Goal: Information Seeking & Learning: Learn about a topic

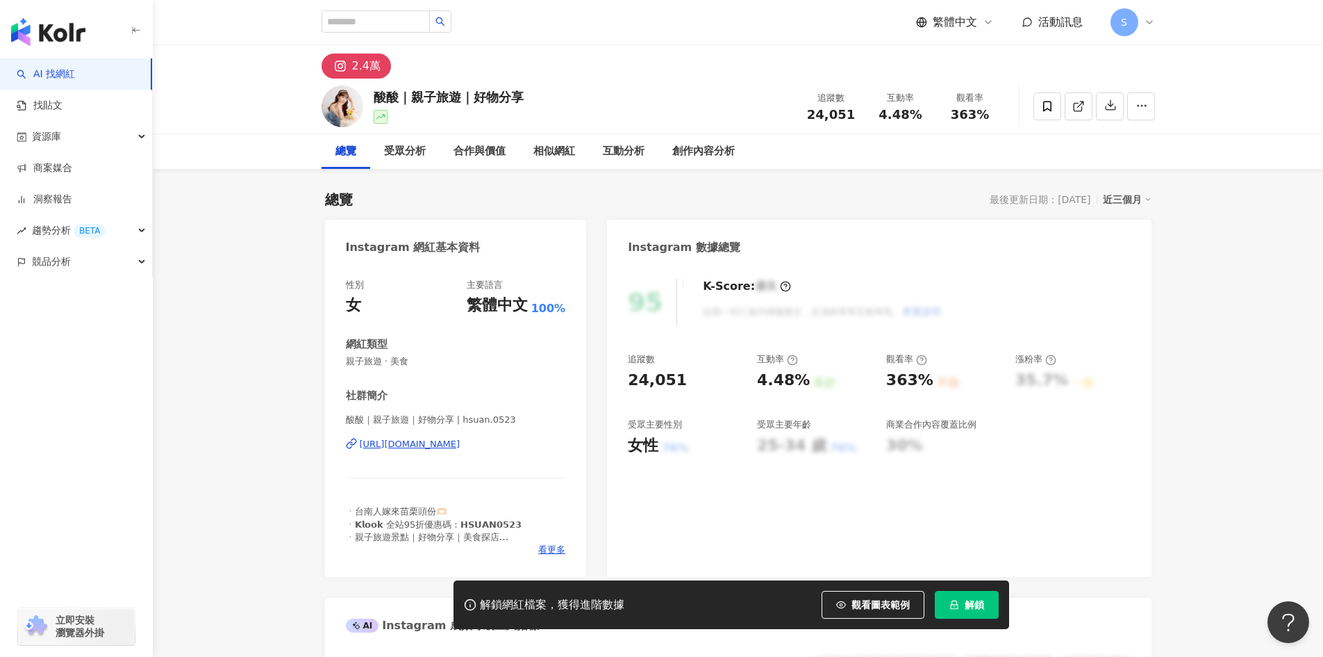
click at [413, 445] on div "[URL][DOMAIN_NAME]" at bounding box center [410, 444] width 101 height 13
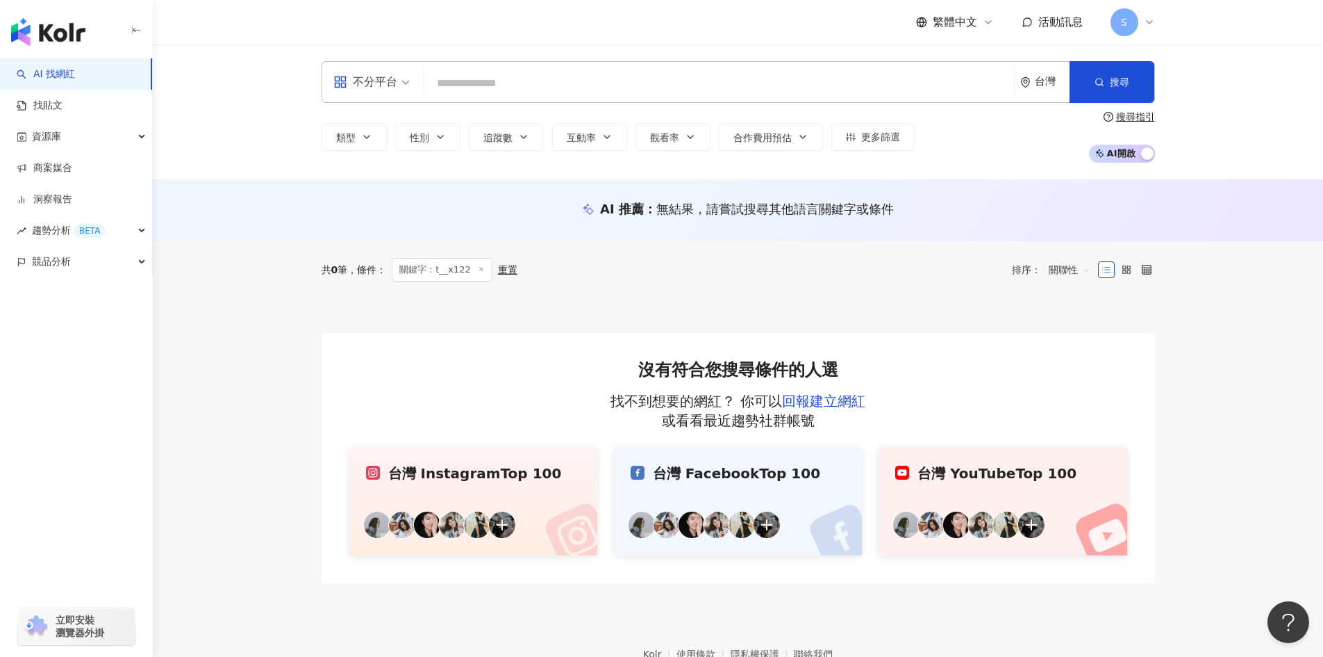
click at [488, 91] on input "search" at bounding box center [718, 83] width 579 height 26
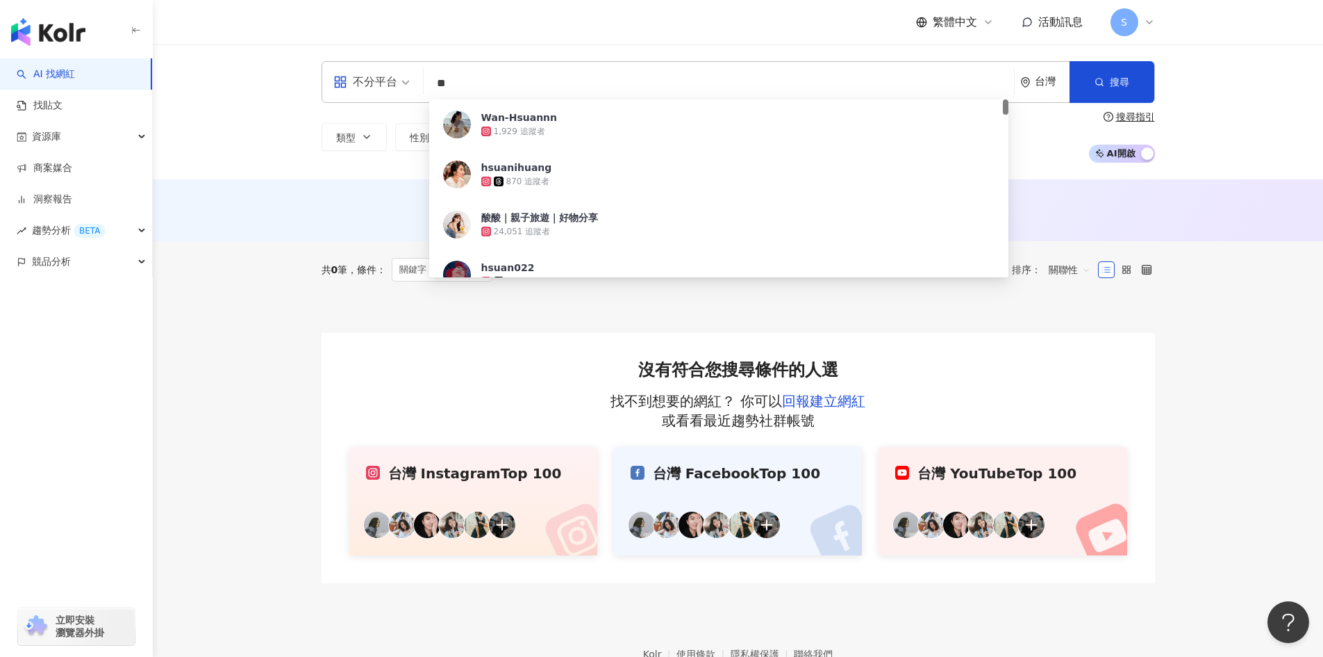
type input "*"
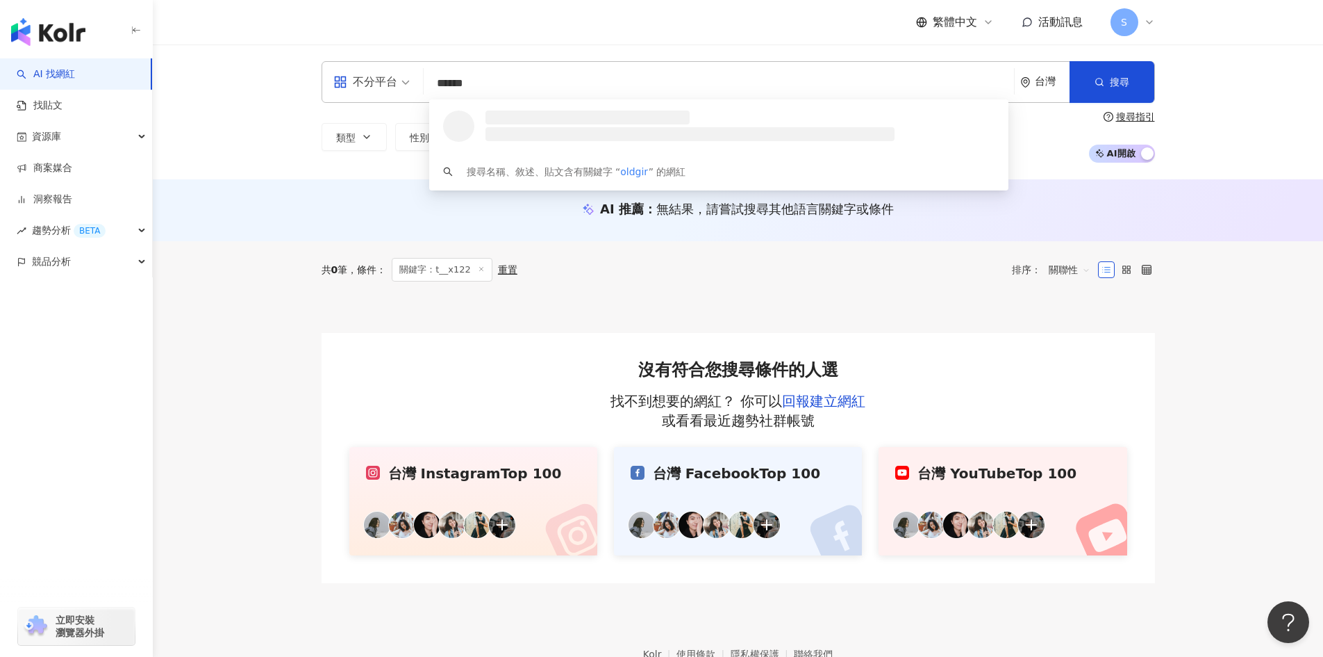
type input "*******"
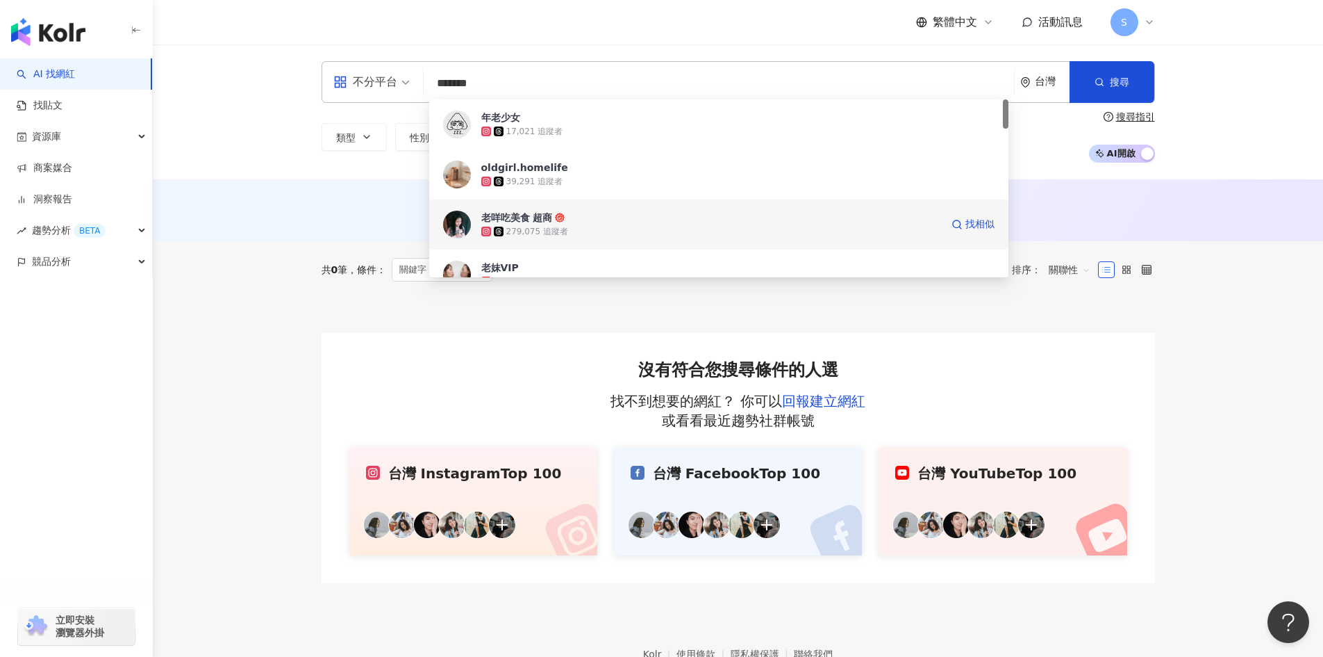
click at [626, 215] on span "老咩吃美食 超商" at bounding box center [711, 218] width 460 height 14
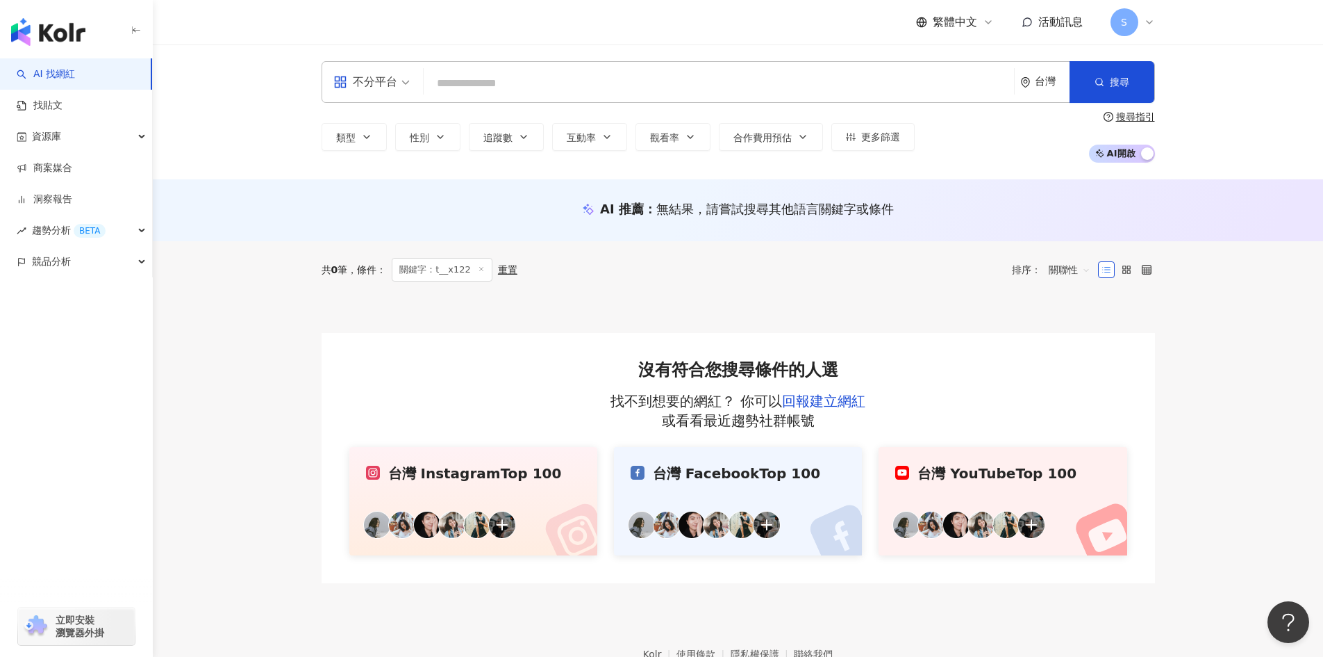
click at [486, 76] on input "search" at bounding box center [718, 83] width 579 height 26
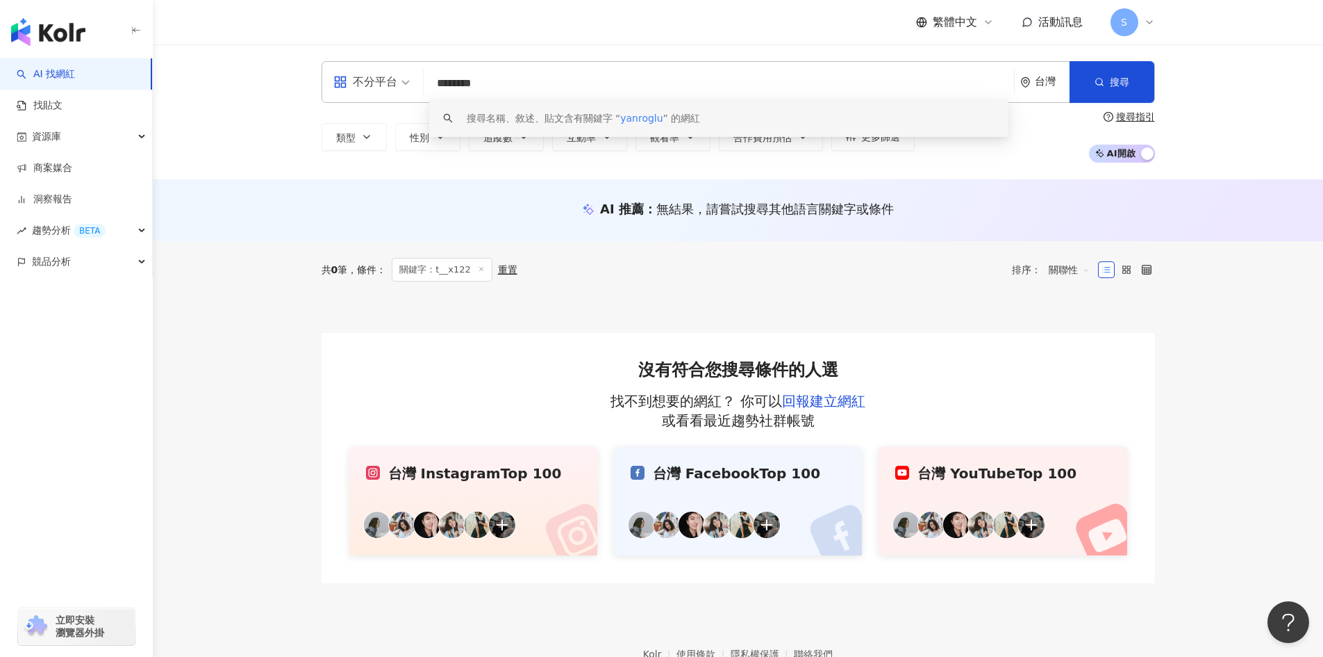
click at [638, 122] on span "yanroglu" at bounding box center [641, 118] width 42 height 11
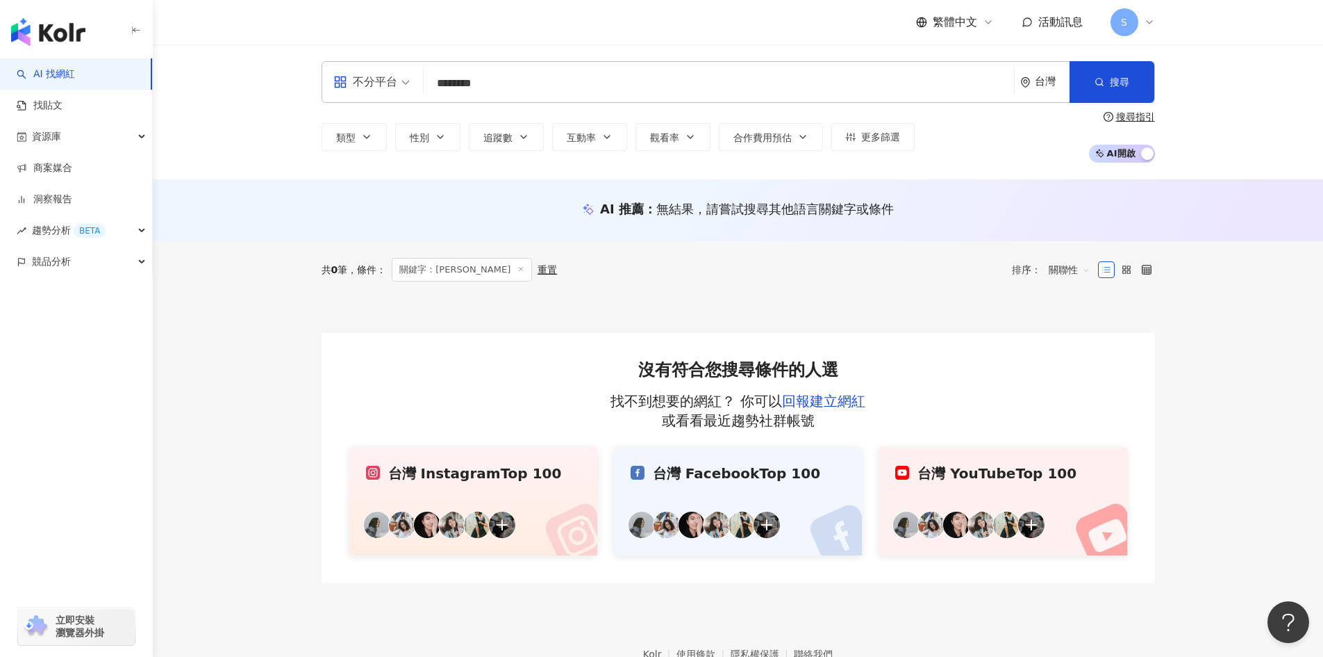
drag, startPoint x: 583, startPoint y: 80, endPoint x: 340, endPoint y: 77, distance: 242.5
click at [340, 77] on div "不分平台 yanroglu ******** 台灣 搜尋 keyword 搜尋名稱、敘述、貼文含有關鍵字 “ yanroglu ” 的網紅" at bounding box center [739, 82] width 834 height 42
type input "*"
type input "****"
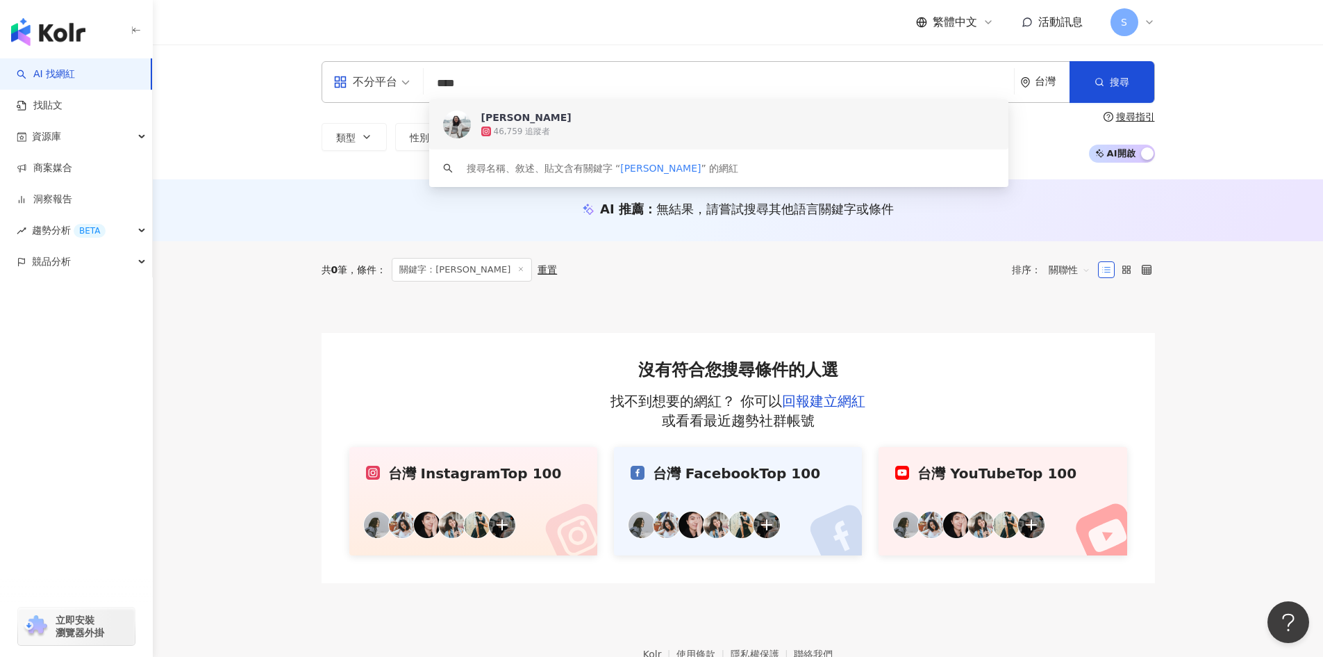
click at [612, 127] on div "46,759 追蹤者" at bounding box center [737, 131] width 513 height 14
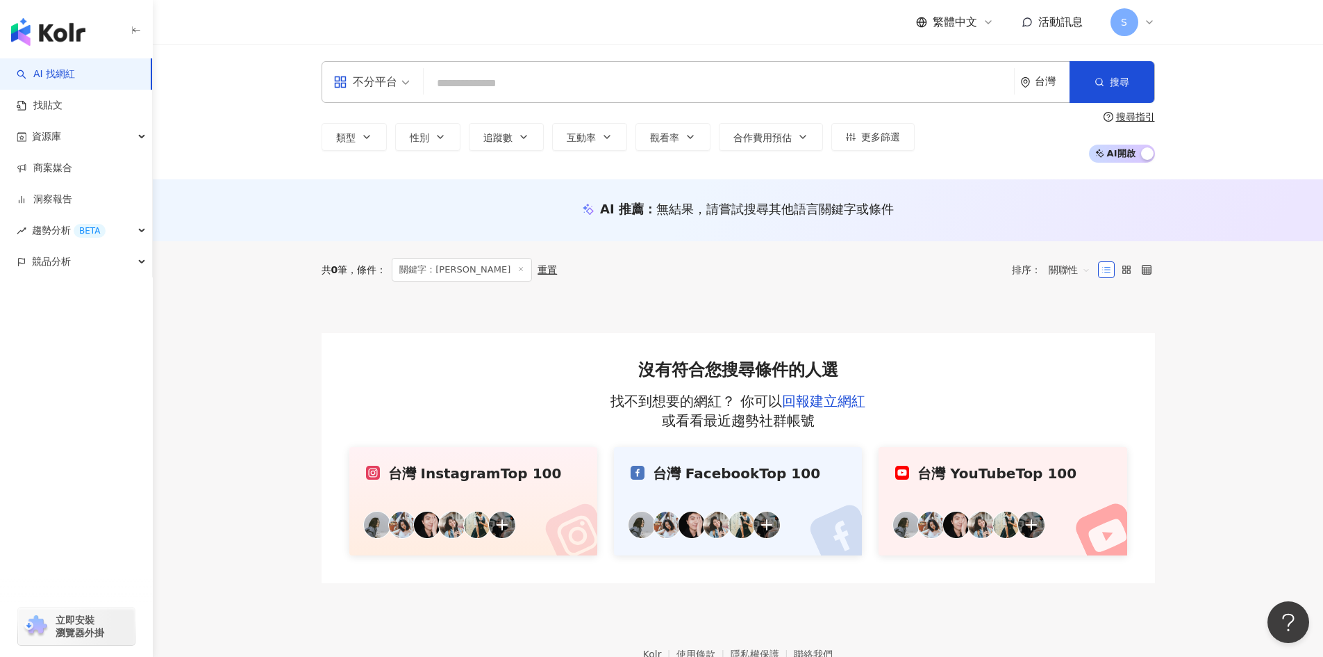
click at [506, 73] on input "search" at bounding box center [718, 83] width 579 height 26
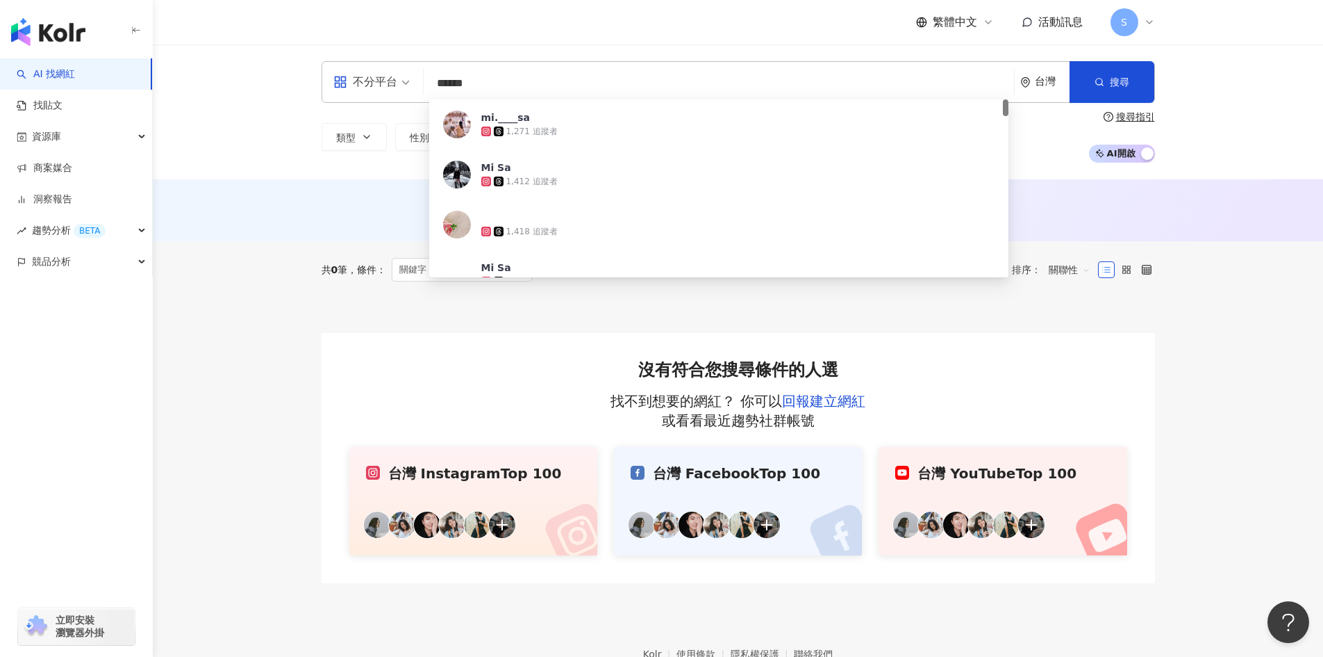
type input "*******"
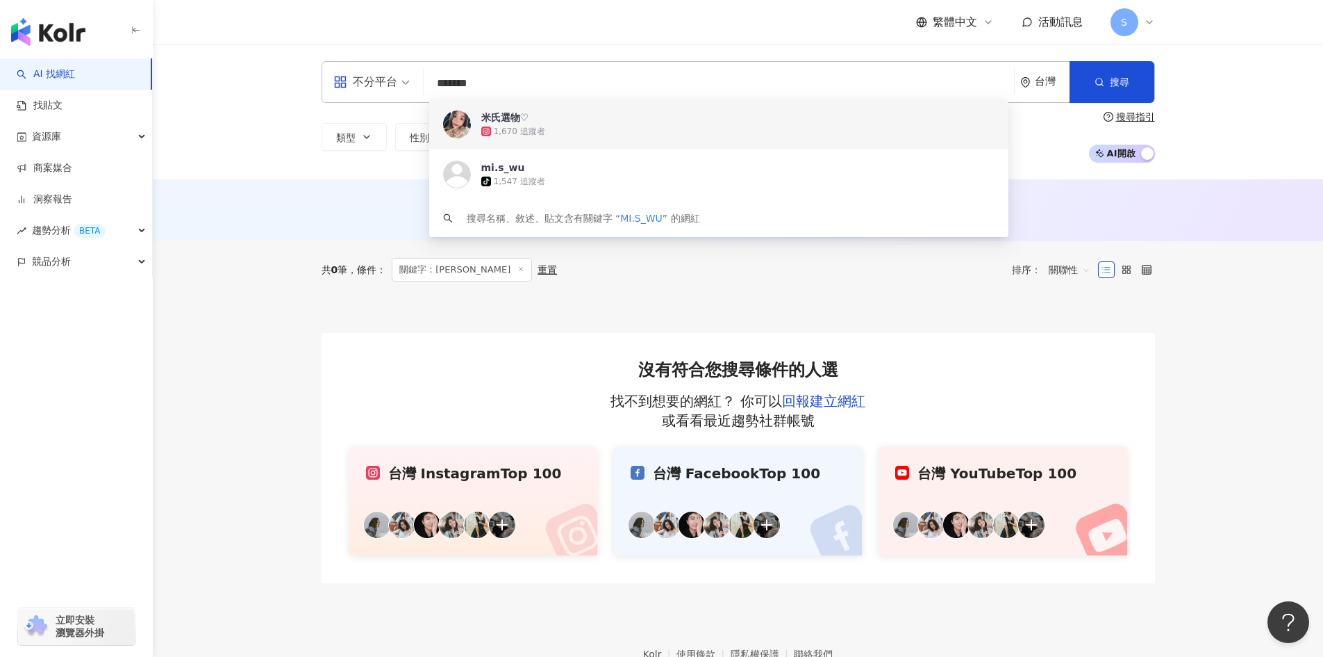
click at [536, 145] on div "米氏選物♡ 1,670 追蹤者" at bounding box center [718, 124] width 579 height 50
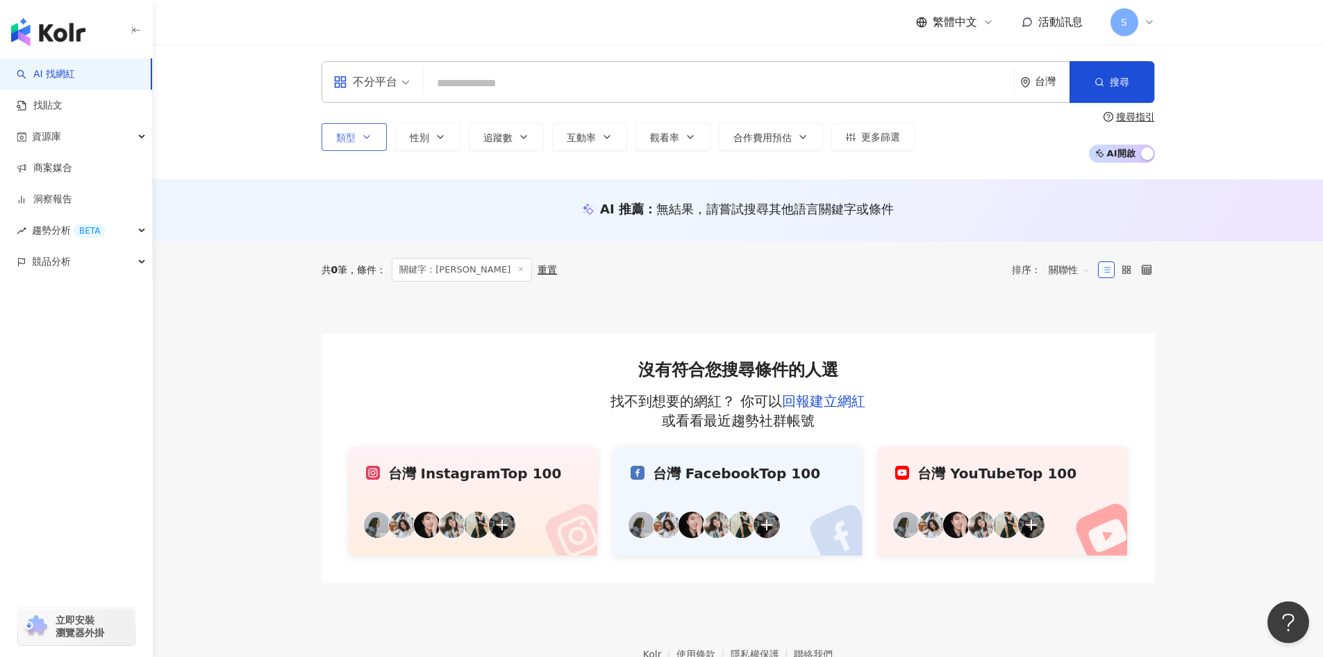
click at [368, 124] on button "類型" at bounding box center [354, 137] width 65 height 28
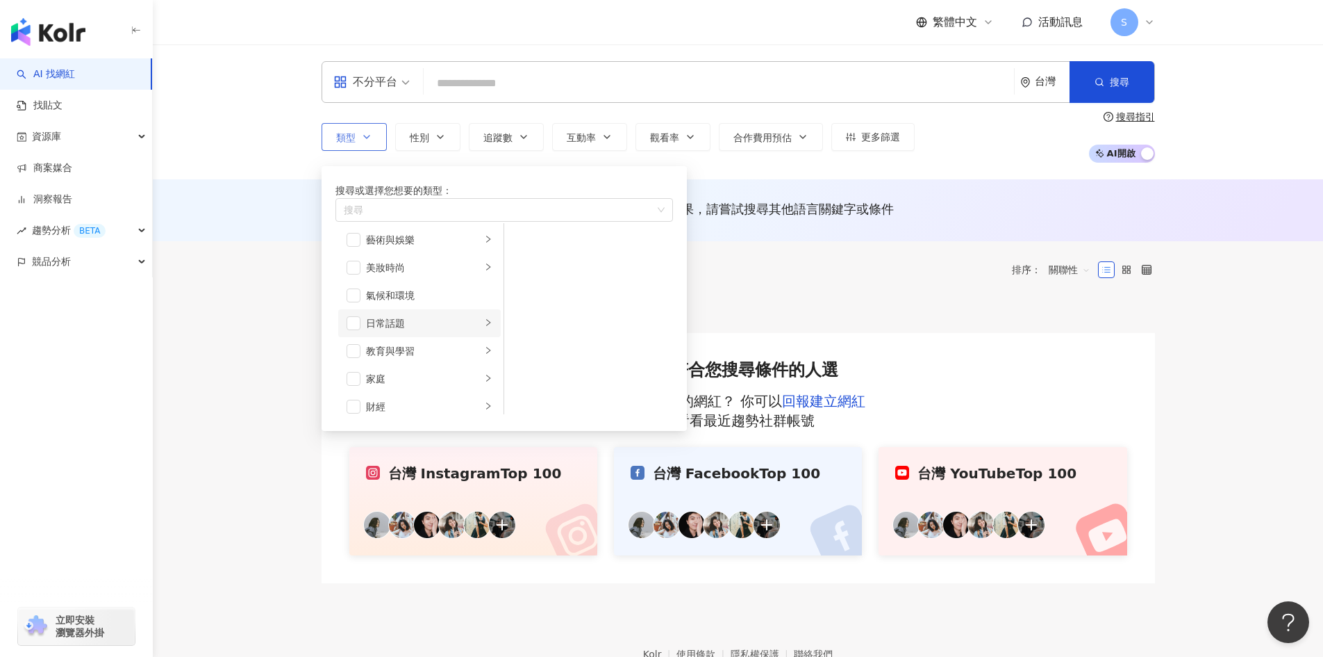
click at [413, 331] on div "日常話題" at bounding box center [423, 322] width 115 height 15
click at [406, 358] on div "教育與學習" at bounding box center [423, 350] width 115 height 15
click at [408, 386] on div "家庭" at bounding box center [423, 378] width 115 height 15
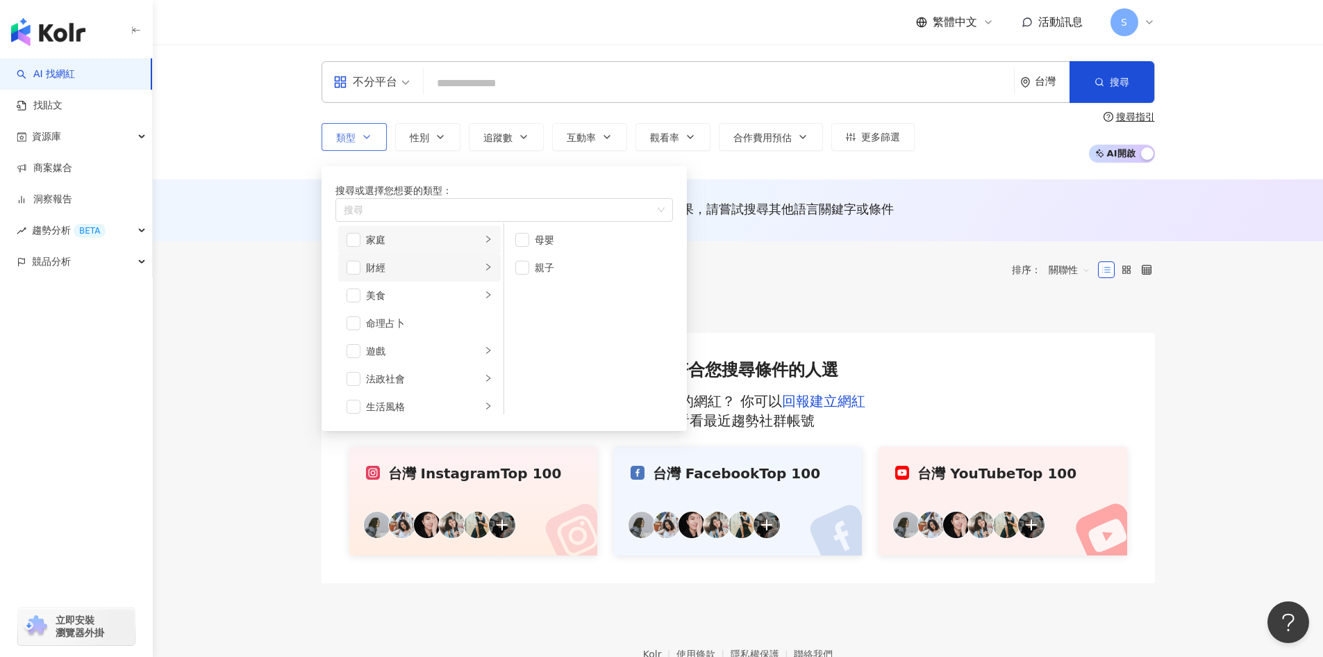
click at [404, 275] on div "財經" at bounding box center [423, 267] width 115 height 15
click at [403, 275] on div "生活風格" at bounding box center [423, 267] width 115 height 15
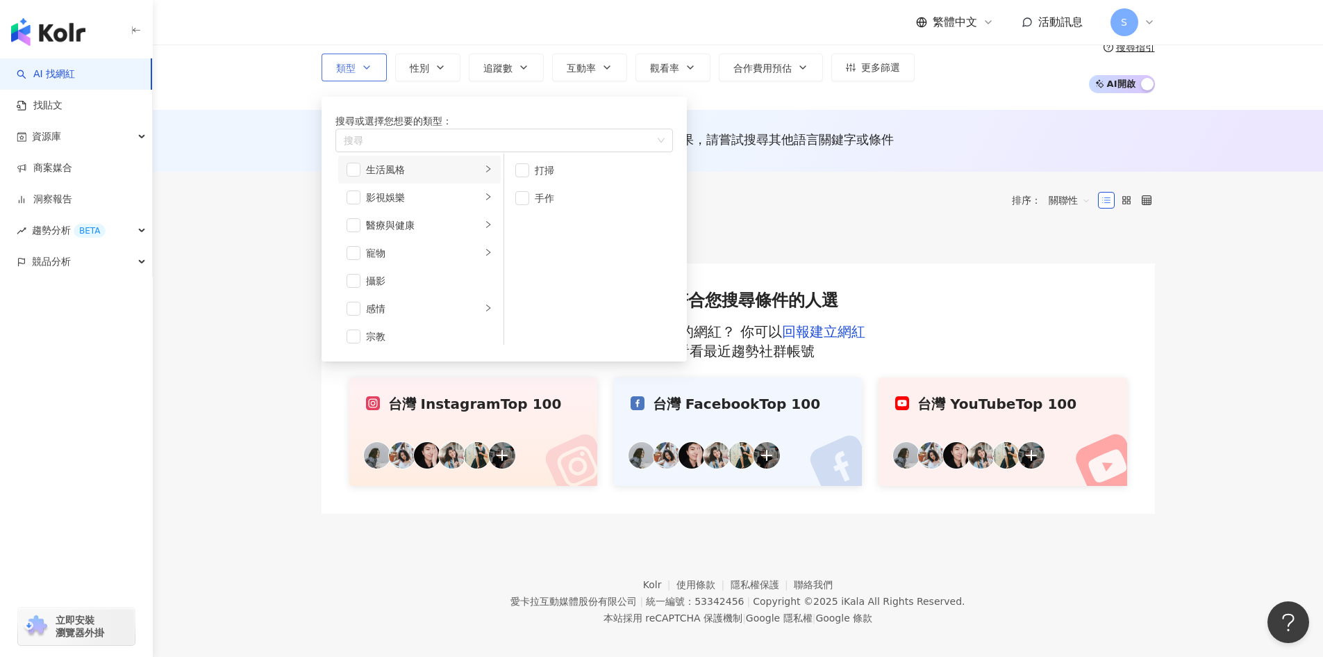
scroll to position [273, 0]
click at [544, 206] on div "手作" at bounding box center [598, 197] width 127 height 15
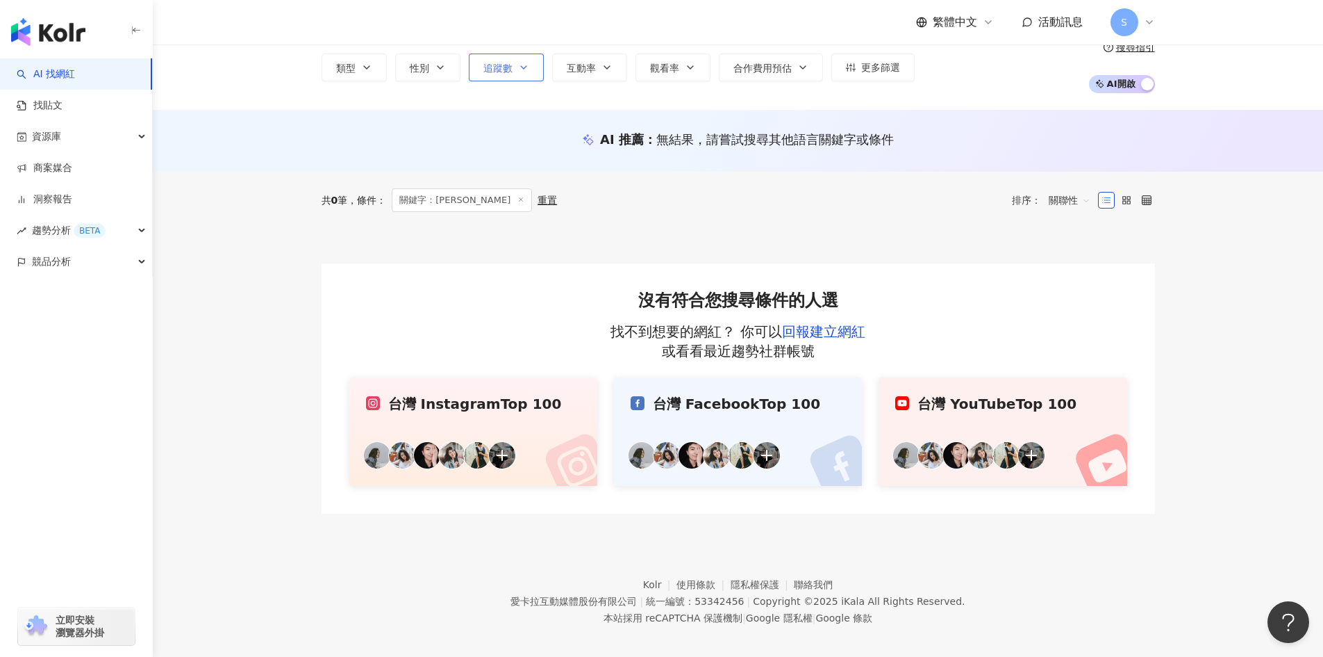
click at [499, 66] on span "追蹤數" at bounding box center [498, 68] width 29 height 11
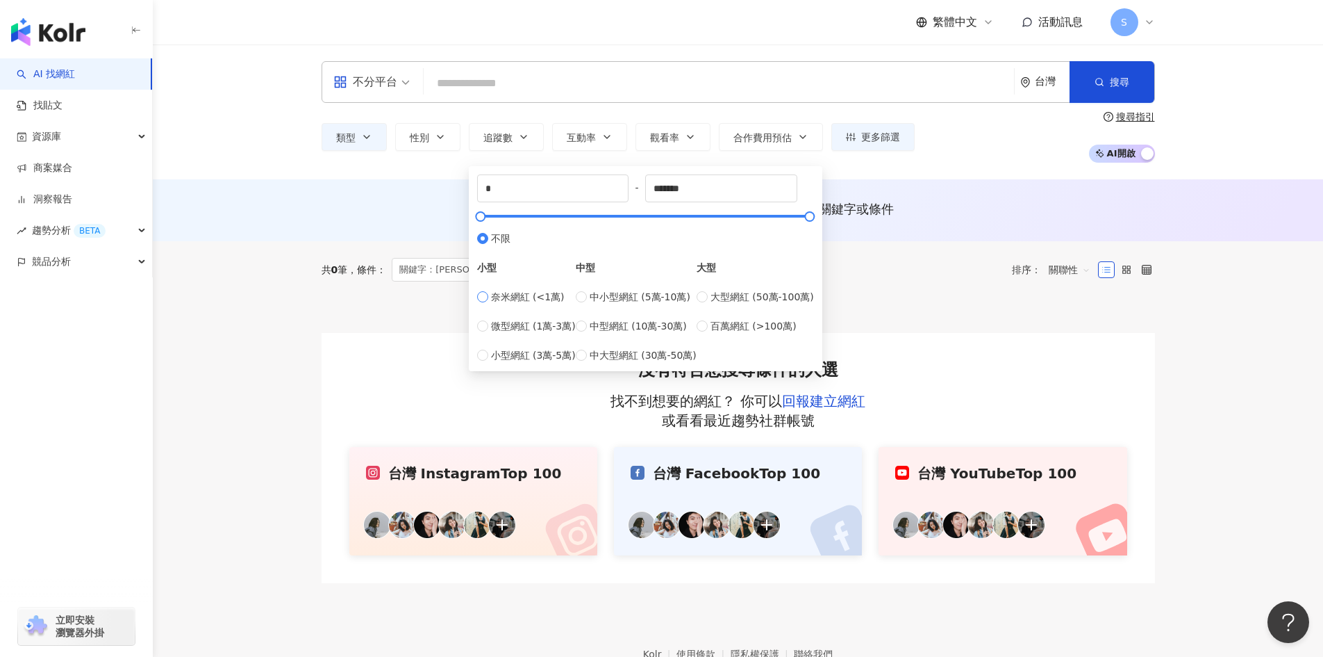
click at [545, 304] on span "奈米網紅 (<1萬)" at bounding box center [528, 296] width 74 height 15
type input "****"
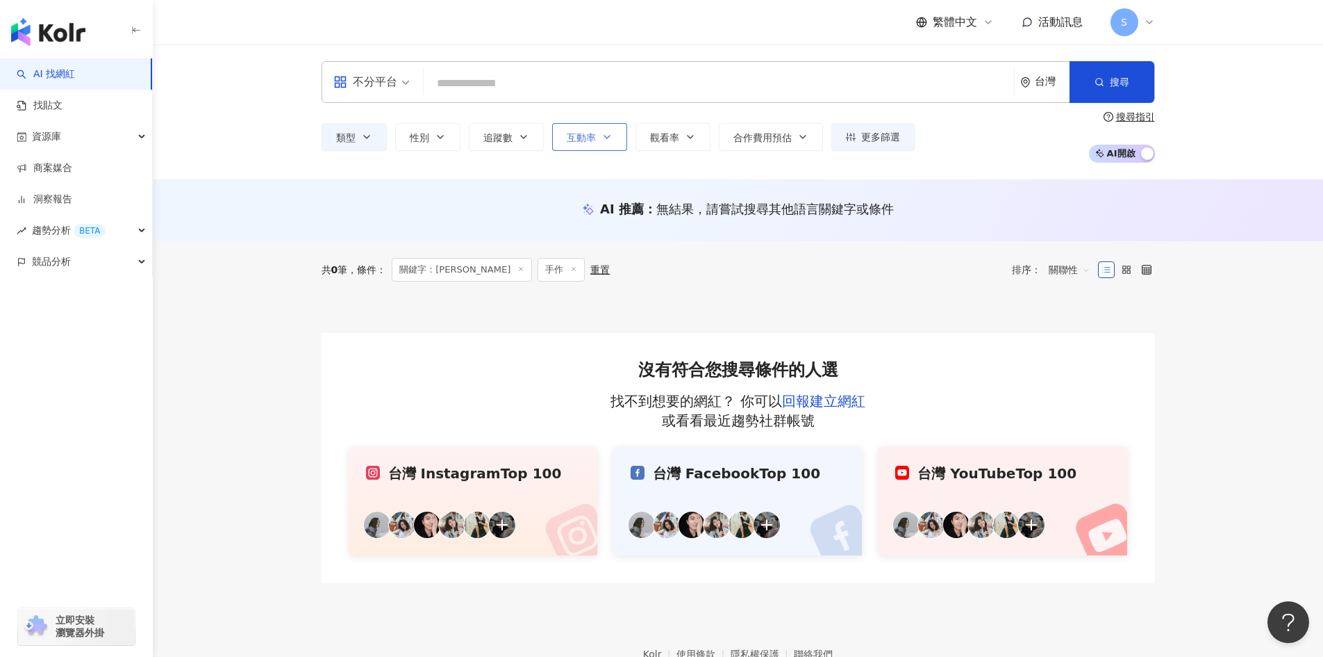
click at [614, 130] on button "互動率" at bounding box center [589, 137] width 75 height 28
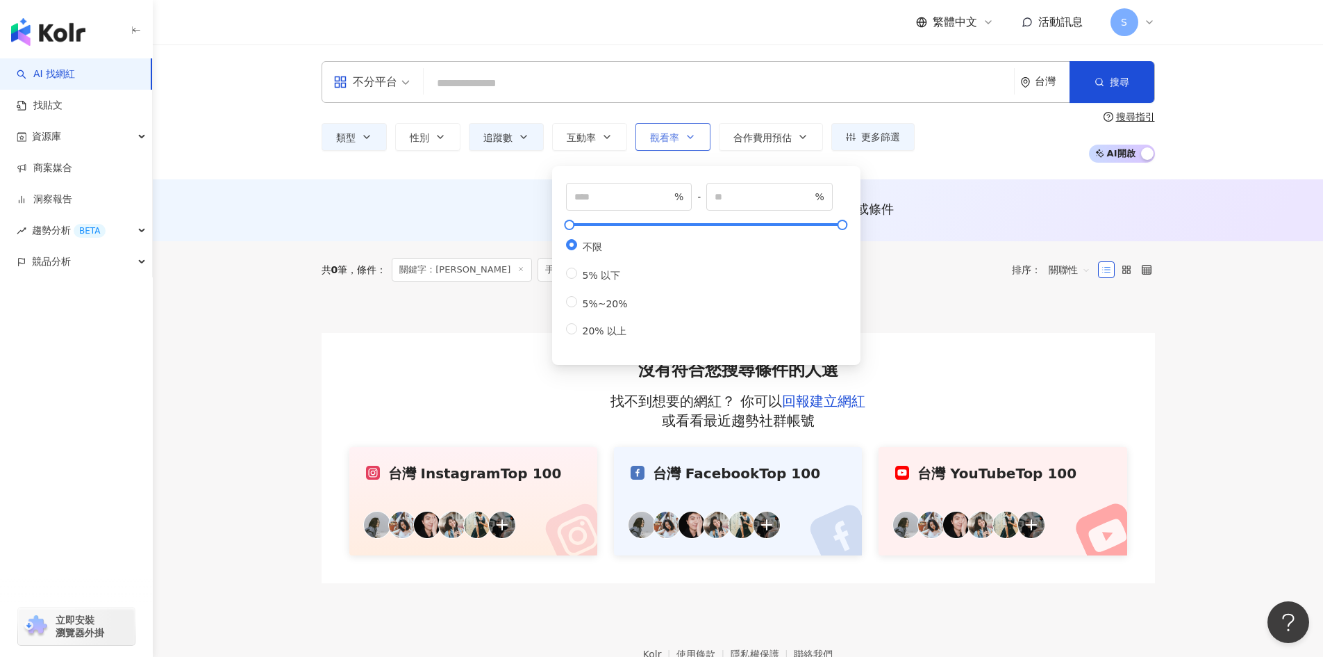
click at [688, 135] on icon "button" at bounding box center [691, 136] width 6 height 3
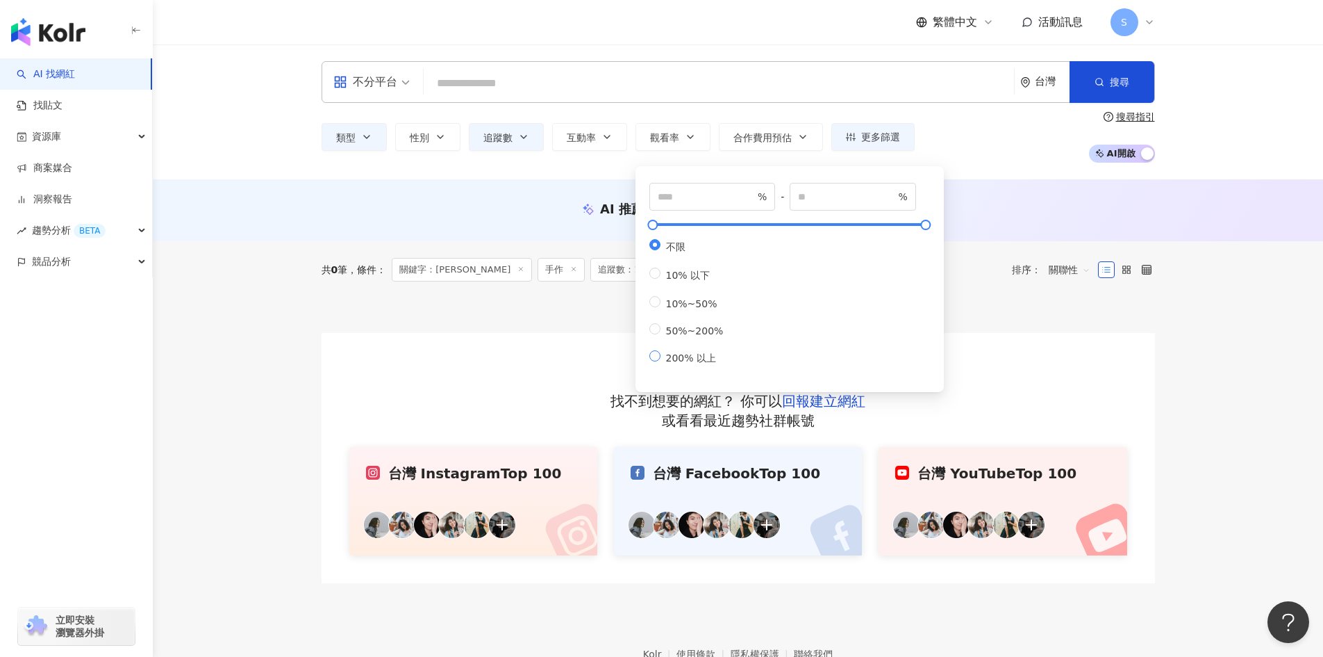
click at [690, 363] on span "200% 以上" at bounding box center [691, 357] width 61 height 11
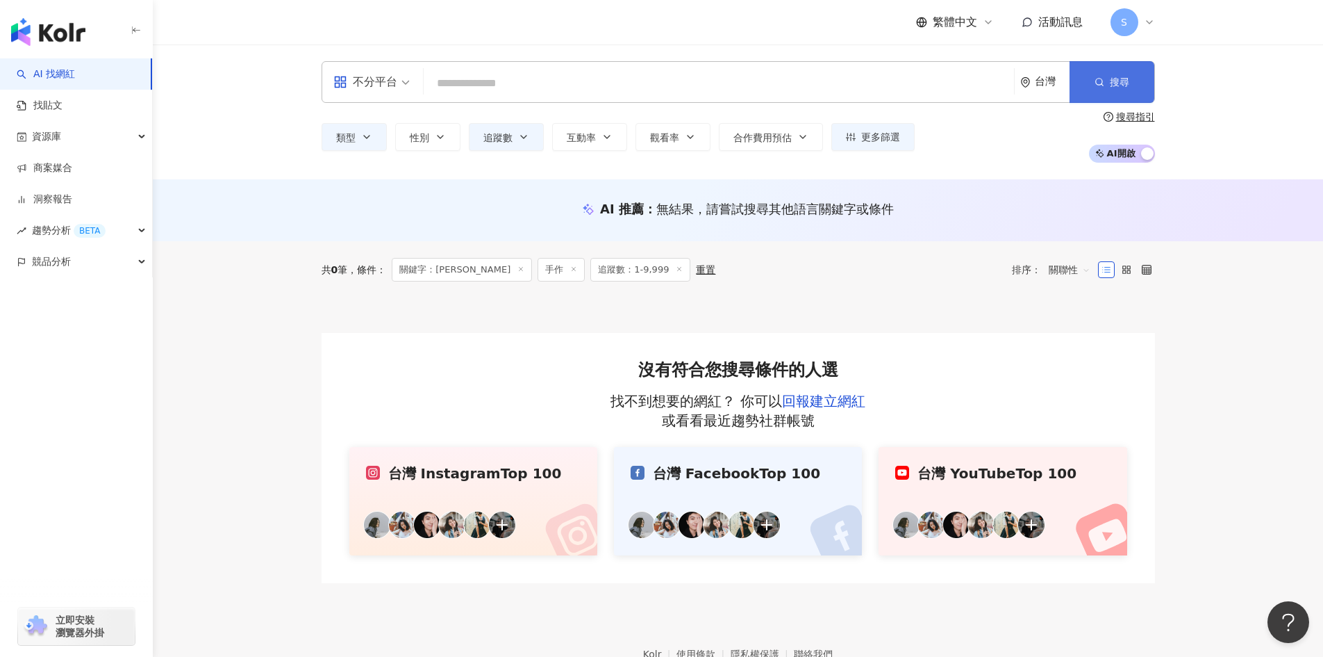
click at [1119, 70] on button "搜尋" at bounding box center [1112, 82] width 85 height 42
click at [868, 135] on span "更多篩選" at bounding box center [880, 136] width 39 height 11
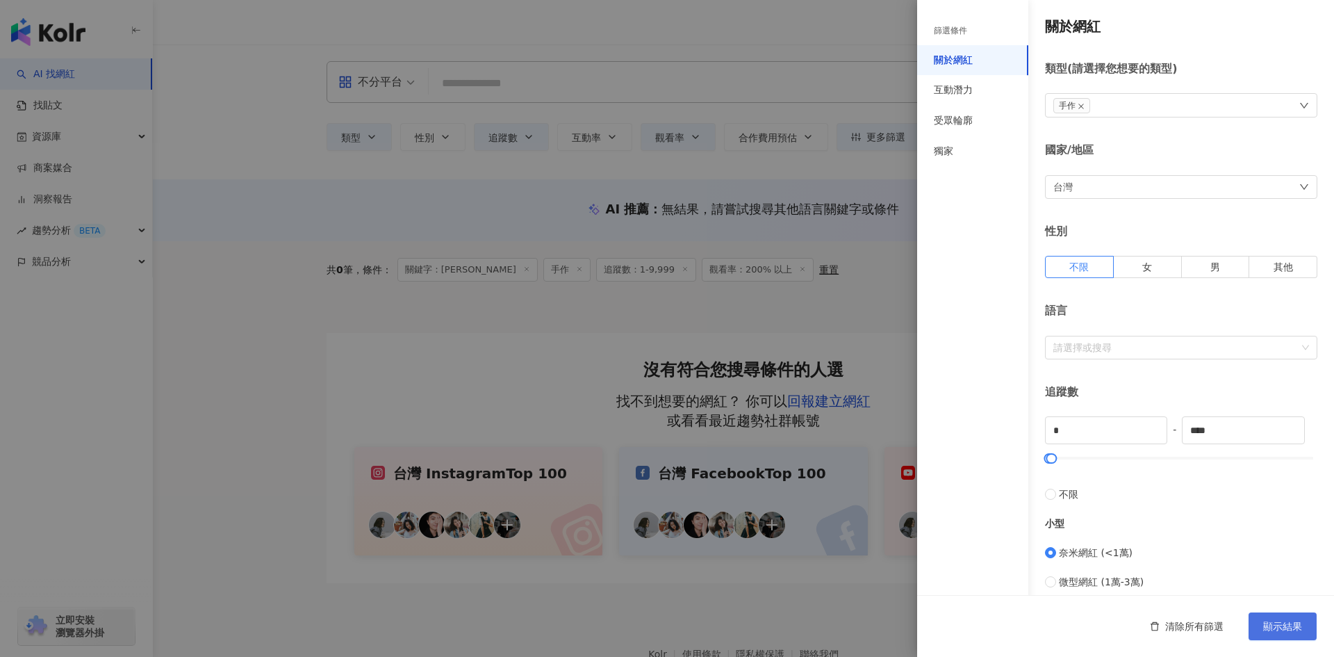
click at [1273, 622] on span "顯示結果" at bounding box center [1282, 625] width 39 height 11
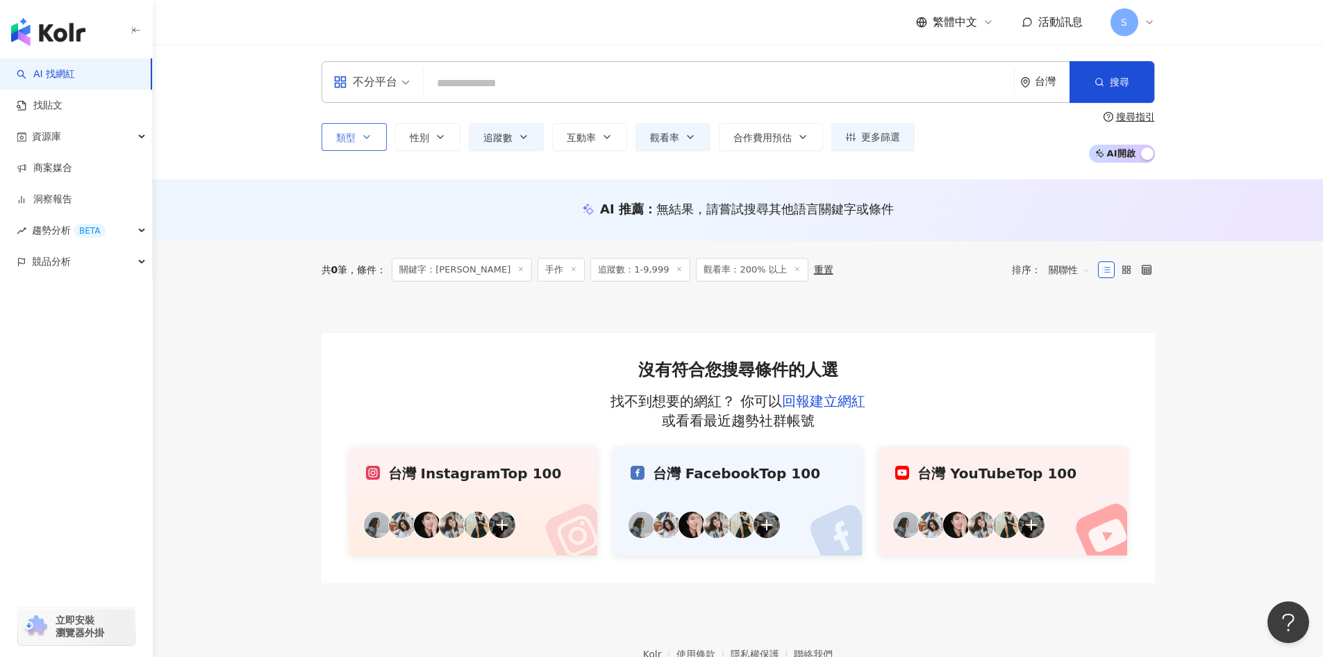
click at [358, 147] on button "類型" at bounding box center [354, 137] width 65 height 28
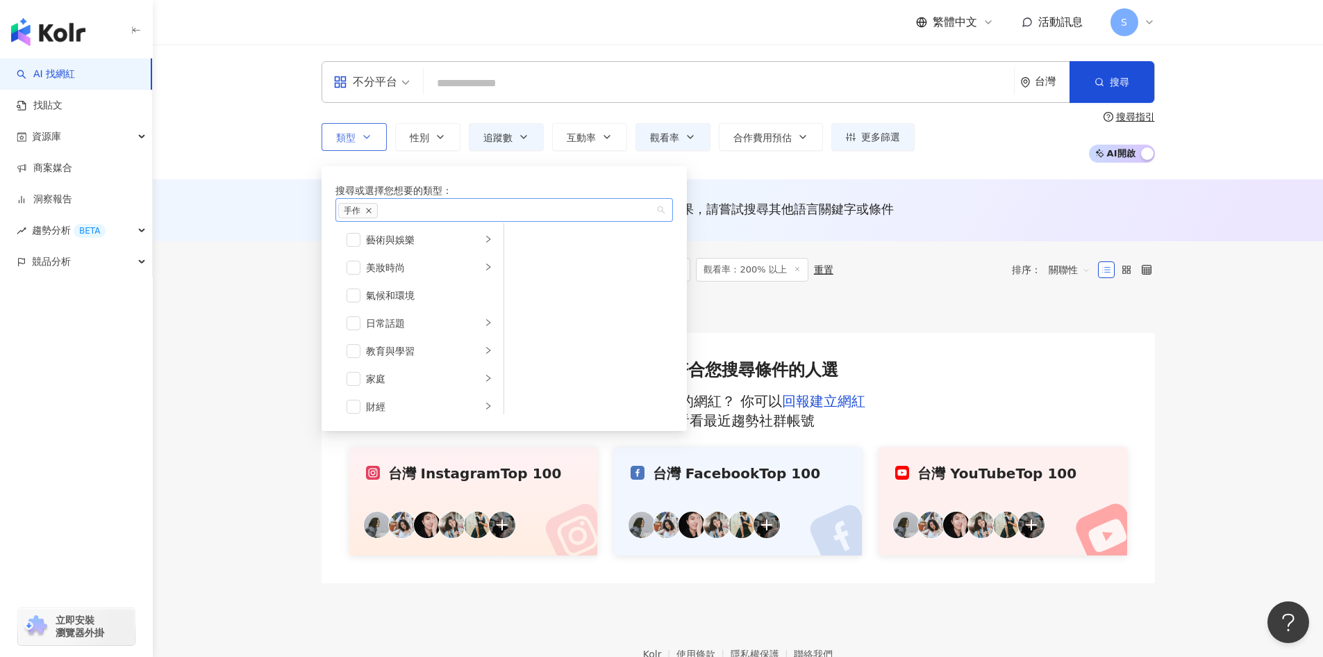
click at [371, 213] on icon "close" at bounding box center [369, 211] width 6 height 6
click at [447, 275] on li "美妝時尚" at bounding box center [419, 268] width 163 height 28
click at [418, 251] on li "藝術與娛樂" at bounding box center [419, 240] width 163 height 28
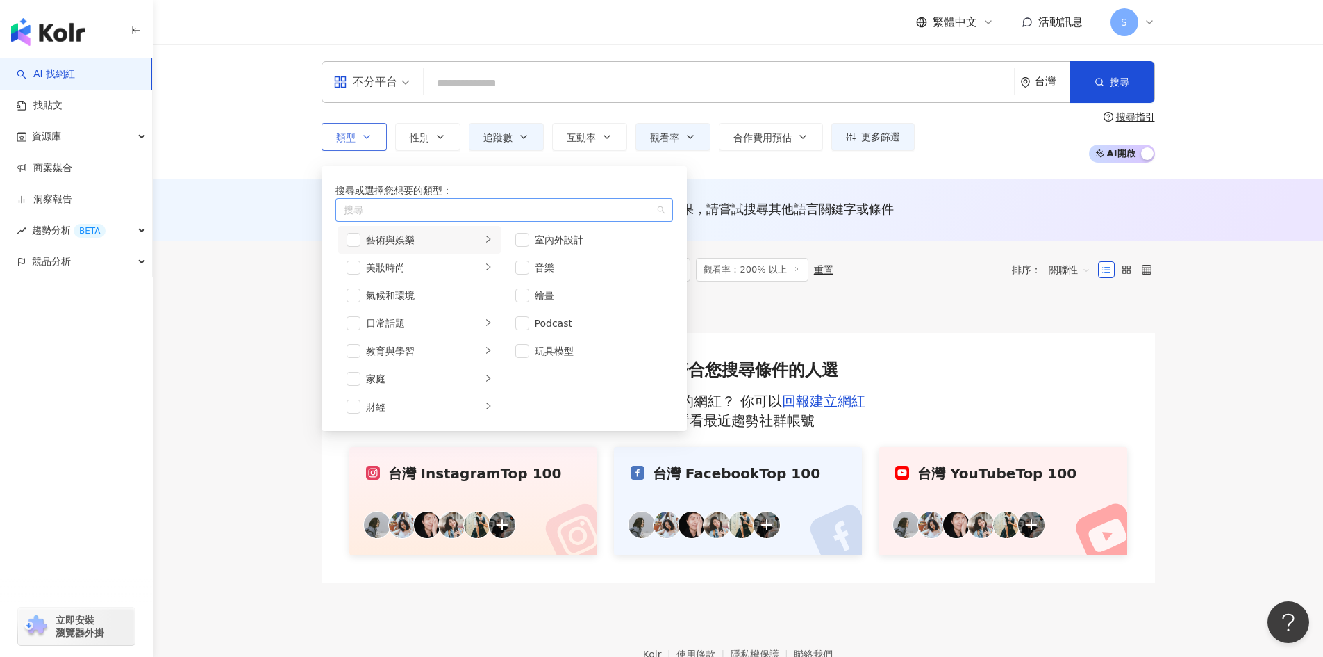
scroll to position [0, 0]
click at [425, 309] on li "氣候和環境" at bounding box center [419, 295] width 163 height 28
click at [415, 337] on li "日常話題" at bounding box center [419, 323] width 163 height 28
click at [423, 358] on div "教育與學習" at bounding box center [423, 350] width 115 height 15
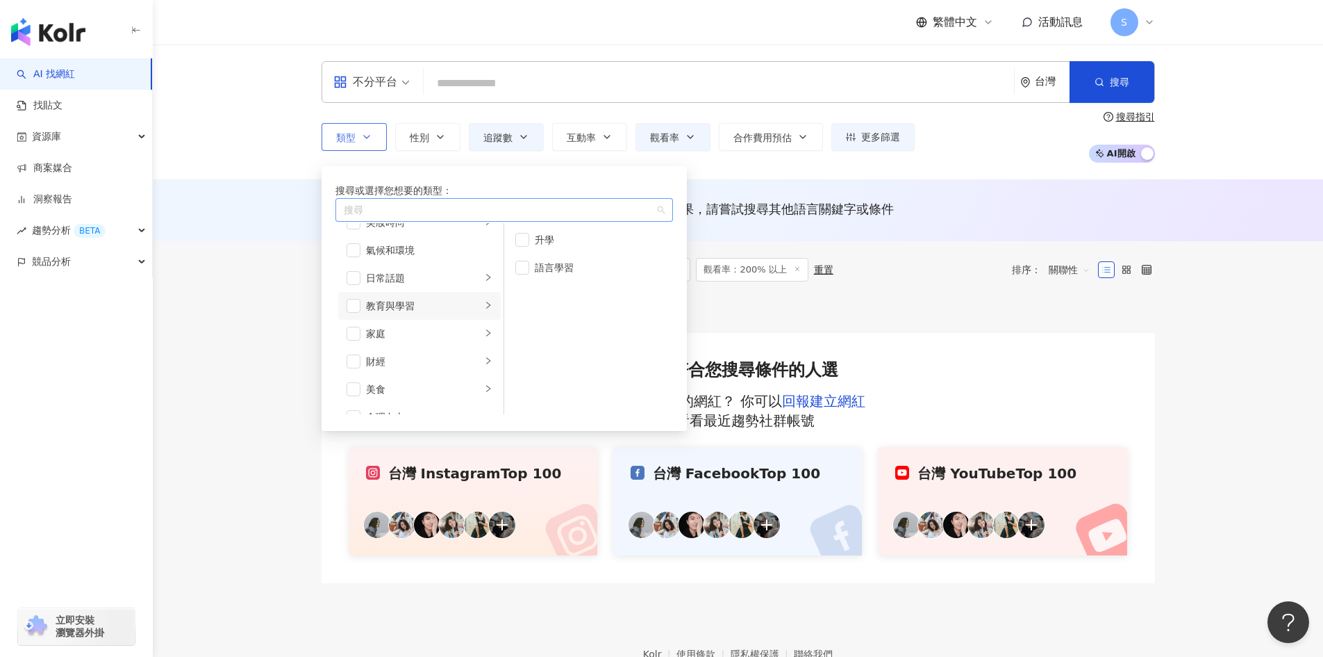
scroll to position [69, 0]
click at [425, 317] on div "家庭" at bounding box center [423, 309] width 115 height 15
click at [542, 280] on li "親子" at bounding box center [588, 268] width 163 height 28
click at [545, 247] on div "母嬰" at bounding box center [598, 239] width 127 height 15
click at [447, 349] on li "財經" at bounding box center [419, 337] width 163 height 28
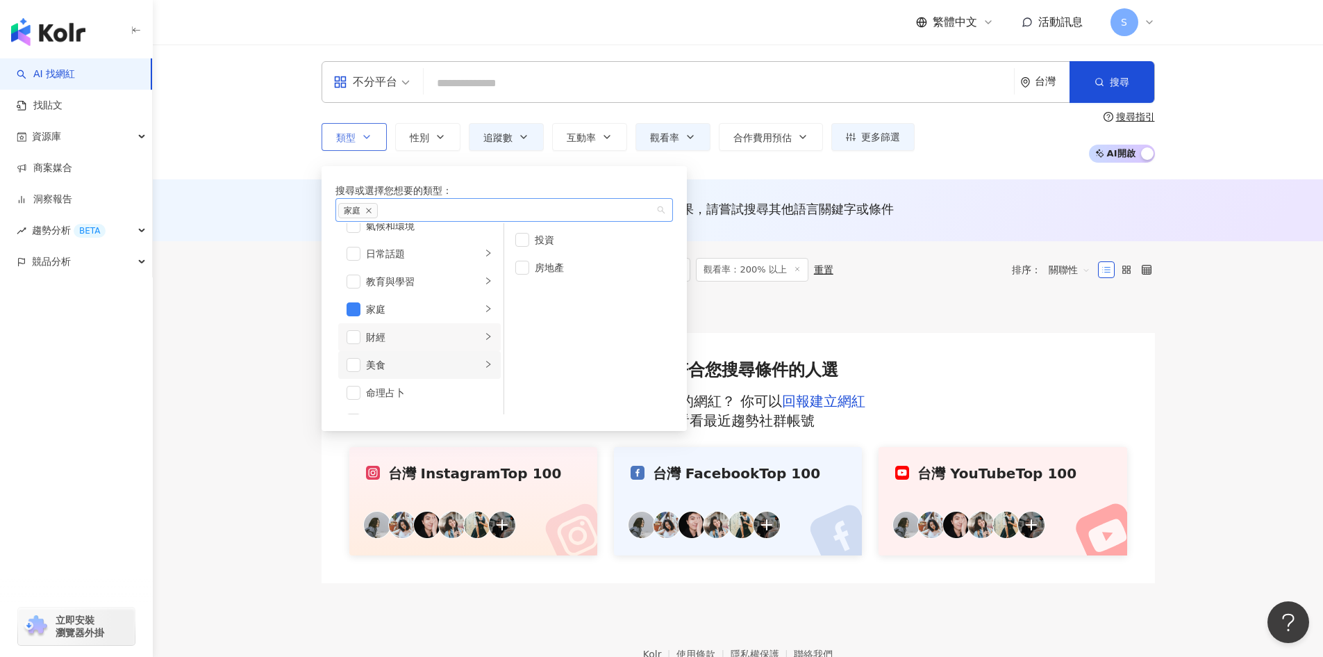
click at [441, 377] on li "美食" at bounding box center [419, 365] width 163 height 28
click at [561, 279] on li "大胃王" at bounding box center [588, 268] width 163 height 28
click at [559, 247] on div "飲料" at bounding box center [598, 239] width 127 height 15
click at [559, 306] on li "甜點" at bounding box center [588, 295] width 163 height 28
click at [561, 331] on div "麵類" at bounding box center [598, 322] width 127 height 15
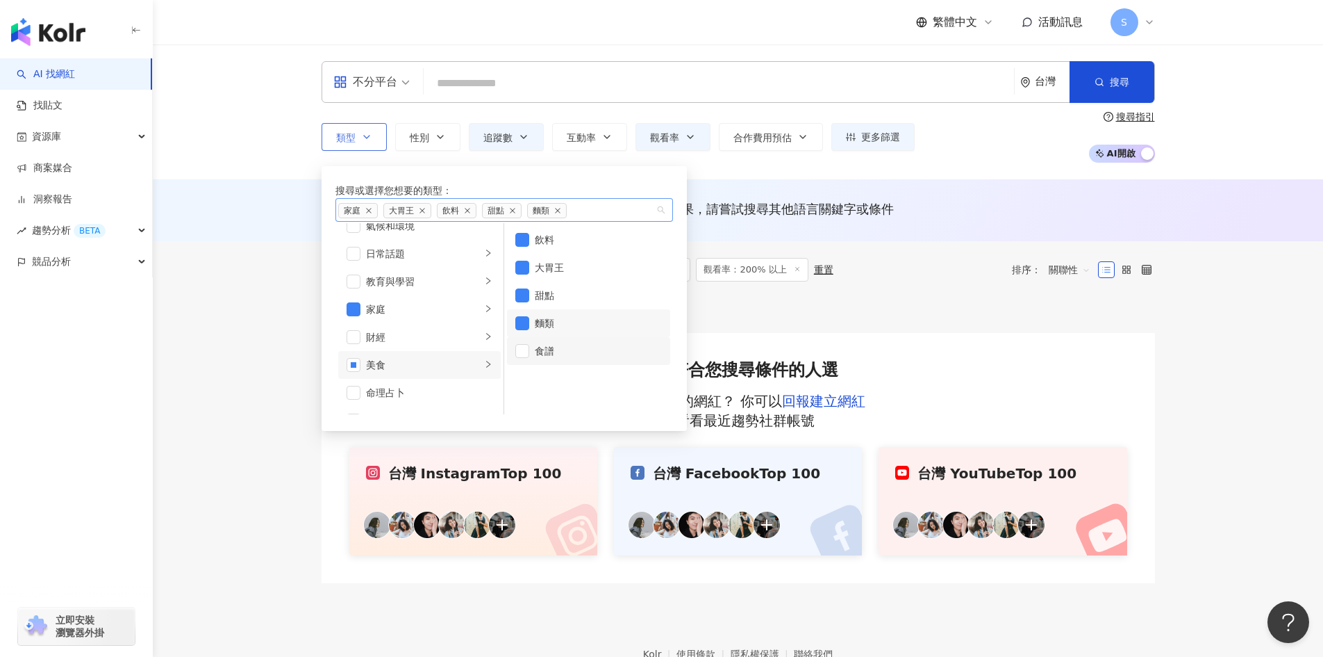
click at [561, 358] on div "食譜" at bounding box center [598, 350] width 127 height 15
click at [438, 344] on li "生活風格" at bounding box center [419, 337] width 163 height 28
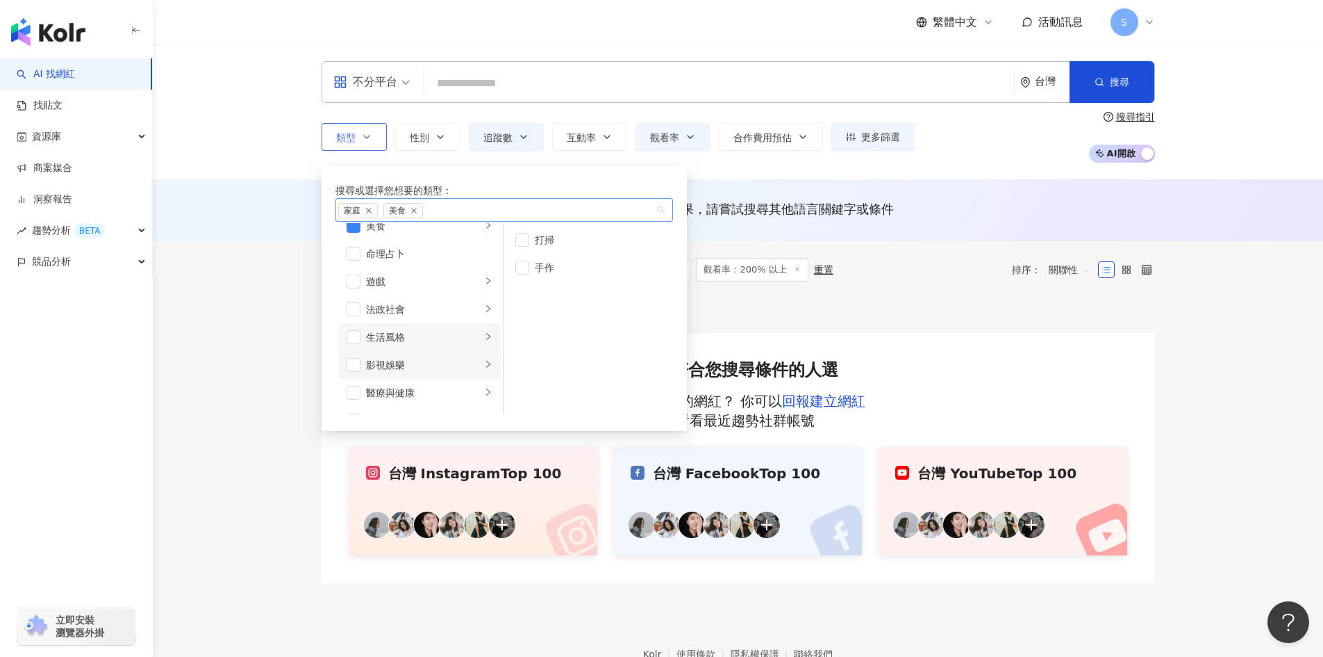
click at [436, 372] on div "影視娛樂" at bounding box center [423, 364] width 115 height 15
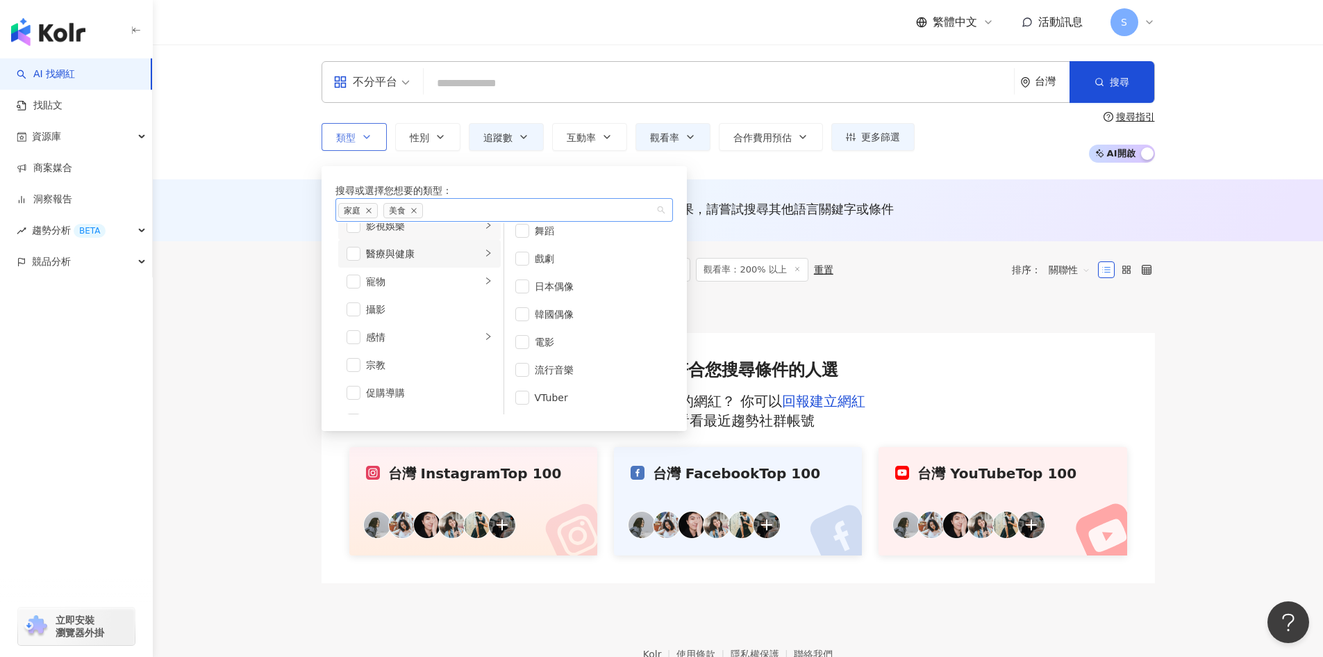
click at [441, 261] on div "醫療與健康" at bounding box center [423, 253] width 115 height 15
click at [446, 293] on li "寵物" at bounding box center [419, 281] width 163 height 28
click at [444, 317] on div "攝影" at bounding box center [429, 309] width 126 height 15
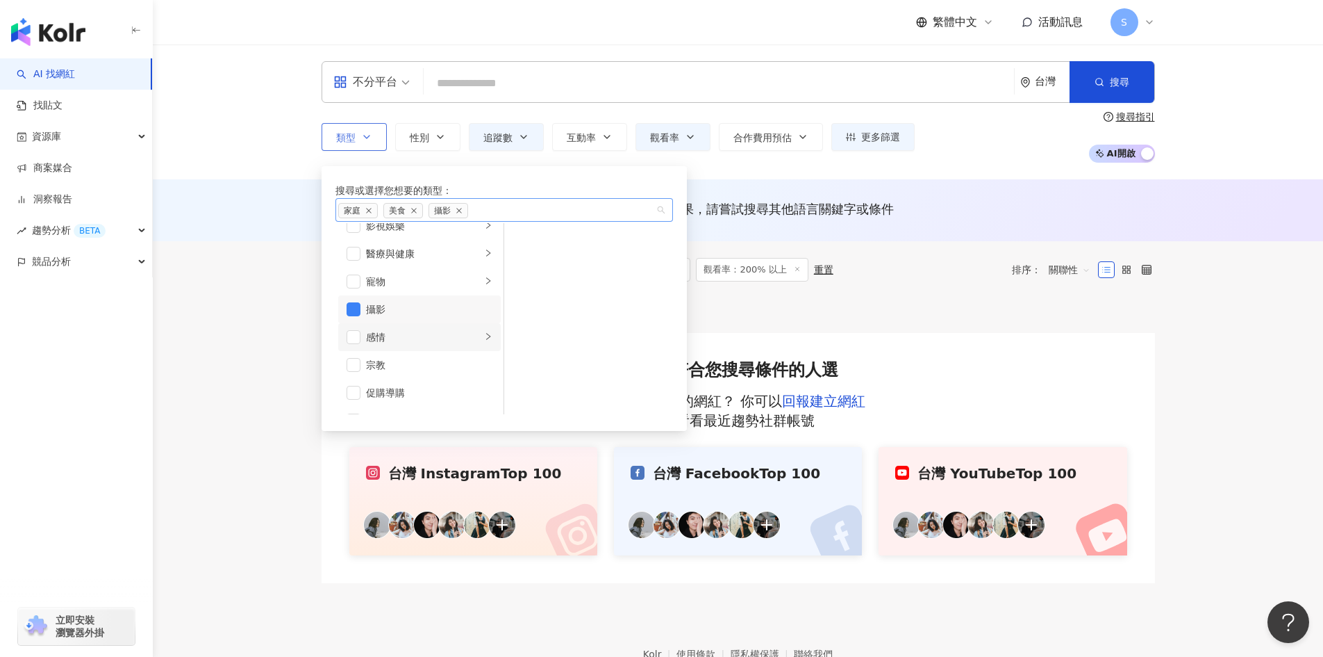
click at [440, 345] on div "感情" at bounding box center [423, 336] width 115 height 15
click at [440, 317] on div "攝影" at bounding box center [429, 309] width 126 height 15
click at [438, 266] on div "促購導購" at bounding box center [429, 258] width 126 height 15
click at [438, 294] on div "運動" at bounding box center [423, 286] width 115 height 15
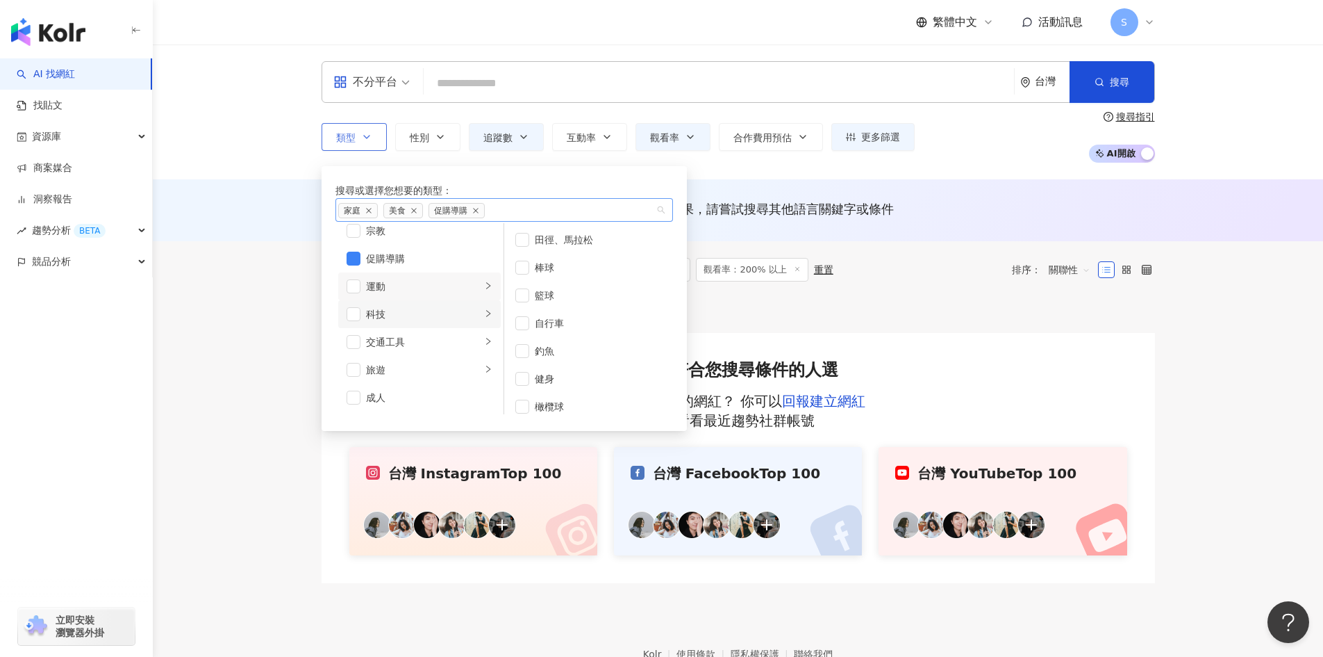
click at [434, 322] on div "科技" at bounding box center [423, 313] width 115 height 15
click at [431, 349] on div "交通工具" at bounding box center [423, 341] width 115 height 15
click at [436, 383] on li "旅遊" at bounding box center [419, 370] width 163 height 28
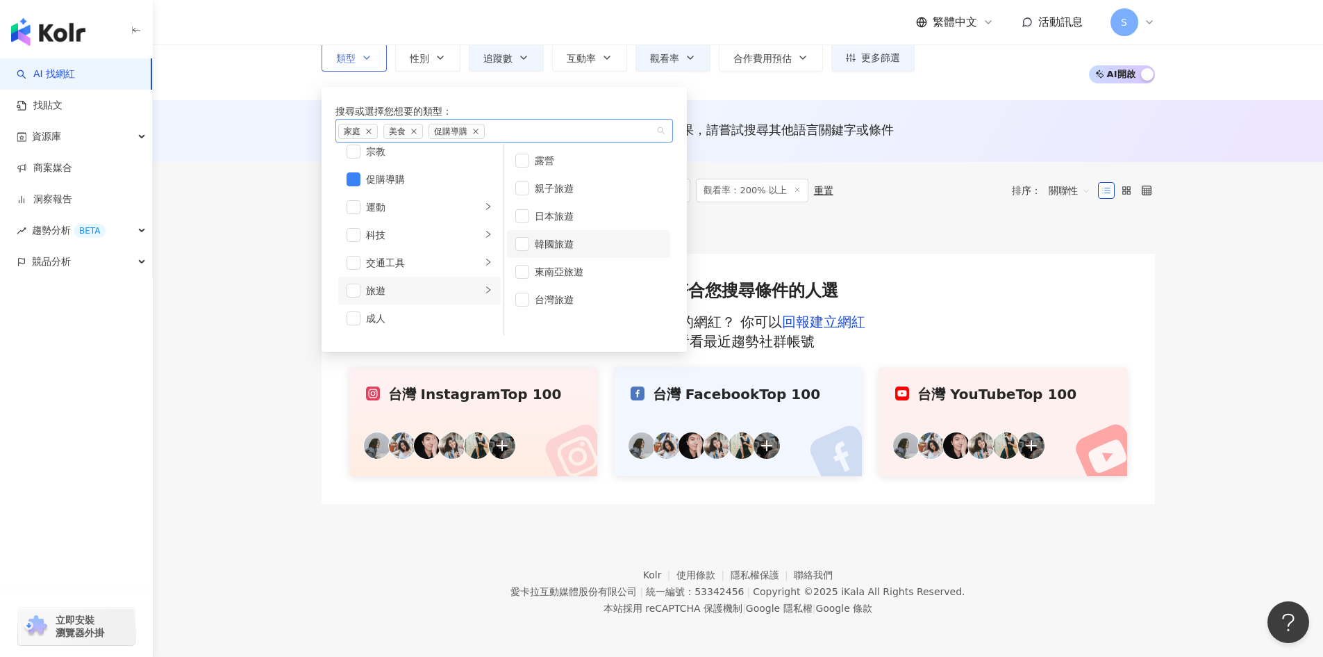
scroll to position [81, 0]
click at [573, 306] on div "台灣旅遊" at bounding box center [598, 297] width 127 height 15
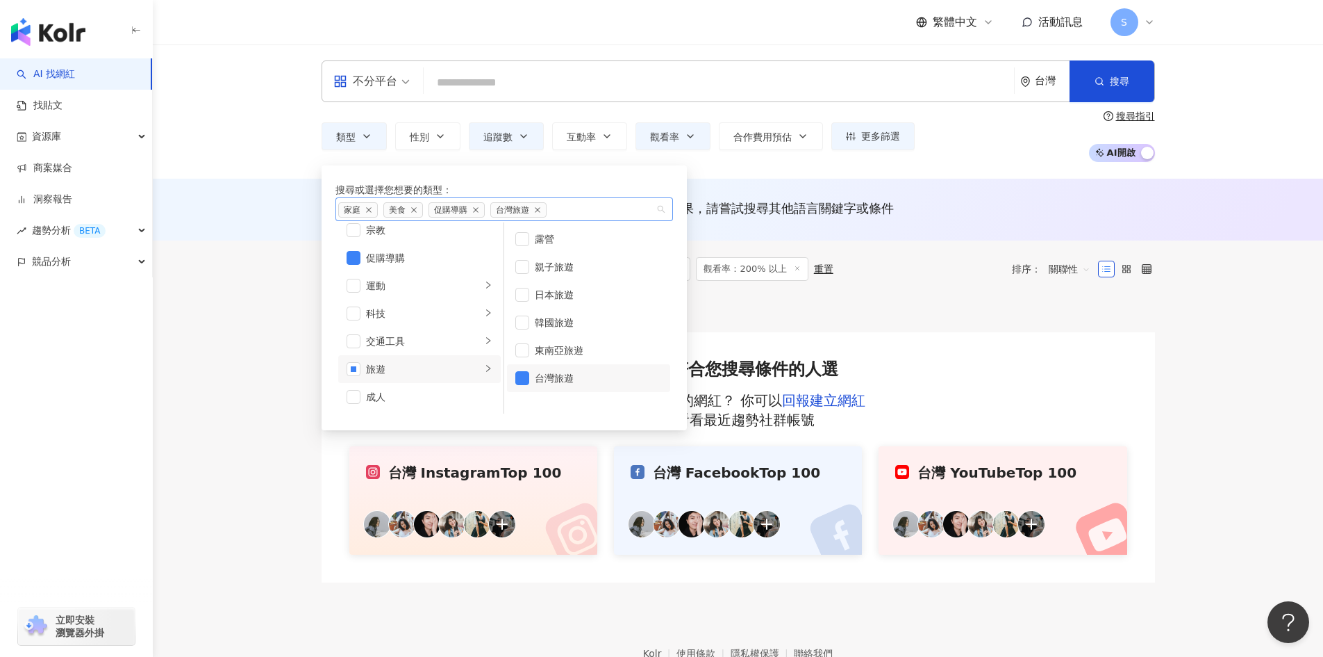
scroll to position [0, 0]
click at [1104, 82] on icon "button" at bounding box center [1100, 82] width 10 height 10
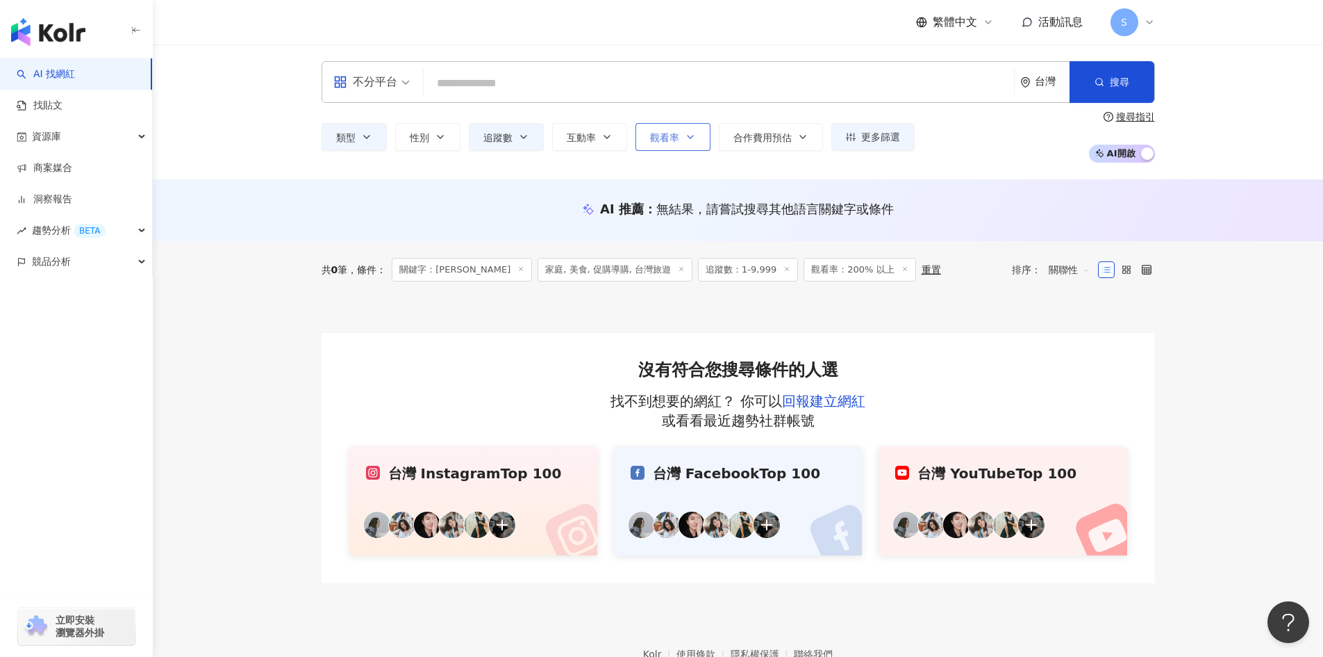
click at [676, 132] on span "觀看率" at bounding box center [664, 137] width 29 height 11
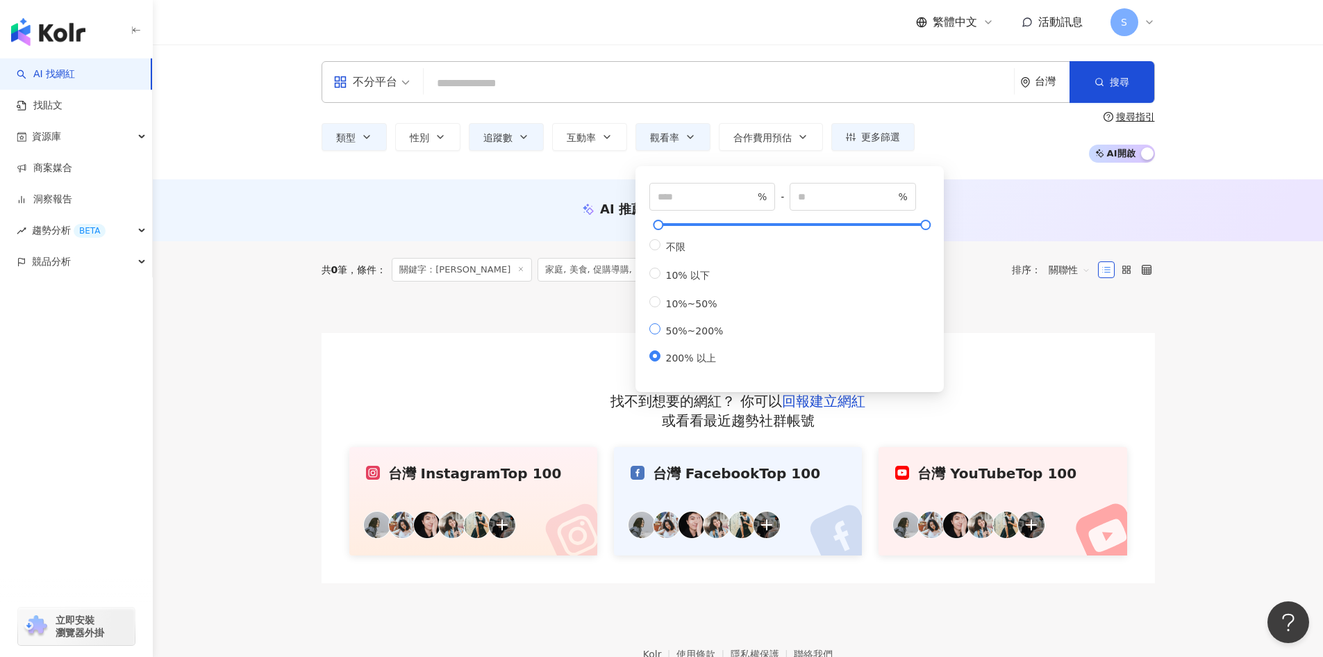
click at [714, 336] on span "50%~200%" at bounding box center [695, 330] width 69 height 11
type input "**"
type input "***"
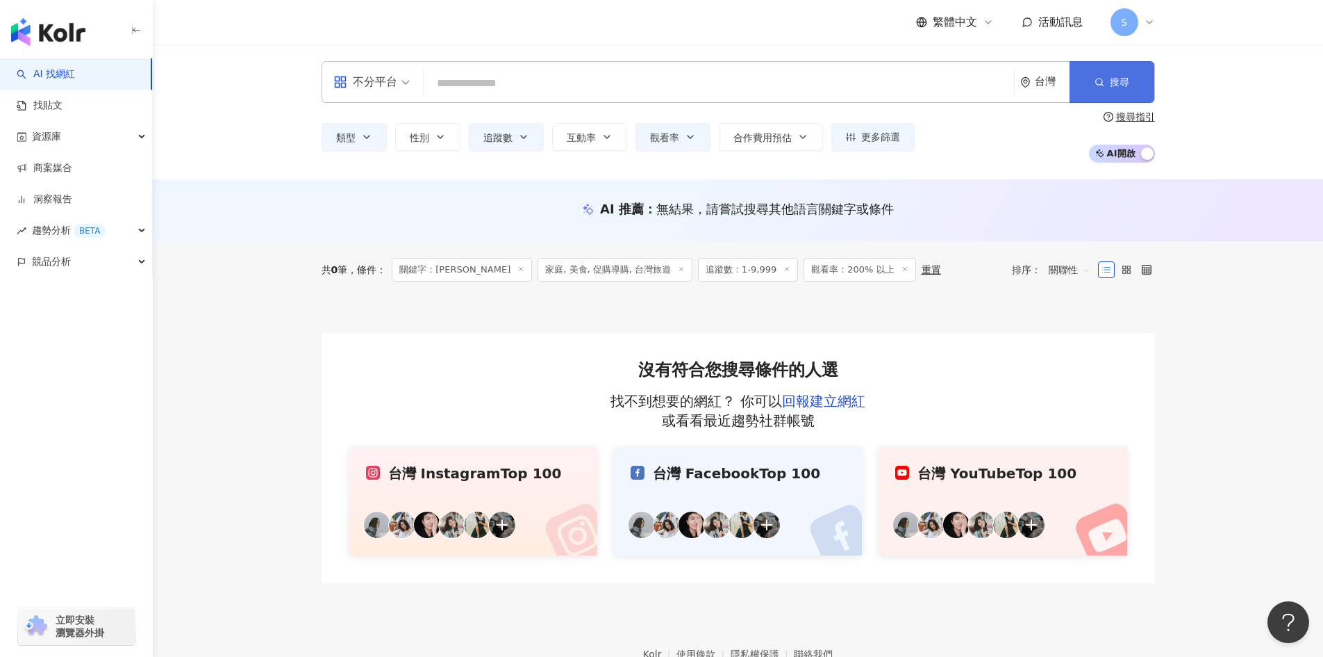
click at [1128, 74] on button "搜尋" at bounding box center [1112, 82] width 85 height 42
click at [505, 126] on button "追蹤數" at bounding box center [506, 137] width 75 height 28
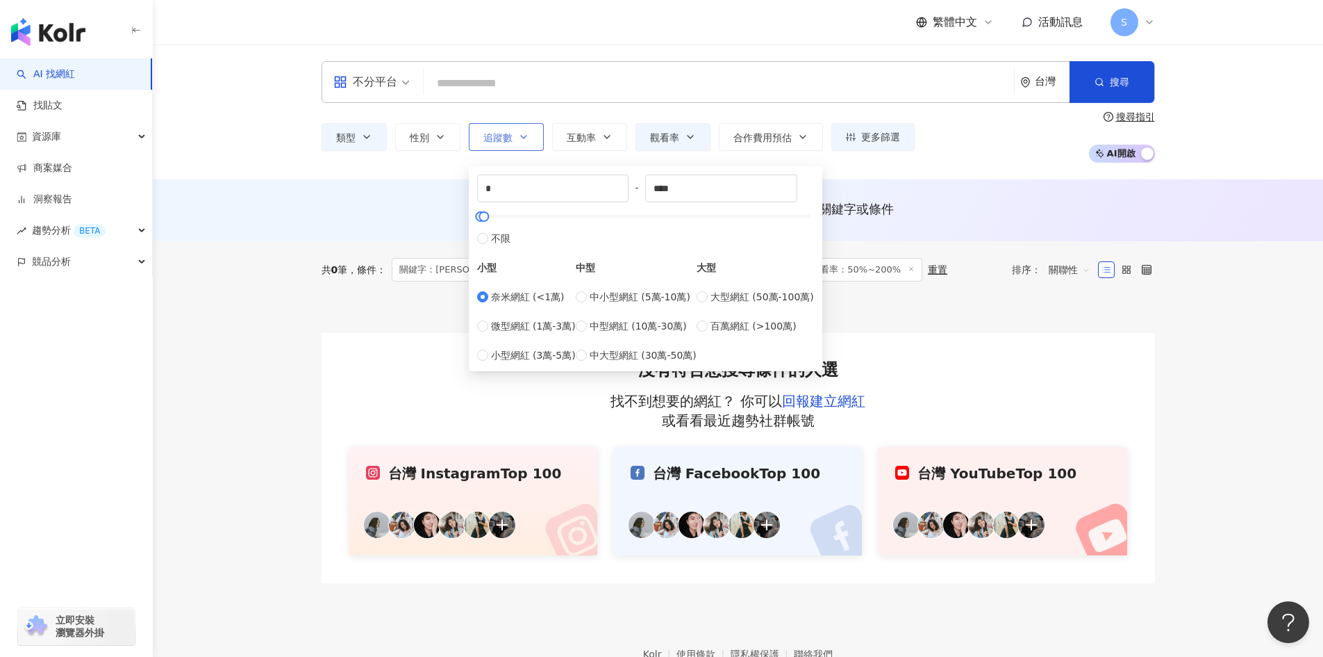
click at [505, 126] on button "追蹤數" at bounding box center [506, 137] width 75 height 28
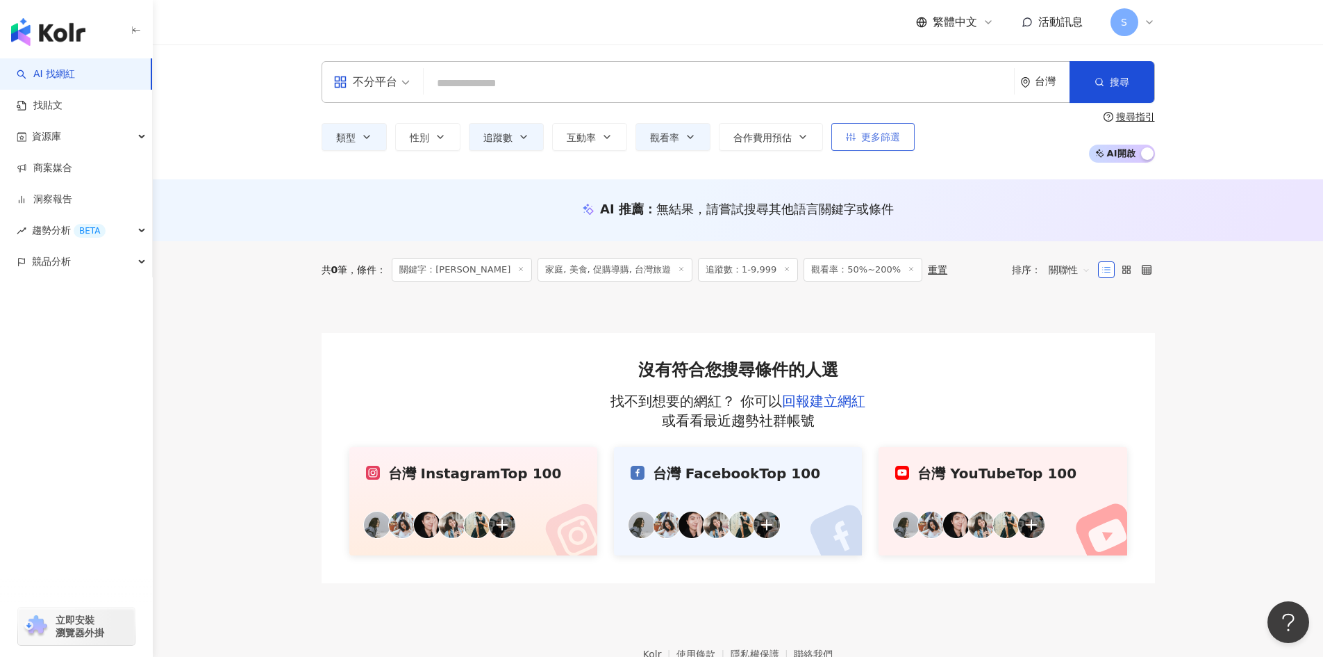
click at [883, 142] on span "更多篩選" at bounding box center [880, 136] width 39 height 11
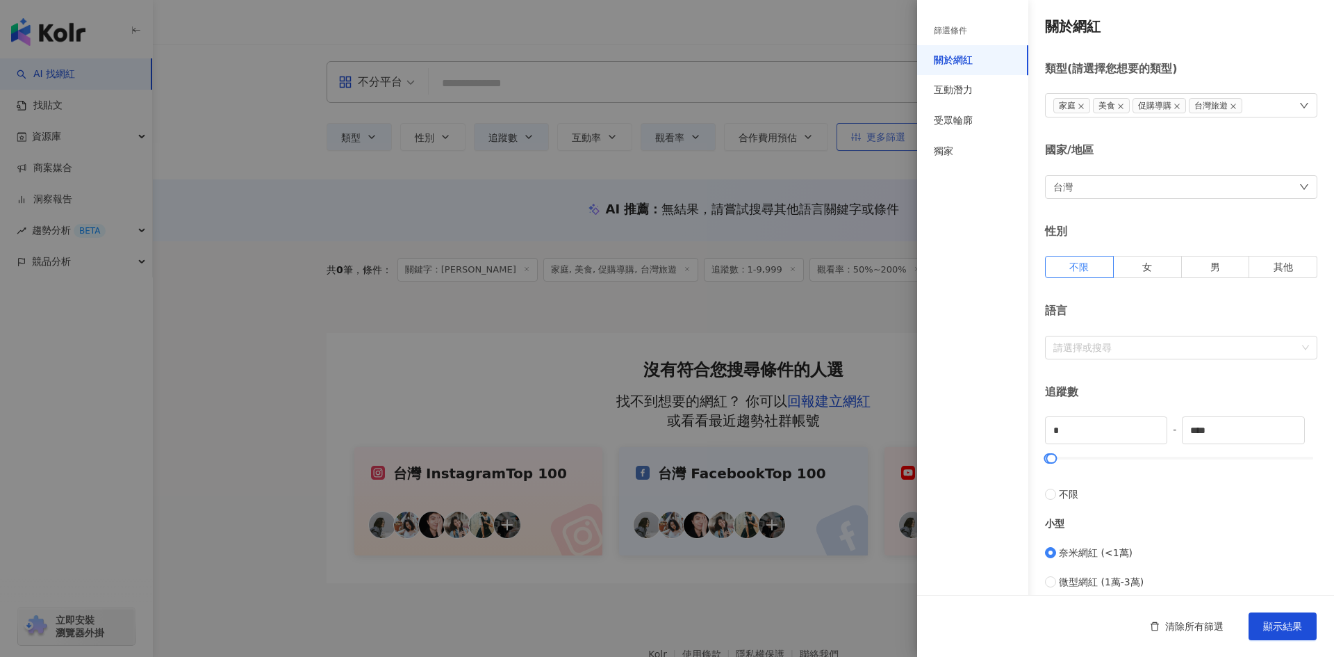
click at [883, 143] on div at bounding box center [667, 328] width 1334 height 657
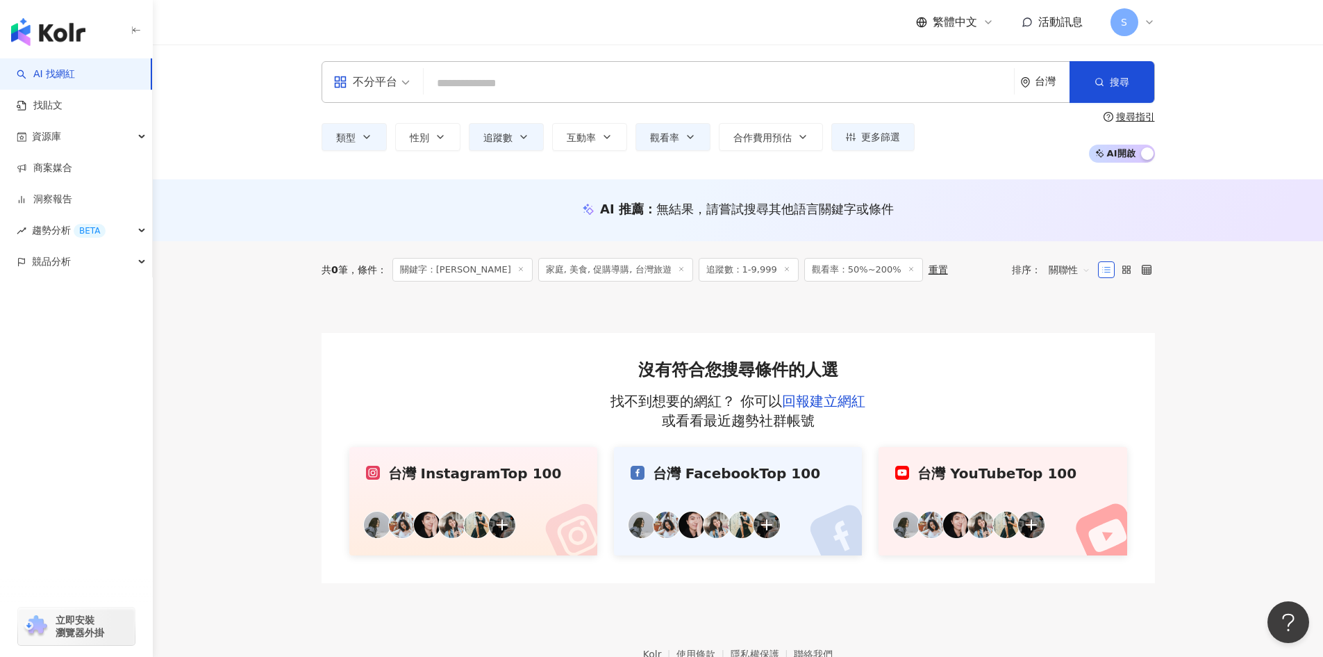
click at [365, 117] on div "類型 性別 追蹤數 互動率 觀看率 合作費用預估 更多篩選 篩選條件 關於網紅 互動潛力 受眾輪廓 獨家 關於網紅 類型 ( 請選擇您想要的類型 ) 家庭 美…" at bounding box center [739, 136] width 834 height 51
click at [368, 140] on icon "button" at bounding box center [366, 136] width 11 height 11
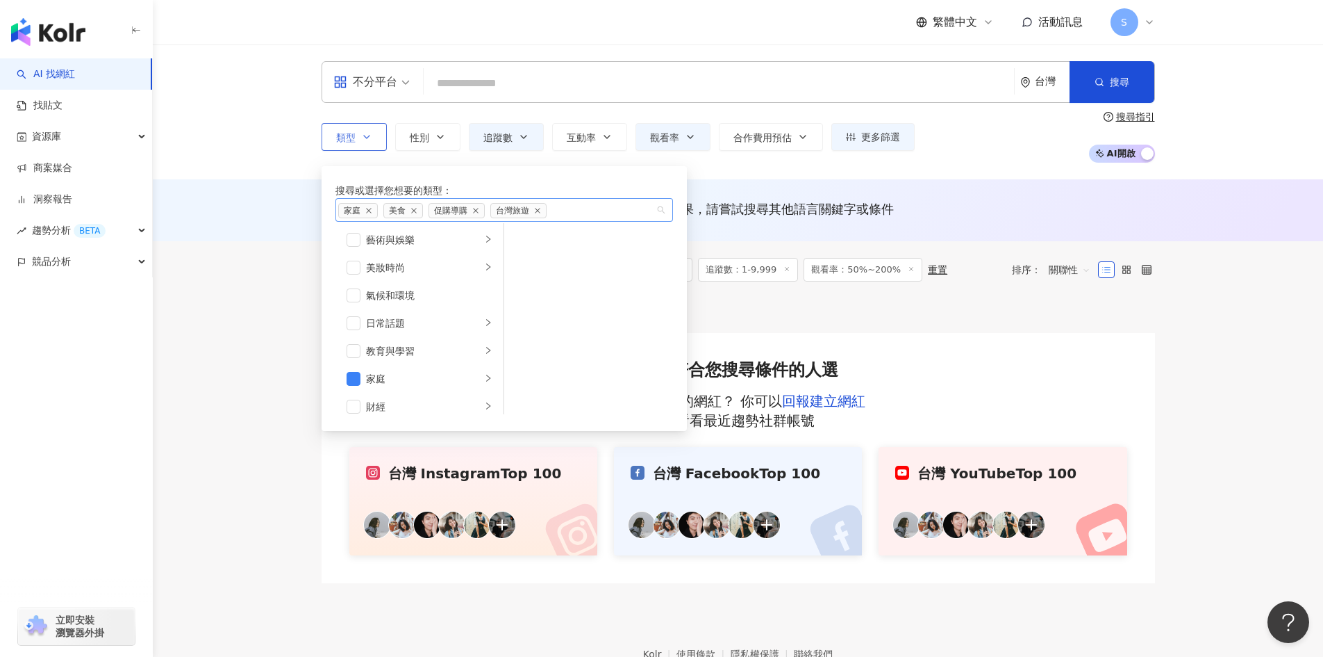
click at [605, 215] on div "家庭 美食 促購導購 台灣旅遊" at bounding box center [496, 210] width 317 height 16
click at [1144, 83] on button "搜尋" at bounding box center [1112, 82] width 85 height 42
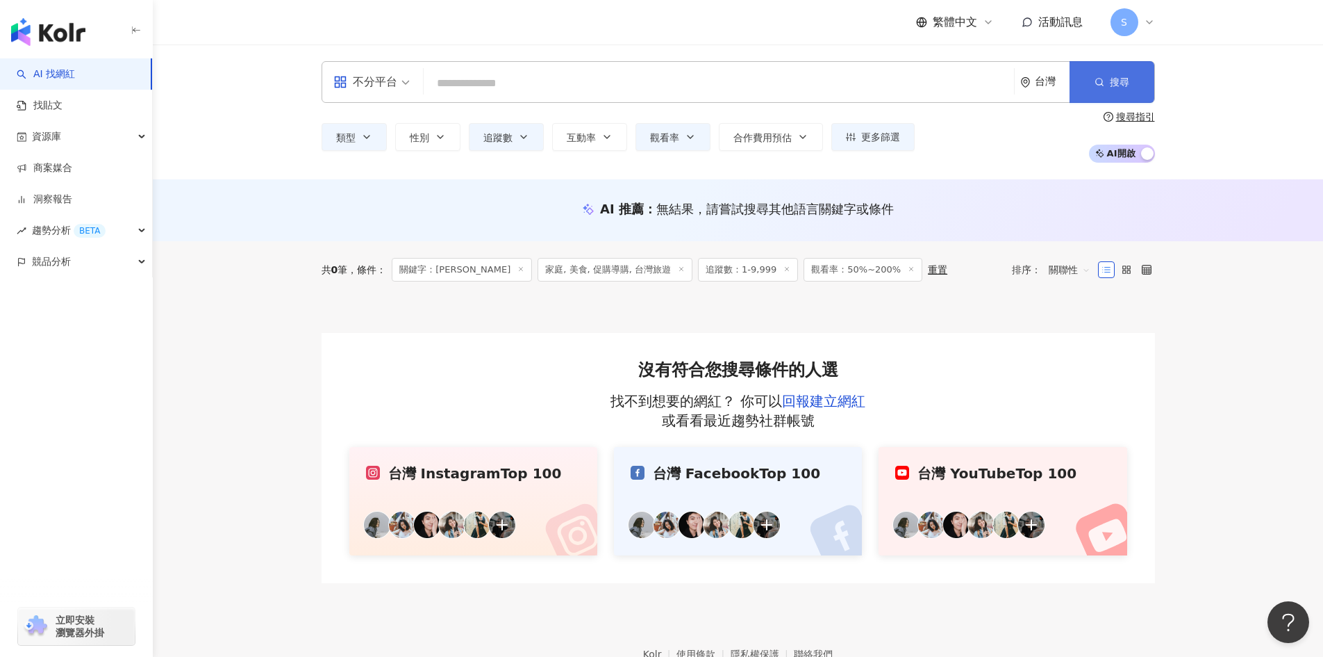
click at [1144, 83] on button "搜尋" at bounding box center [1112, 82] width 85 height 42
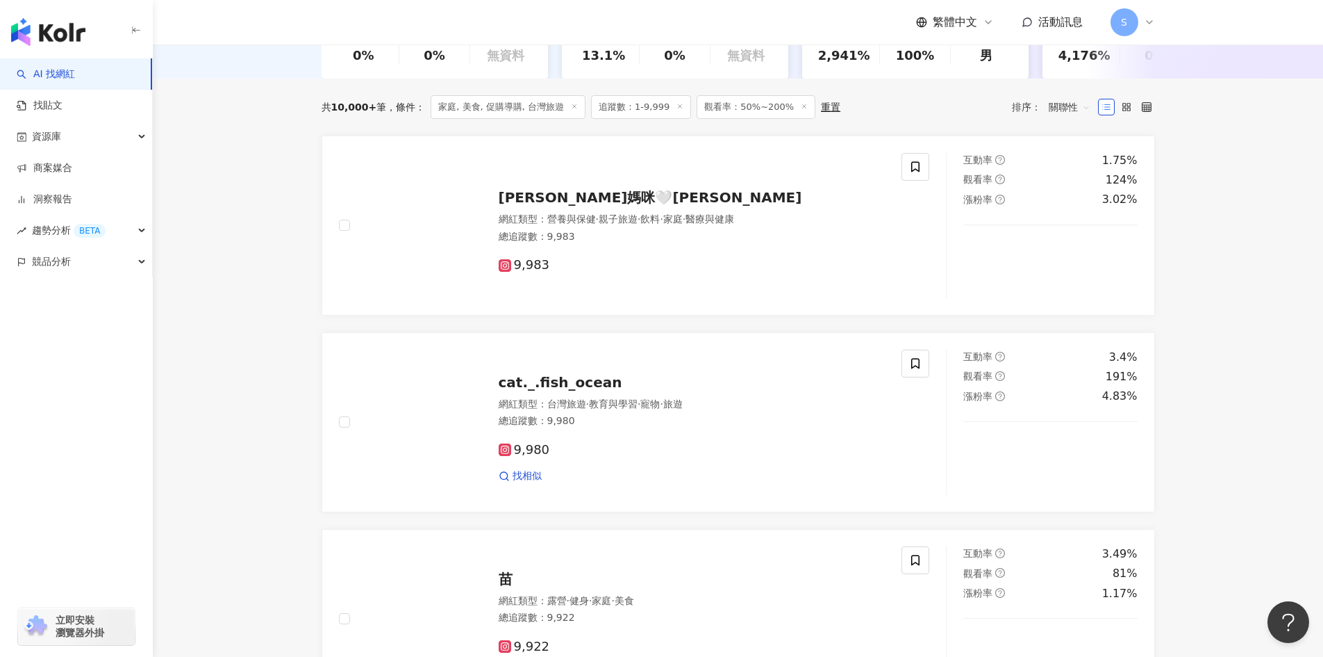
scroll to position [347, 0]
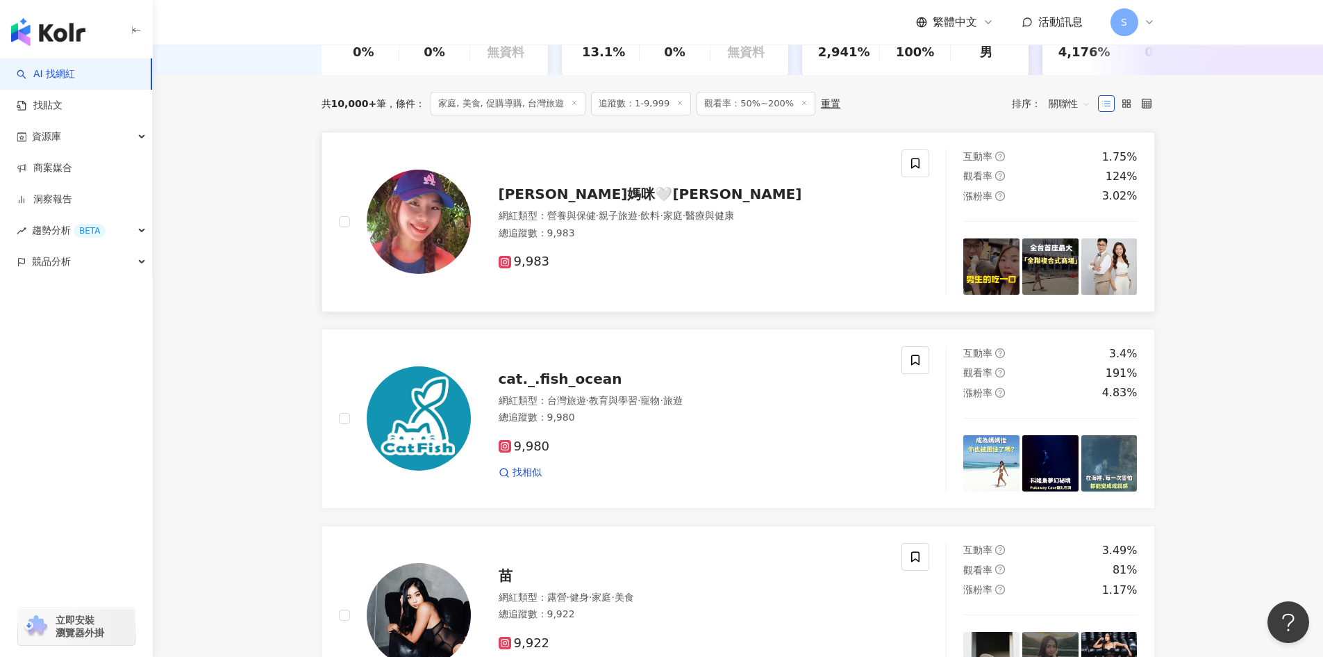
click at [683, 221] on span "家庭" at bounding box center [672, 215] width 19 height 11
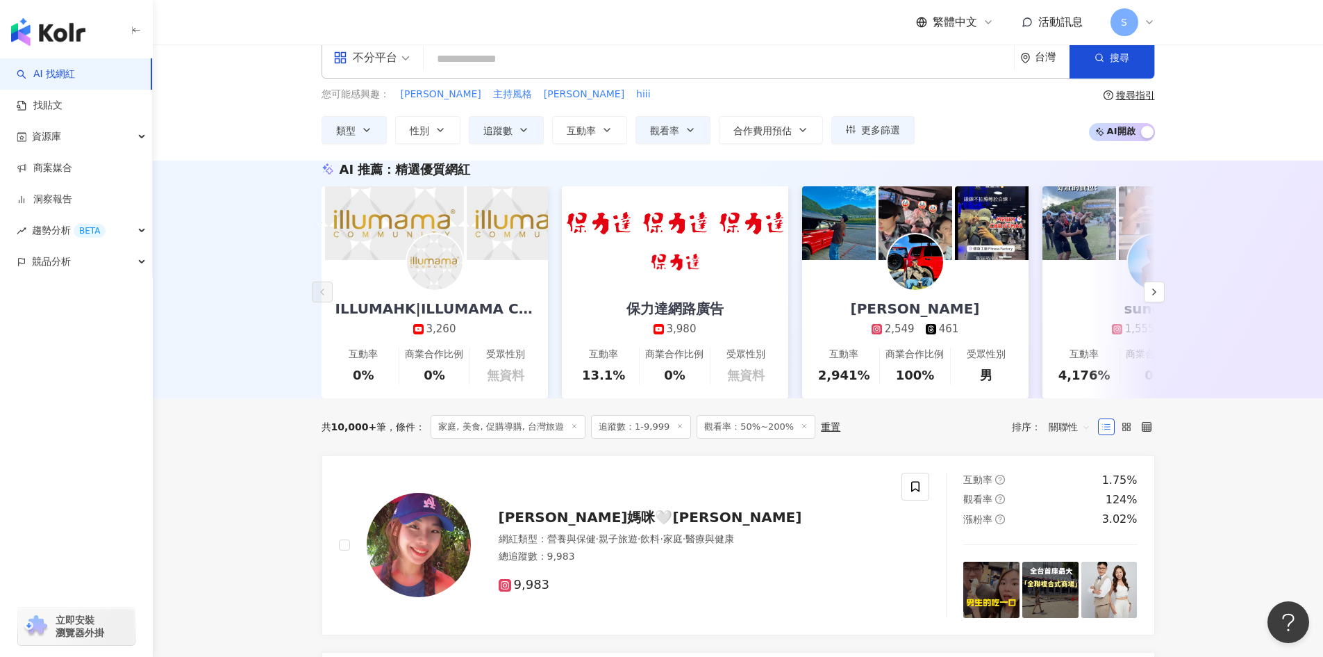
scroll to position [0, 0]
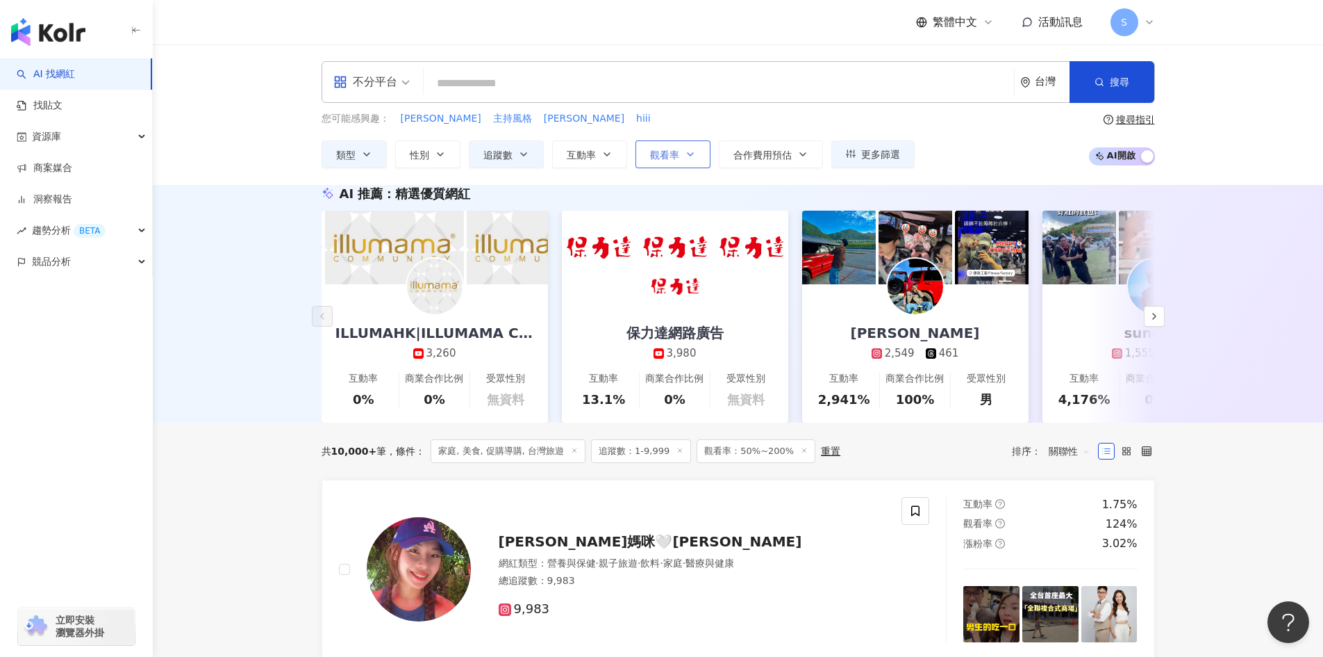
click at [687, 154] on icon "button" at bounding box center [690, 154] width 11 height 11
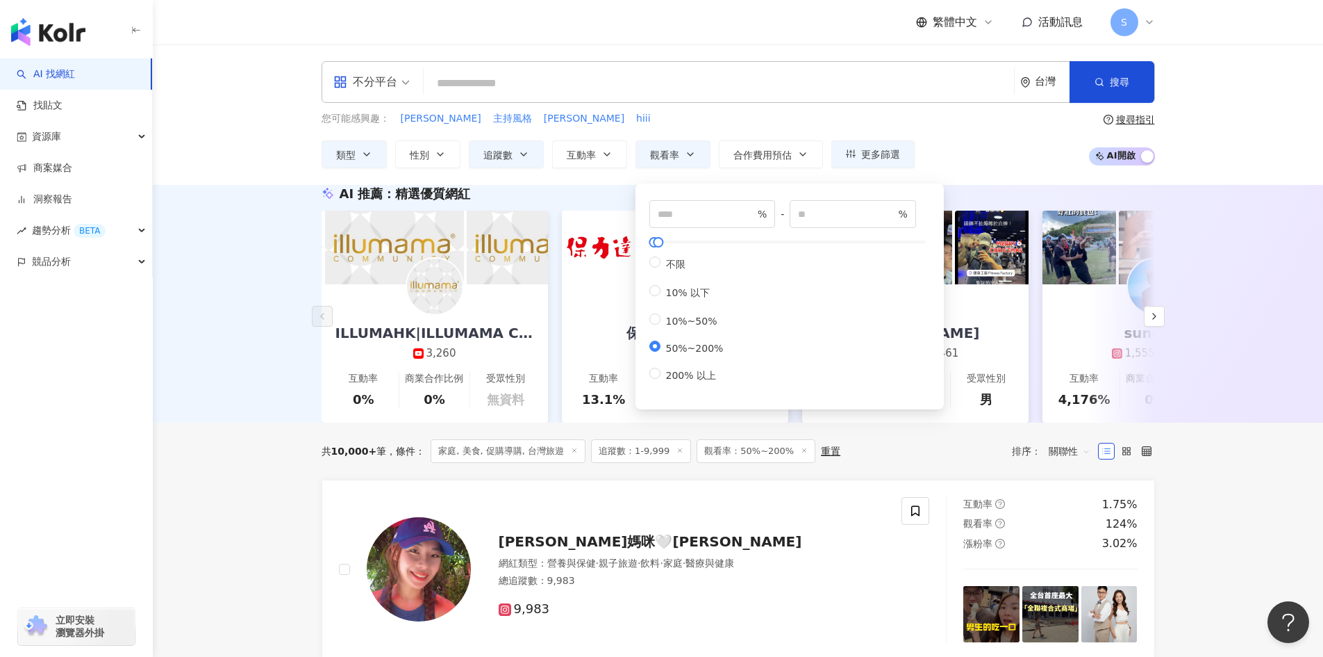
click at [736, 383] on div "不限 10% 以下 10%~50% 50%~200% 200% 以上" at bounding box center [790, 319] width 281 height 126
click at [701, 381] on span "200% 以上" at bounding box center [691, 375] width 61 height 11
type input "***"
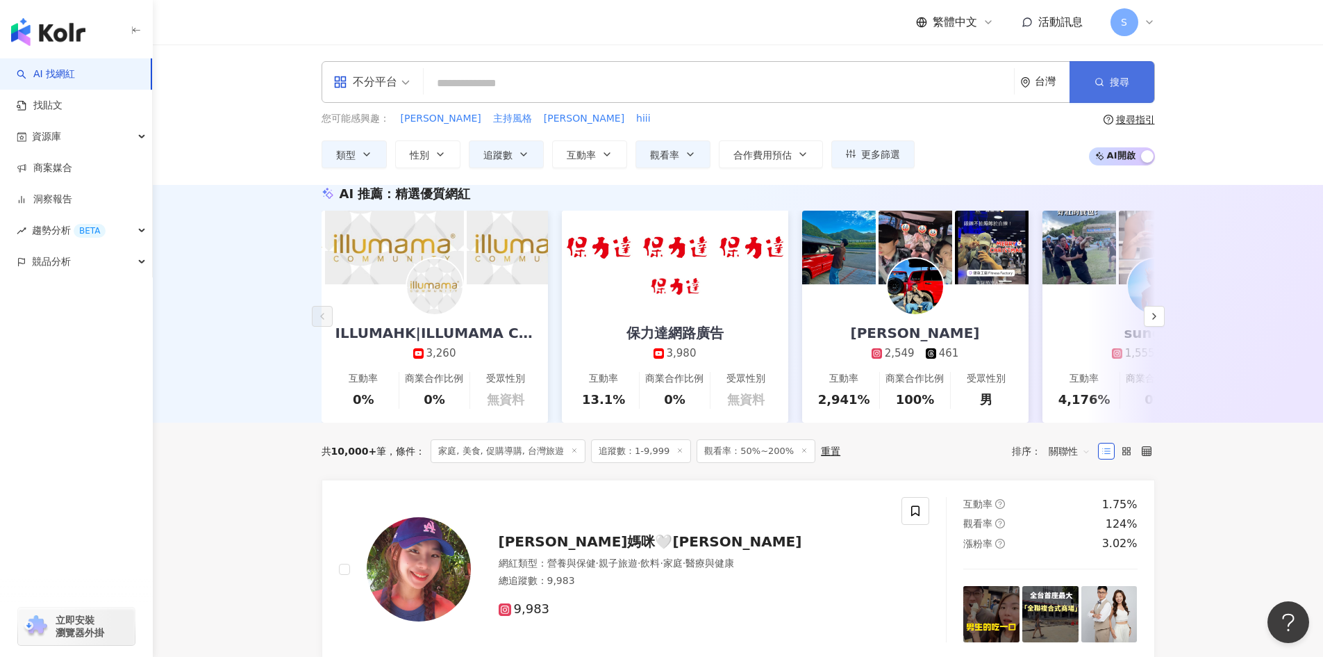
click at [1113, 81] on span "搜尋" at bounding box center [1119, 81] width 19 height 11
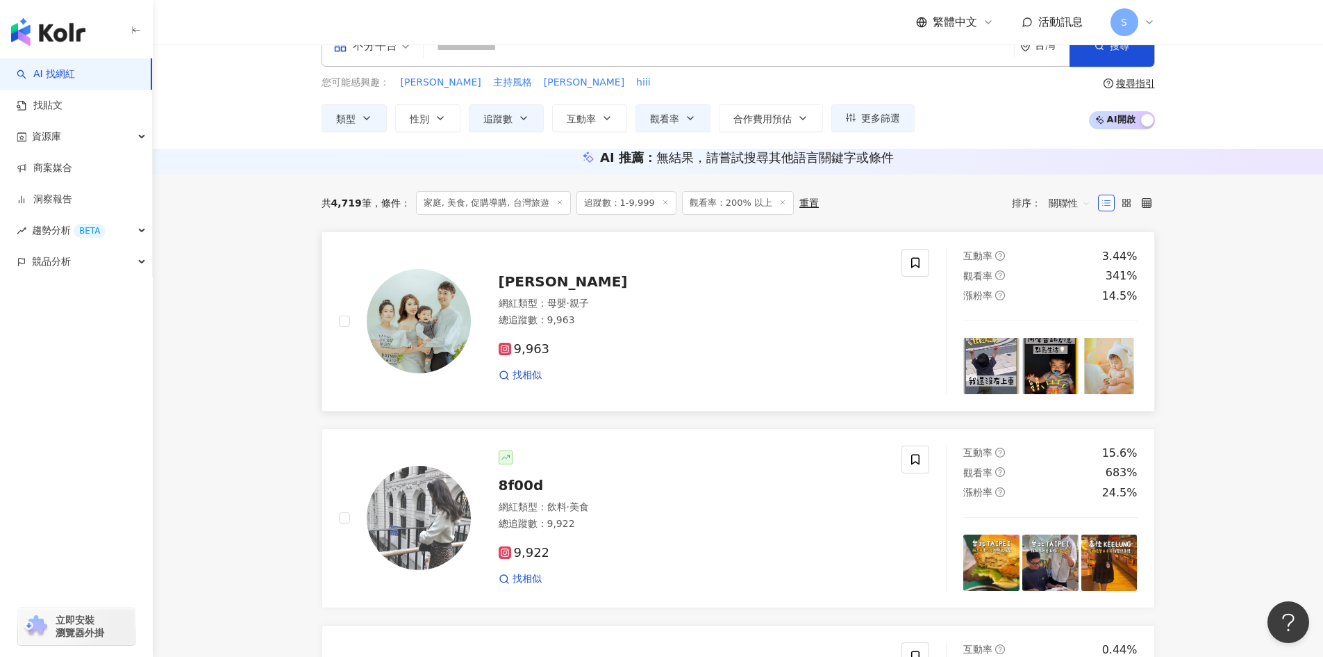
scroll to position [69, 0]
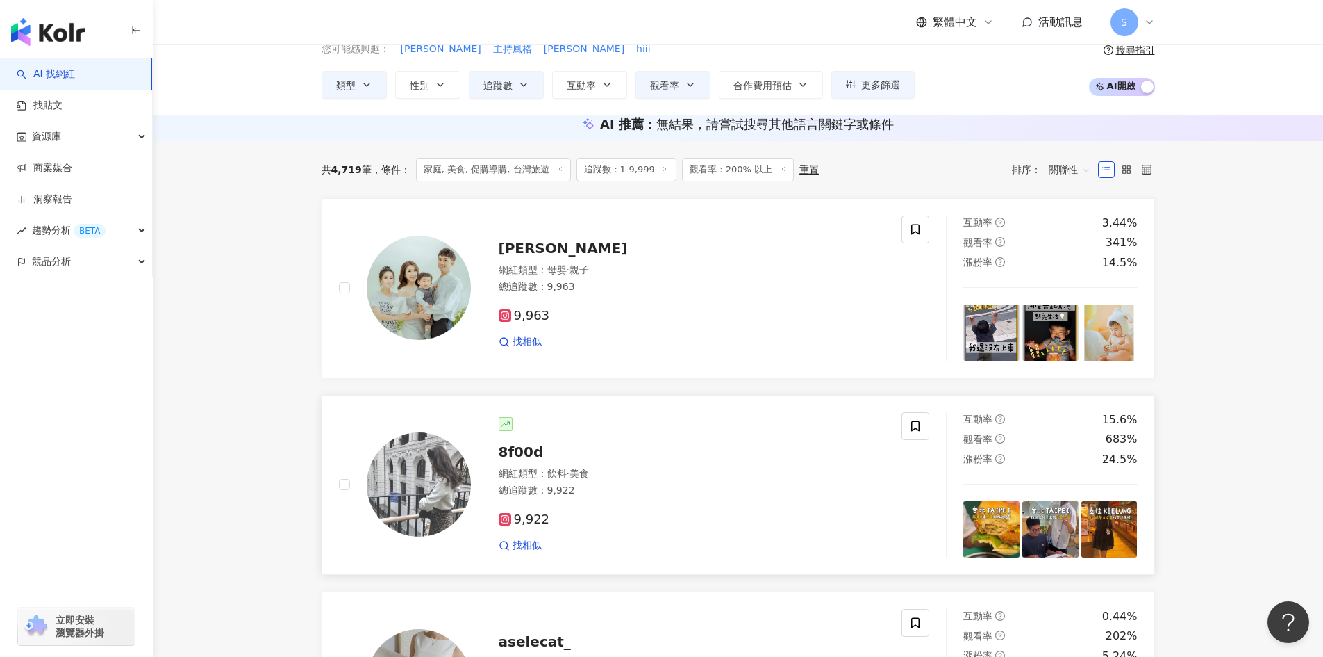
click at [643, 461] on div "8f00d" at bounding box center [692, 451] width 387 height 19
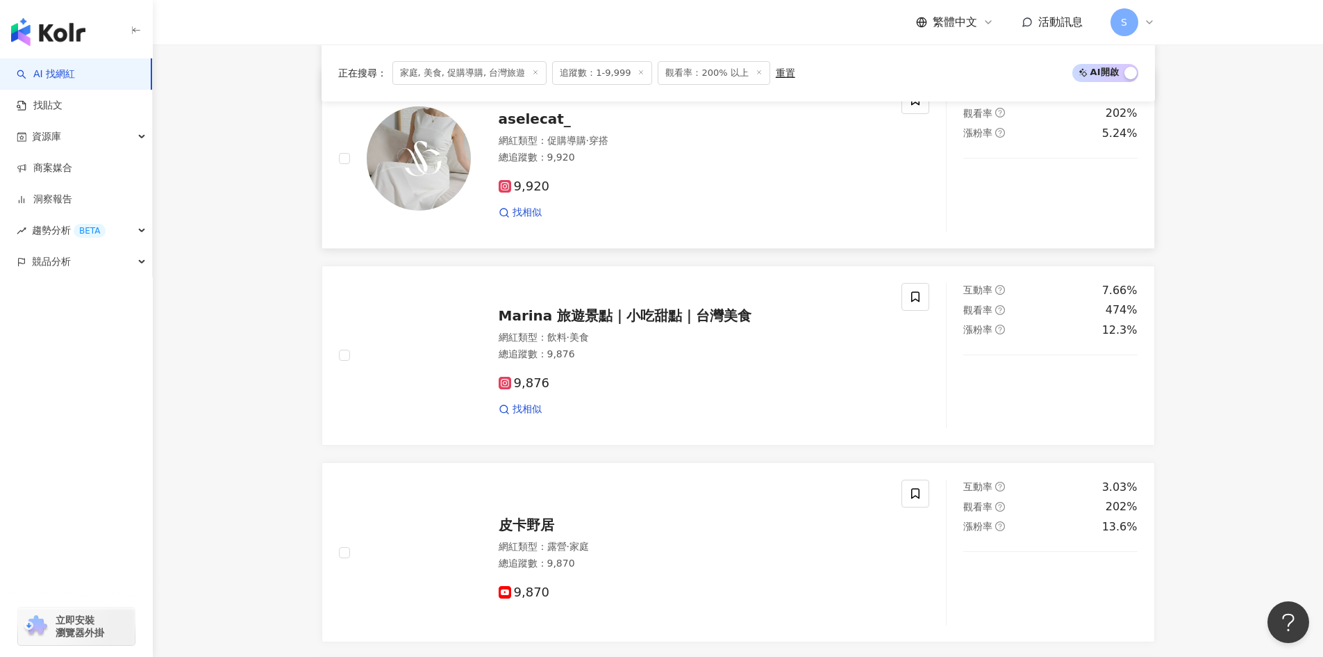
scroll to position [625, 0]
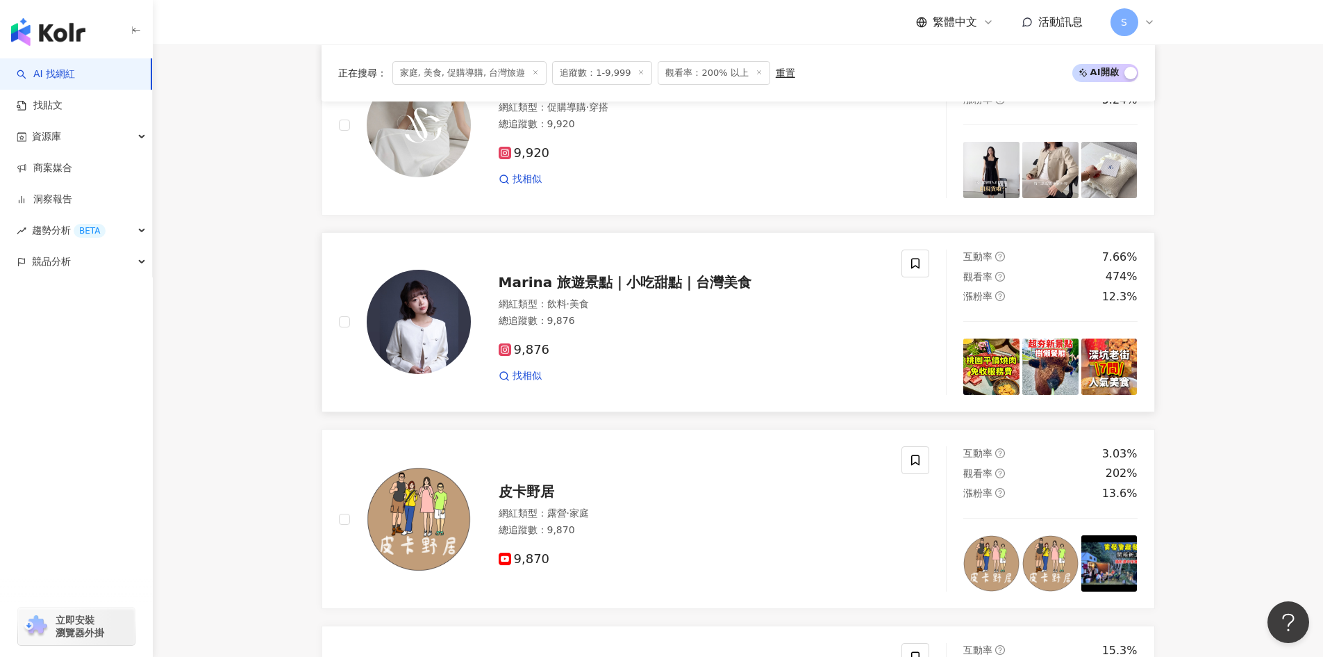
click at [616, 383] on div "找相似" at bounding box center [692, 376] width 387 height 14
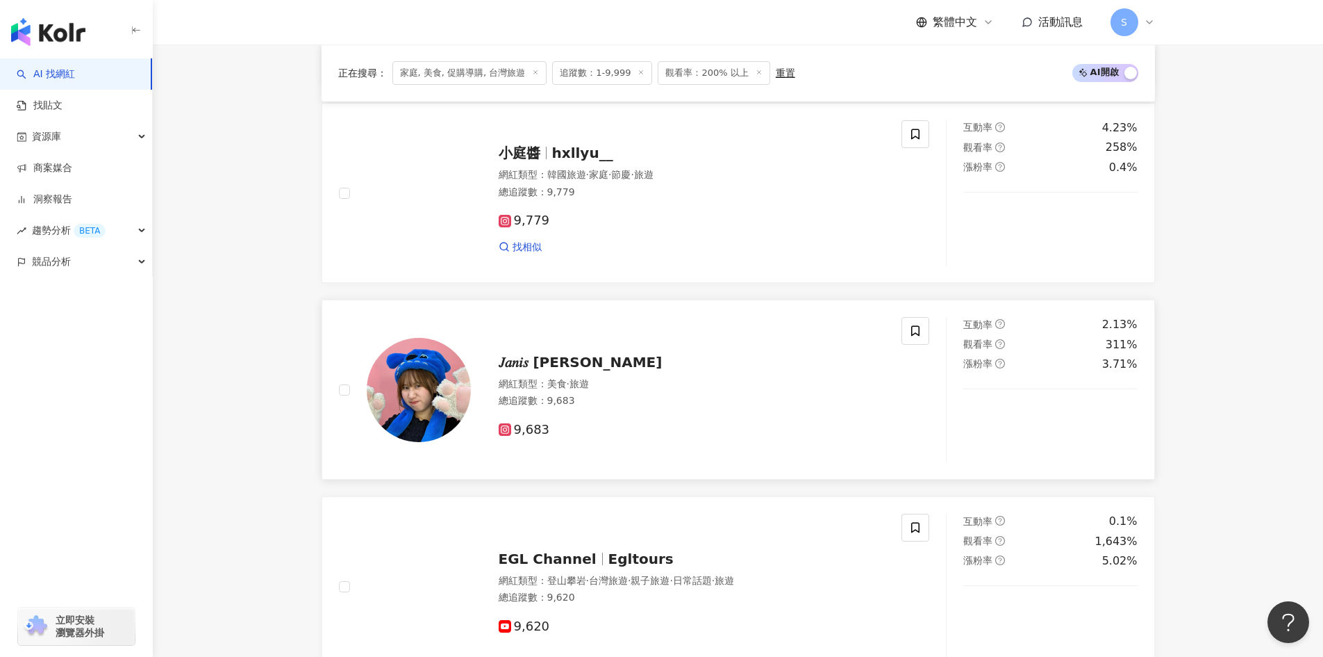
scroll to position [1320, 0]
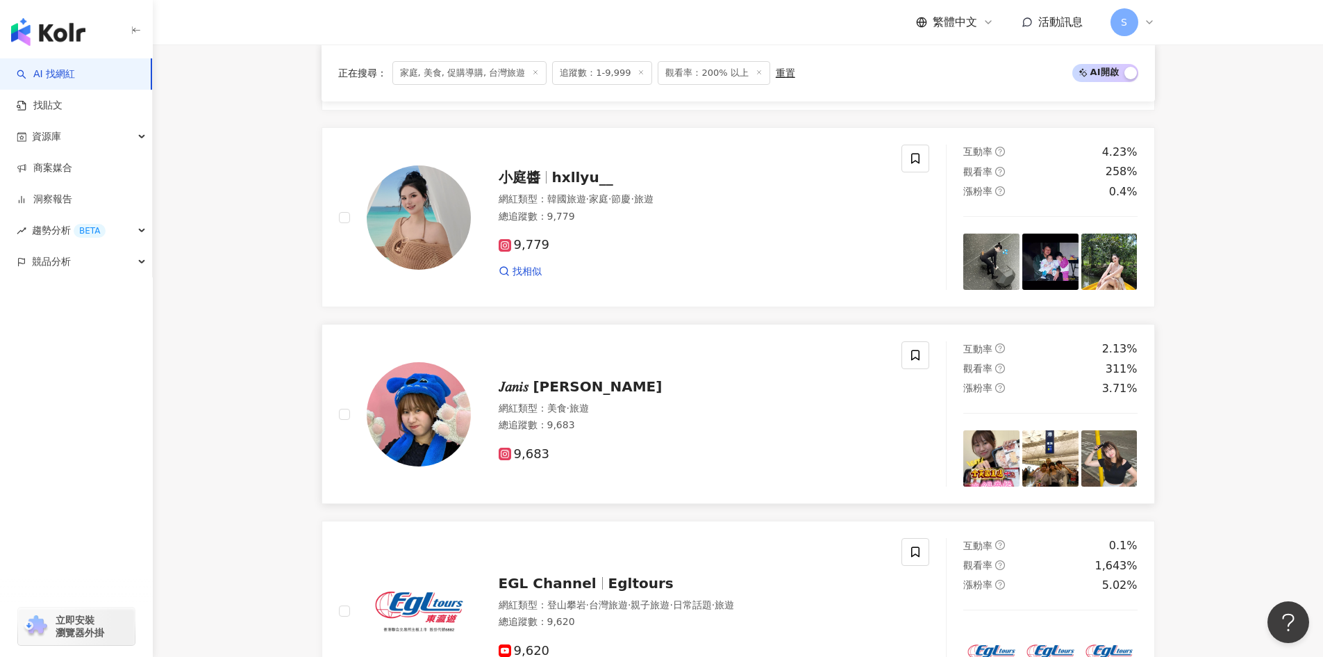
click at [691, 432] on div "總追蹤數 ： 9,683" at bounding box center [692, 425] width 387 height 14
click at [636, 396] on div "𝐽𝑎𝑛𝑖𝑠 𝑙𝑒𝑒" at bounding box center [692, 386] width 387 height 19
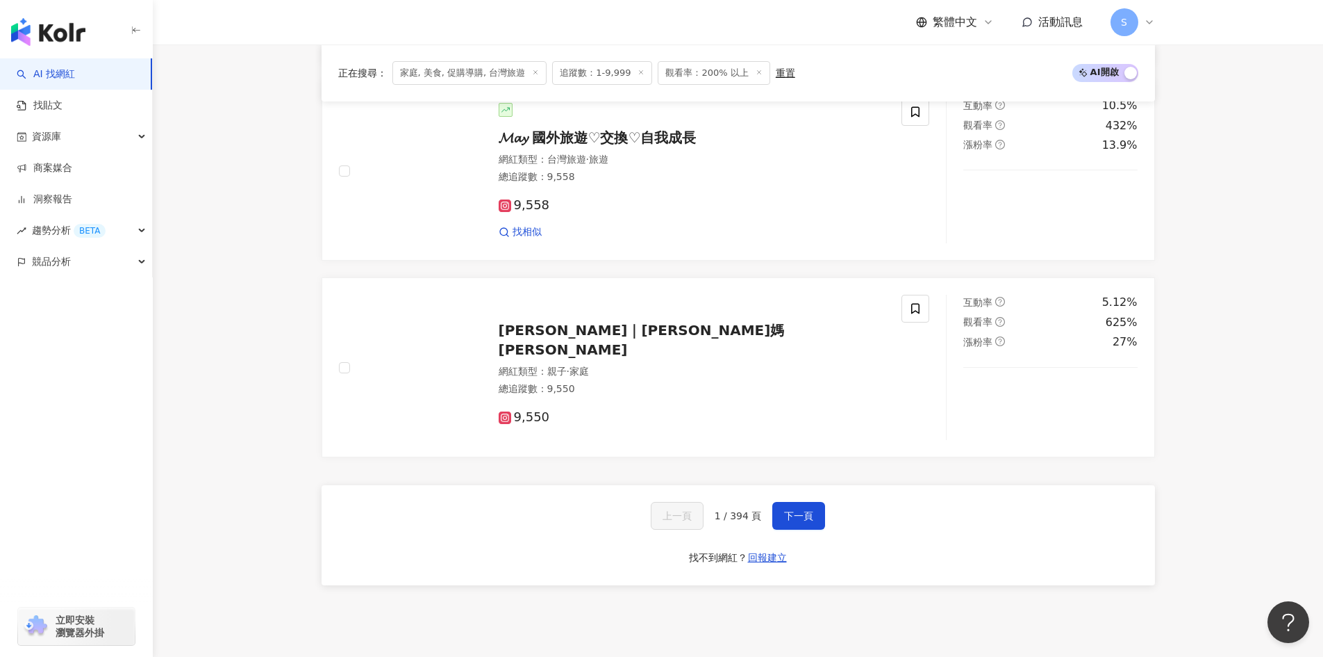
scroll to position [2154, 0]
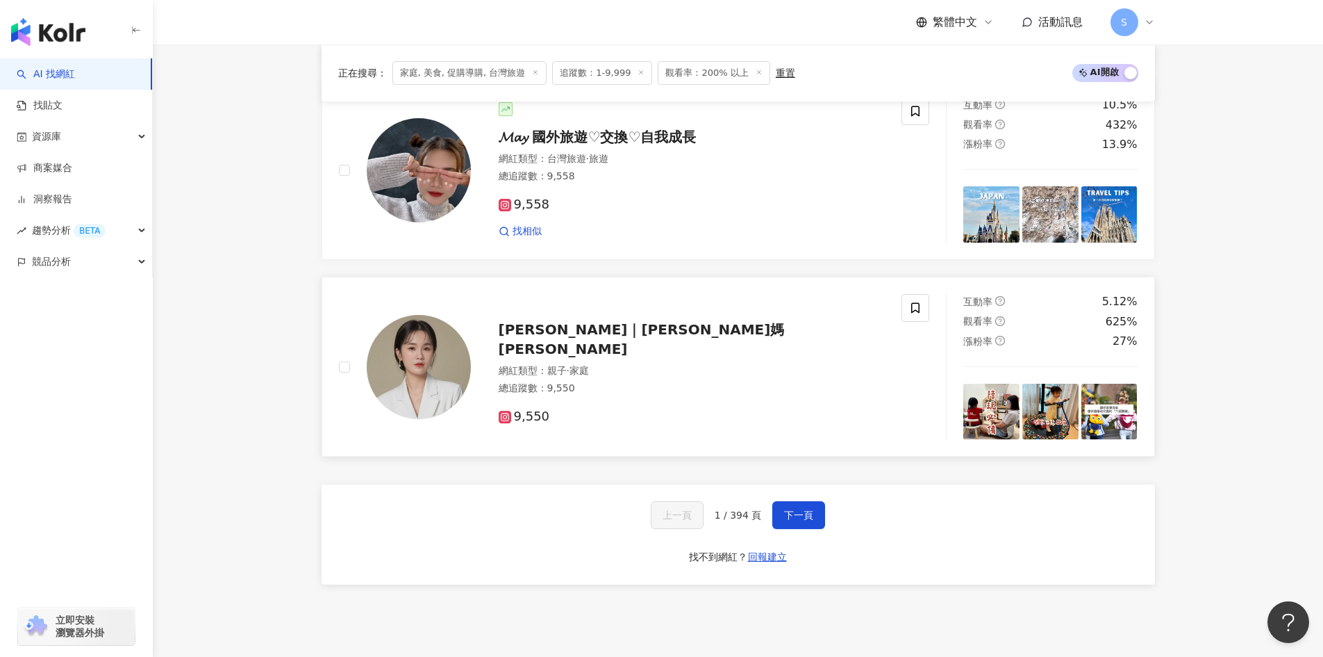
click at [824, 378] on div "網紅類型 ： 親子 · 家庭" at bounding box center [692, 371] width 387 height 14
click at [816, 529] on button "下一頁" at bounding box center [799, 515] width 53 height 28
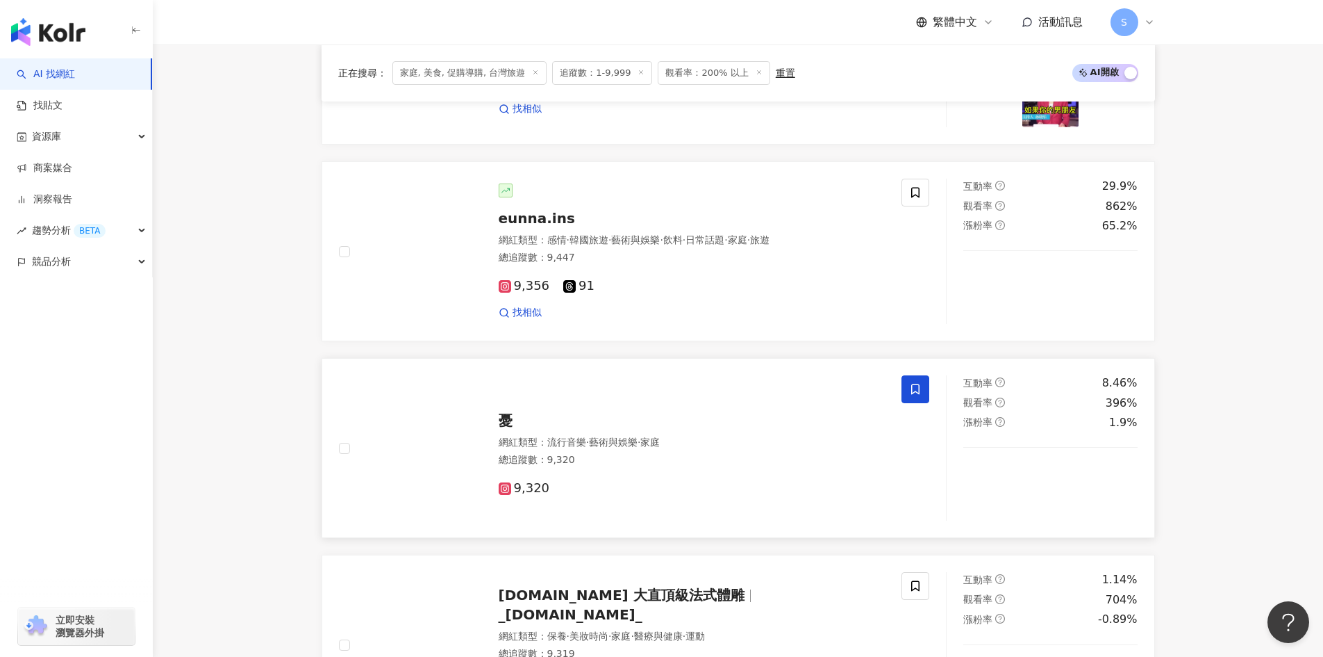
scroll to position [1806, 0]
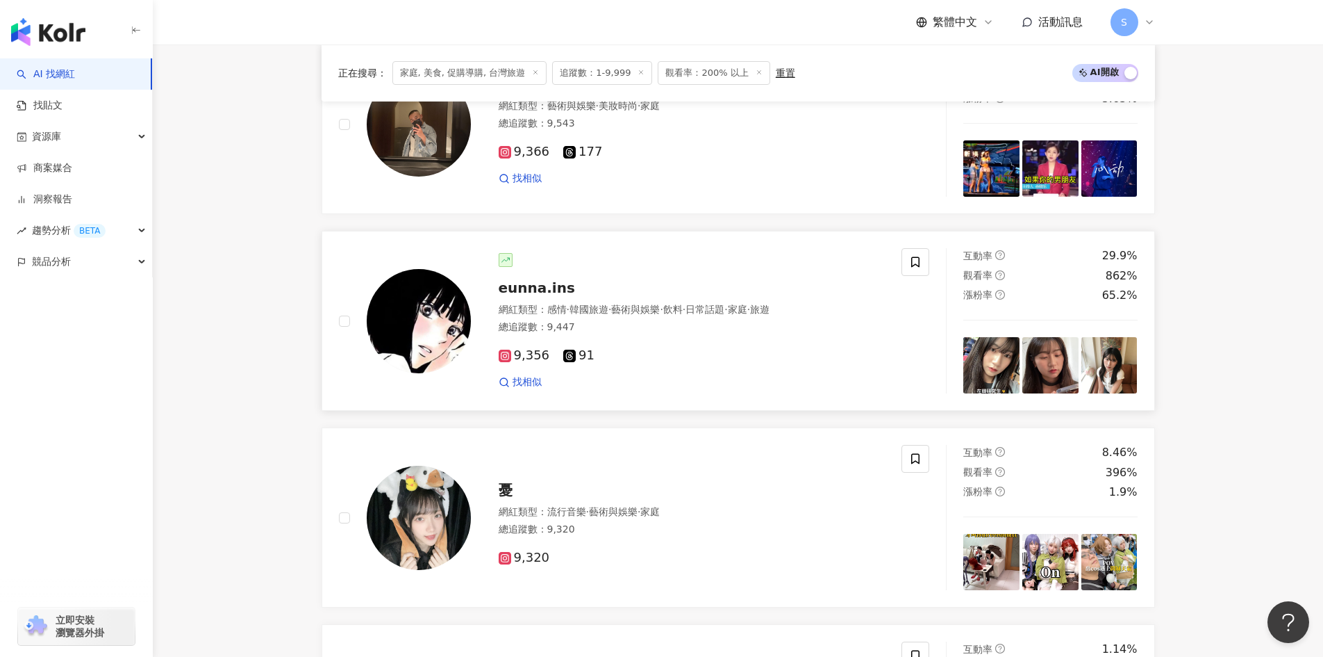
click at [793, 363] on div "9,356 91" at bounding box center [692, 355] width 387 height 15
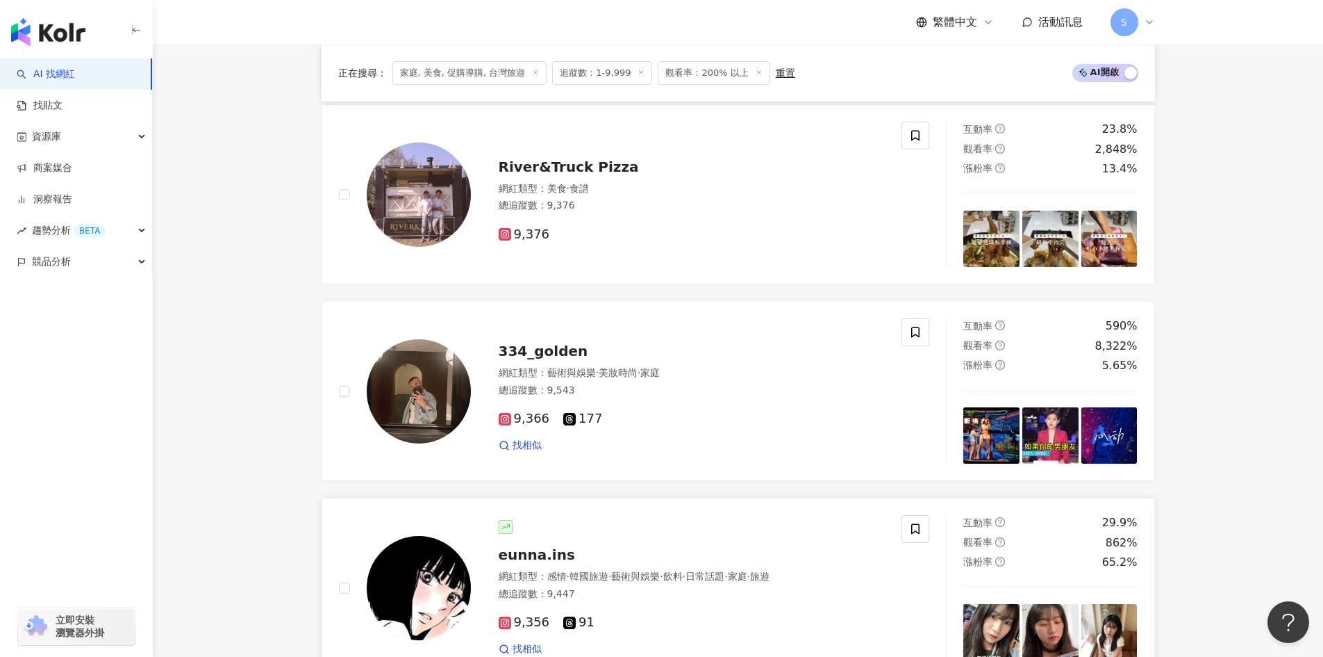
scroll to position [1528, 0]
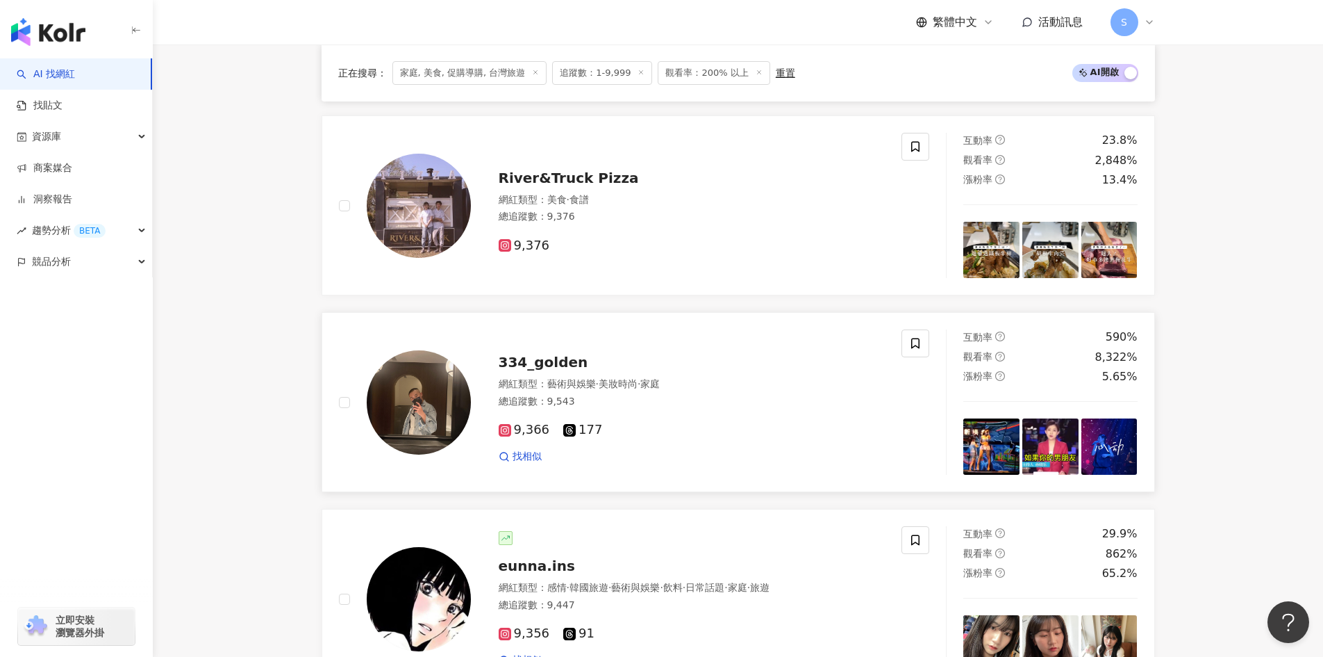
click at [752, 391] on div "網紅類型 ： 藝術與娛樂 · 美妝時尚 · 家庭" at bounding box center [692, 384] width 387 height 14
click at [698, 188] on div "River&Truck Pizza" at bounding box center [692, 177] width 387 height 19
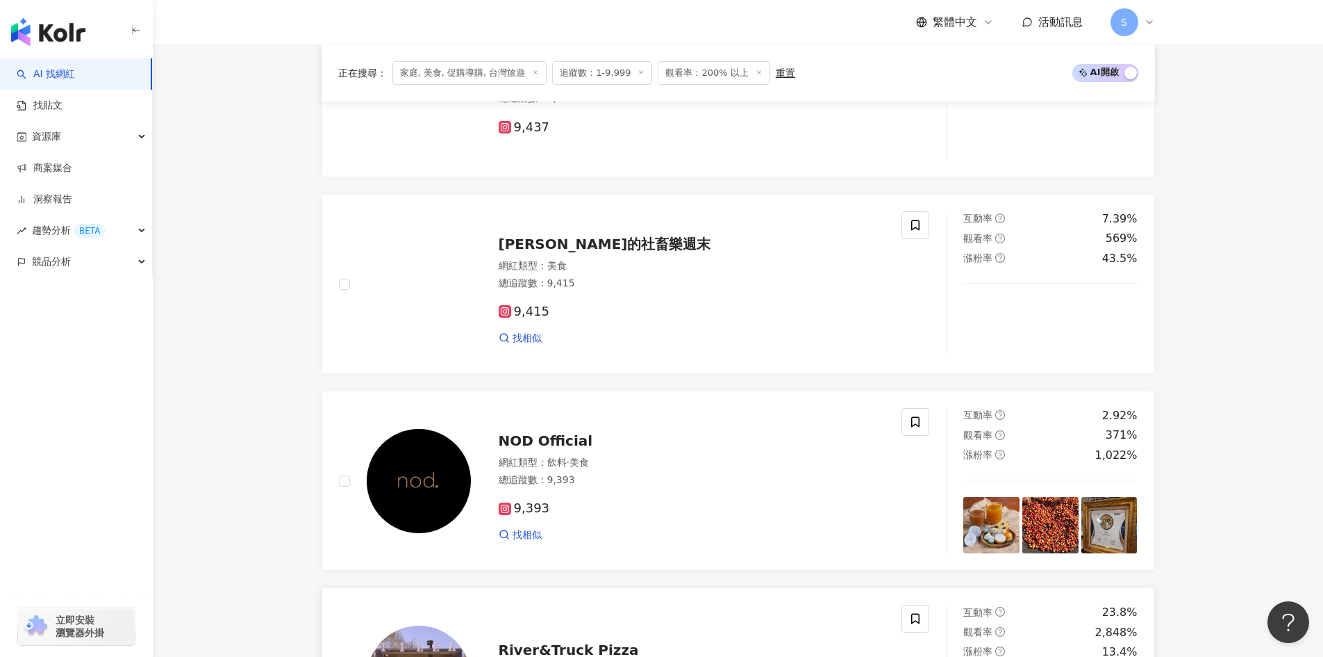
scroll to position [1042, 0]
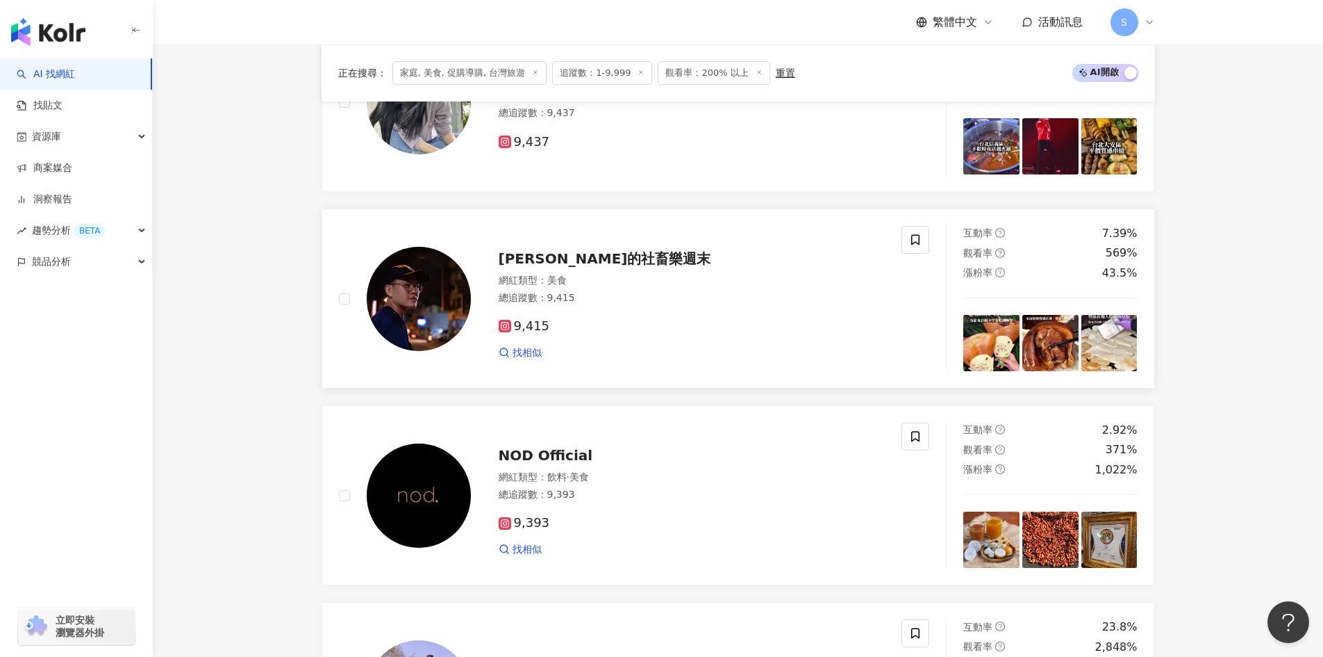
click at [732, 347] on div "9,415 找相似" at bounding box center [692, 333] width 387 height 51
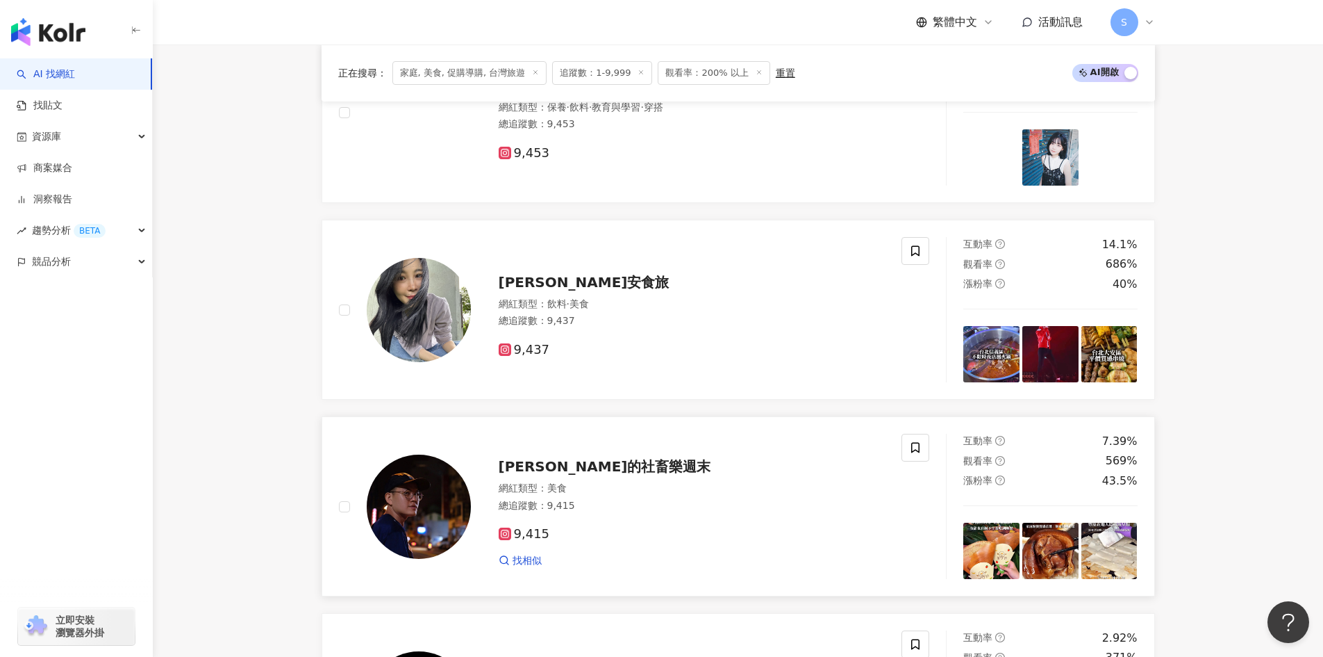
scroll to position [834, 0]
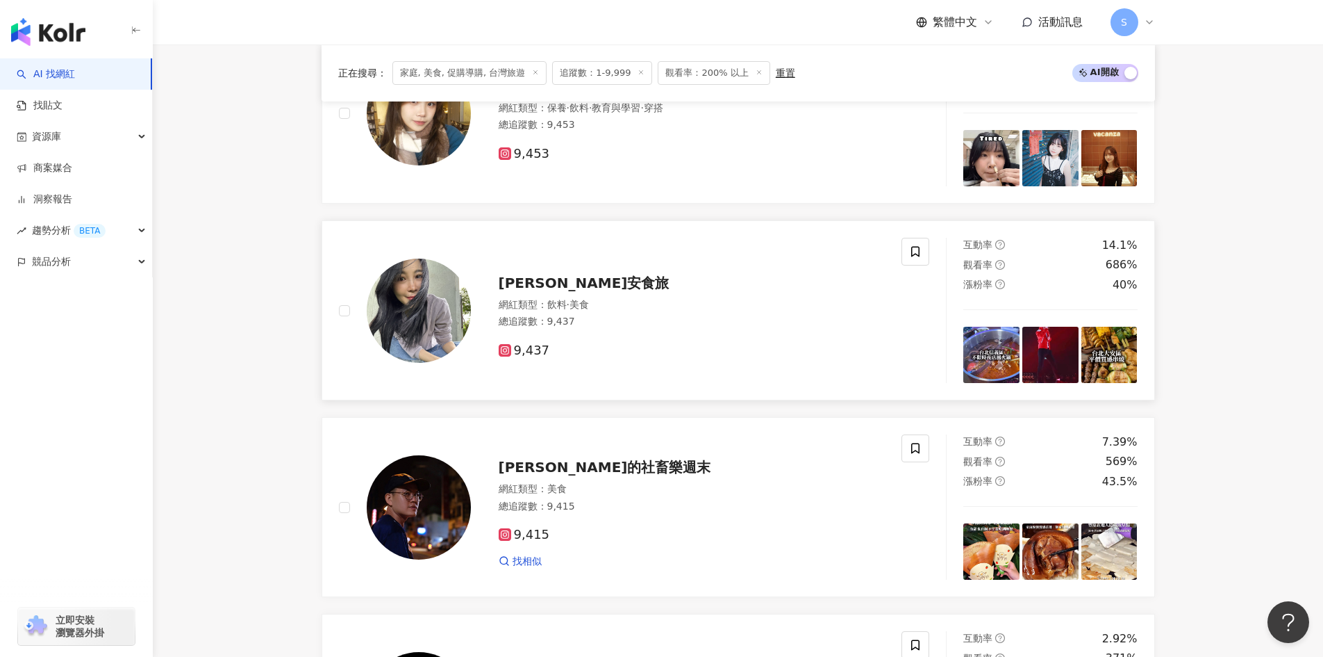
click at [745, 329] on div "總追蹤數 ： 9,437" at bounding box center [692, 322] width 387 height 14
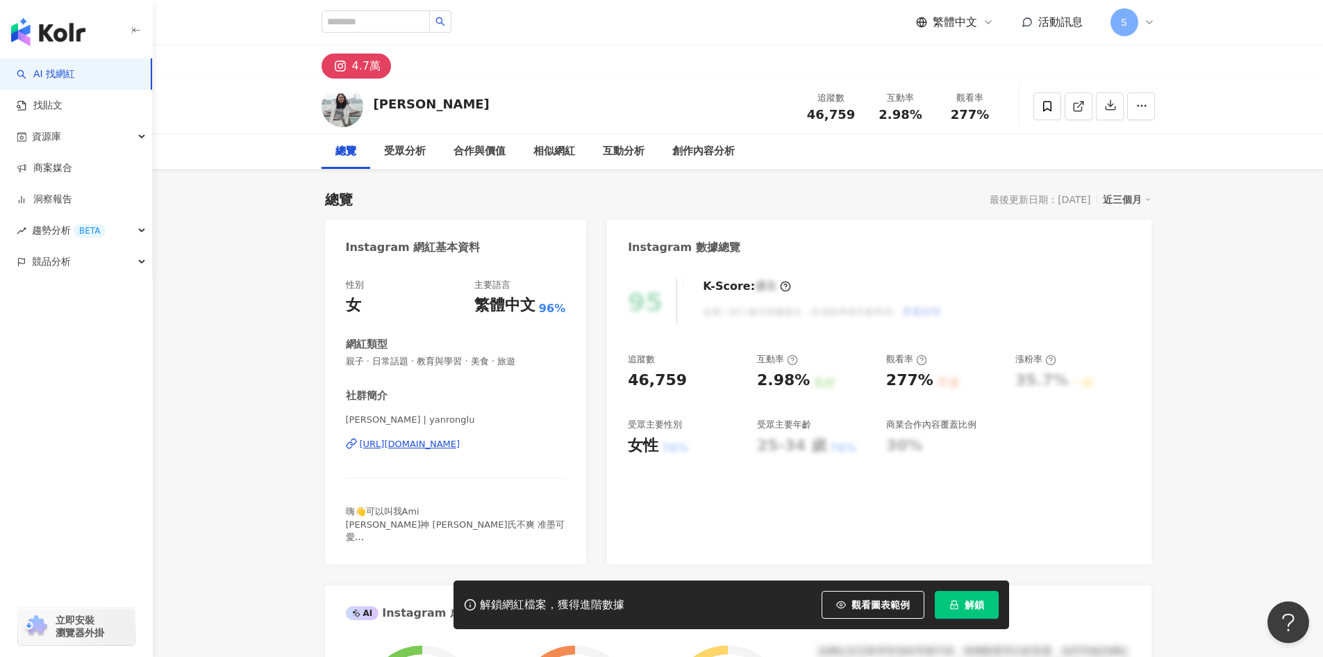
click at [421, 445] on div "https://www.instagram.com/yanronglu/" at bounding box center [410, 444] width 101 height 13
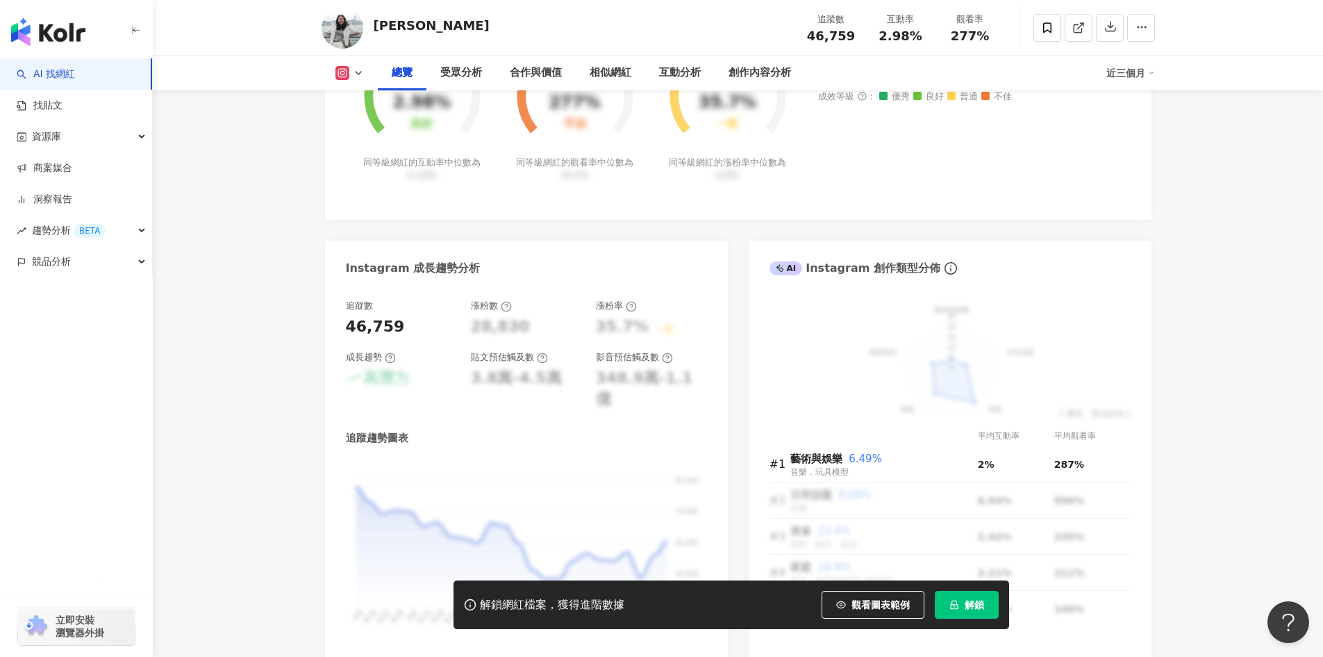
scroll to position [718, 0]
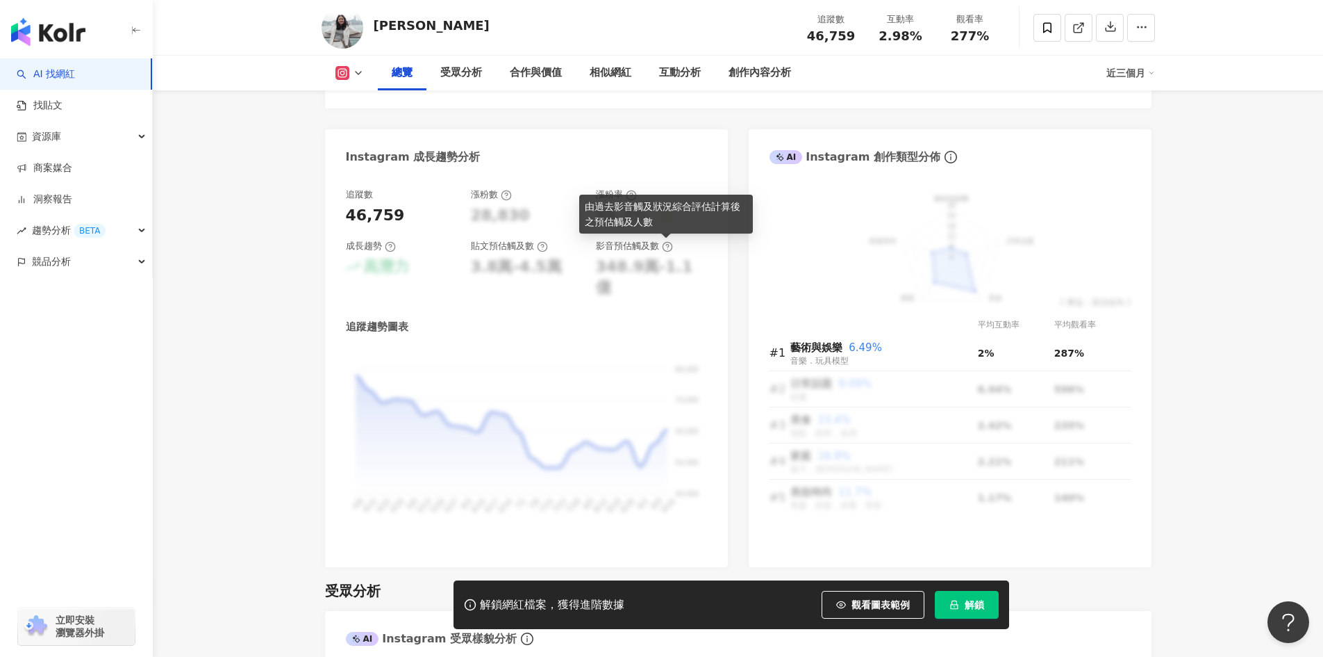
click at [665, 251] on circle at bounding box center [667, 246] width 9 height 9
click at [669, 246] on icon at bounding box center [667, 246] width 11 height 11
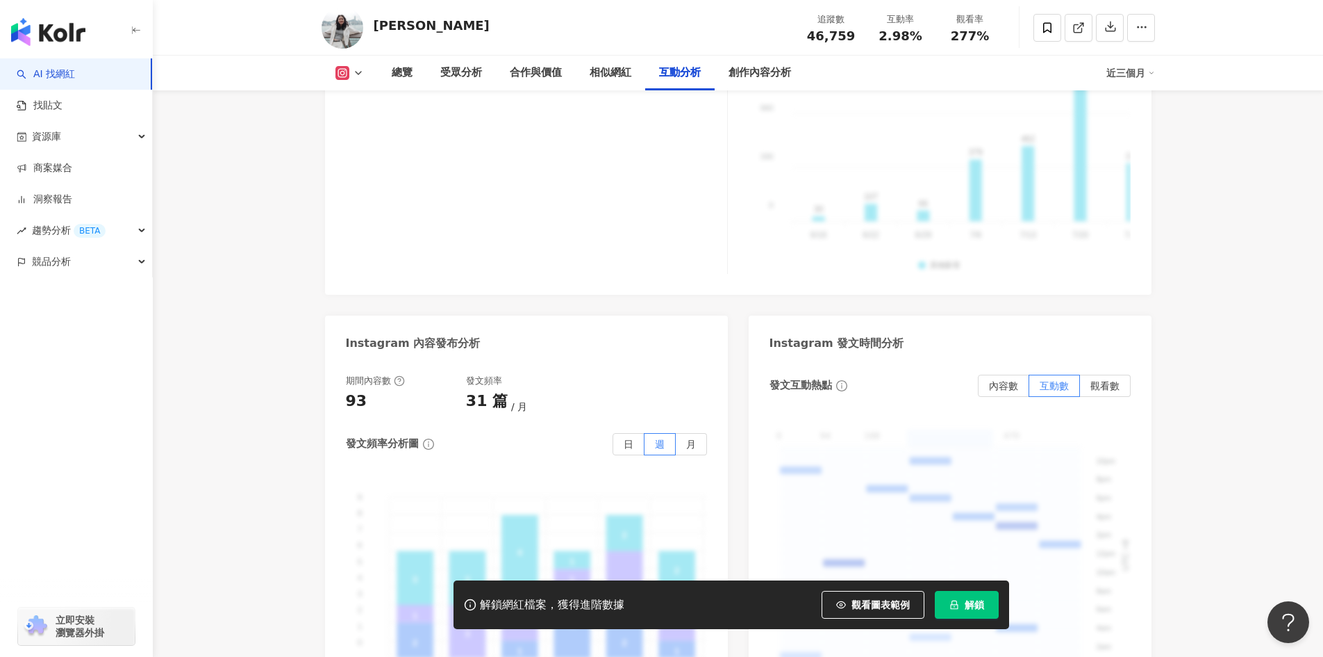
scroll to position [3335, 0]
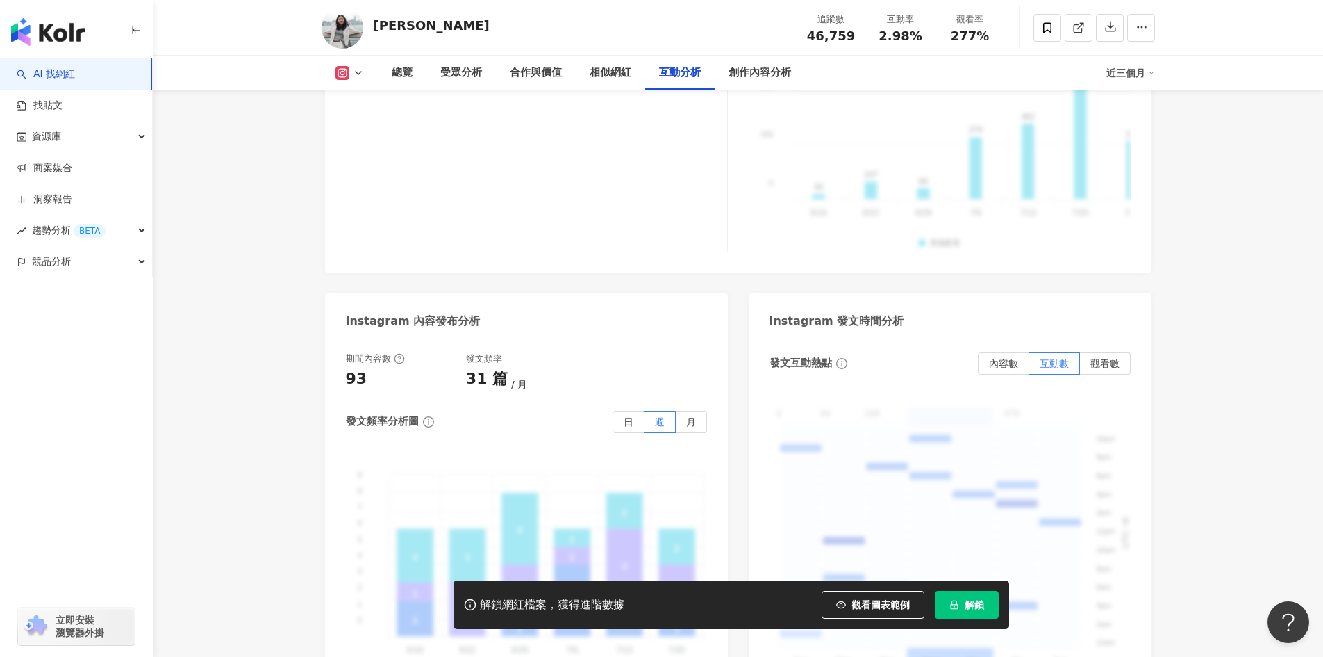
click at [1131, 72] on div "近三個月" at bounding box center [1131, 73] width 49 height 22
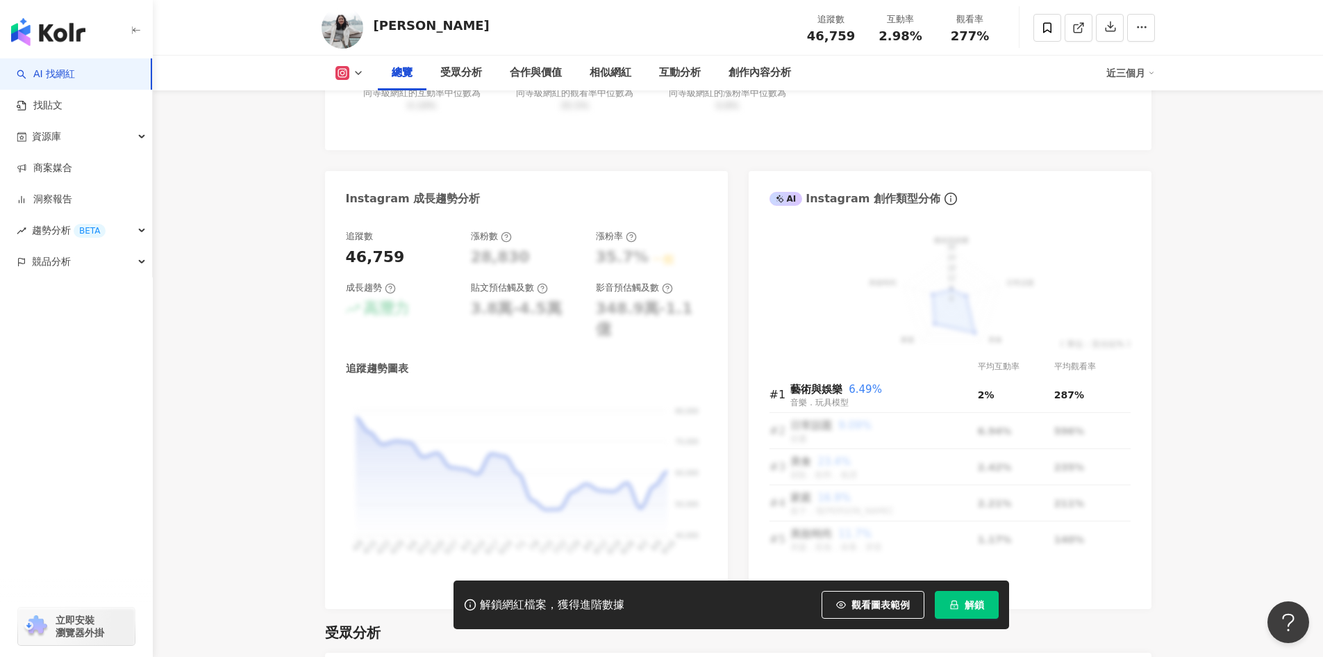
scroll to position [675, 0]
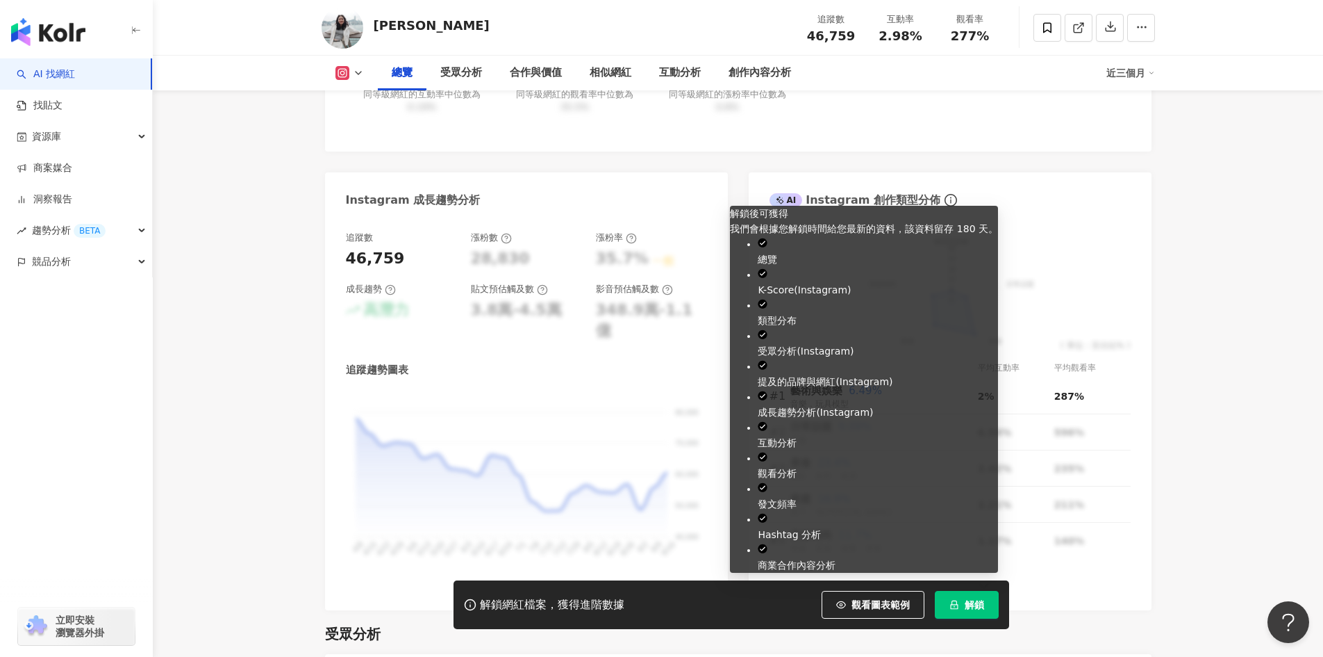
click at [946, 600] on button "解鎖" at bounding box center [967, 605] width 64 height 28
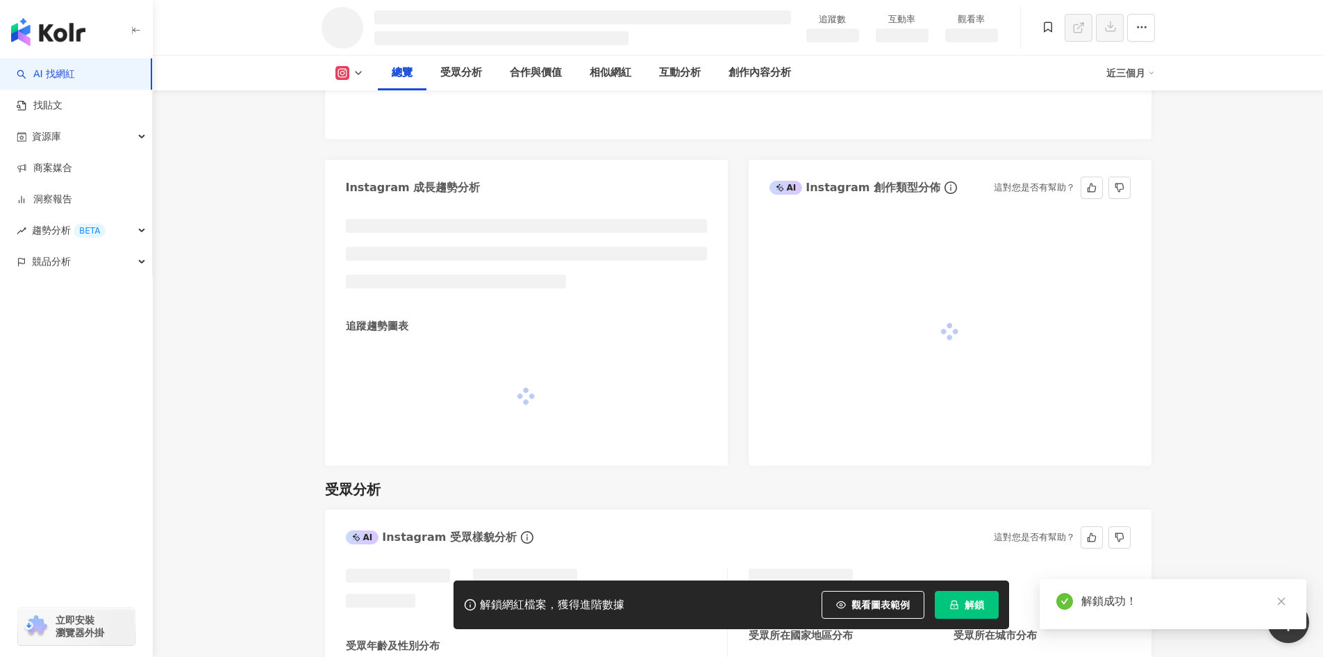
scroll to position [670, 0]
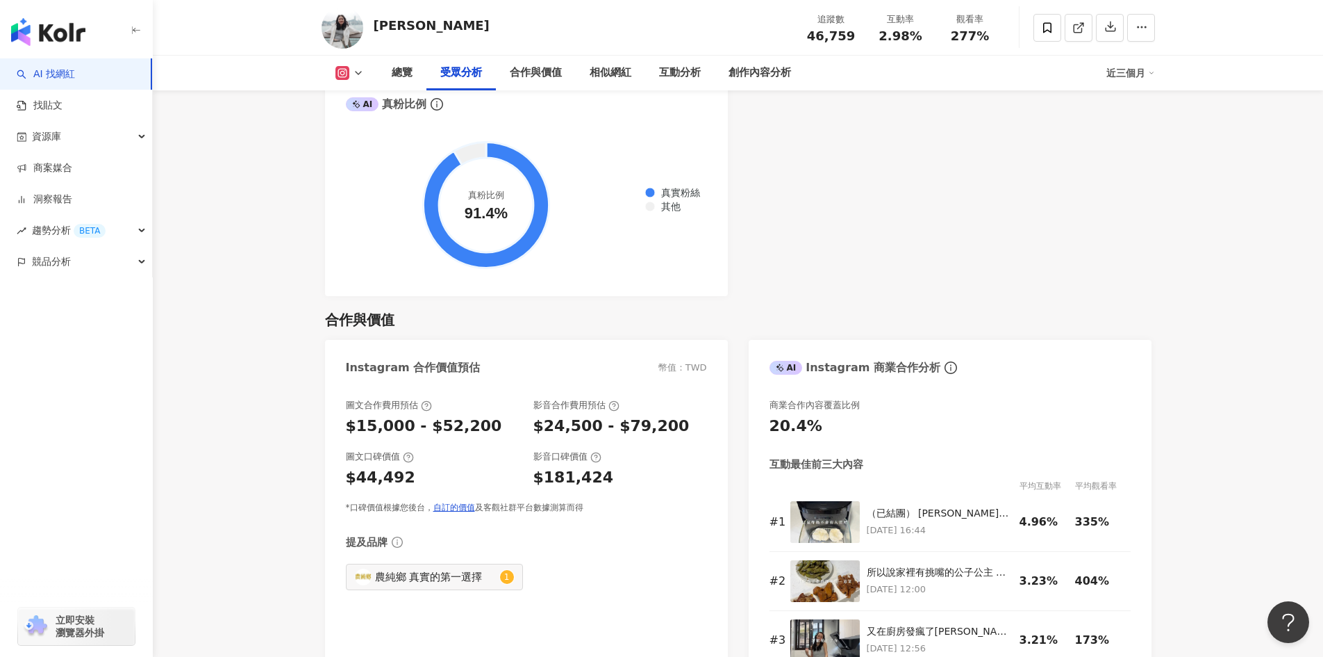
scroll to position [1710, 0]
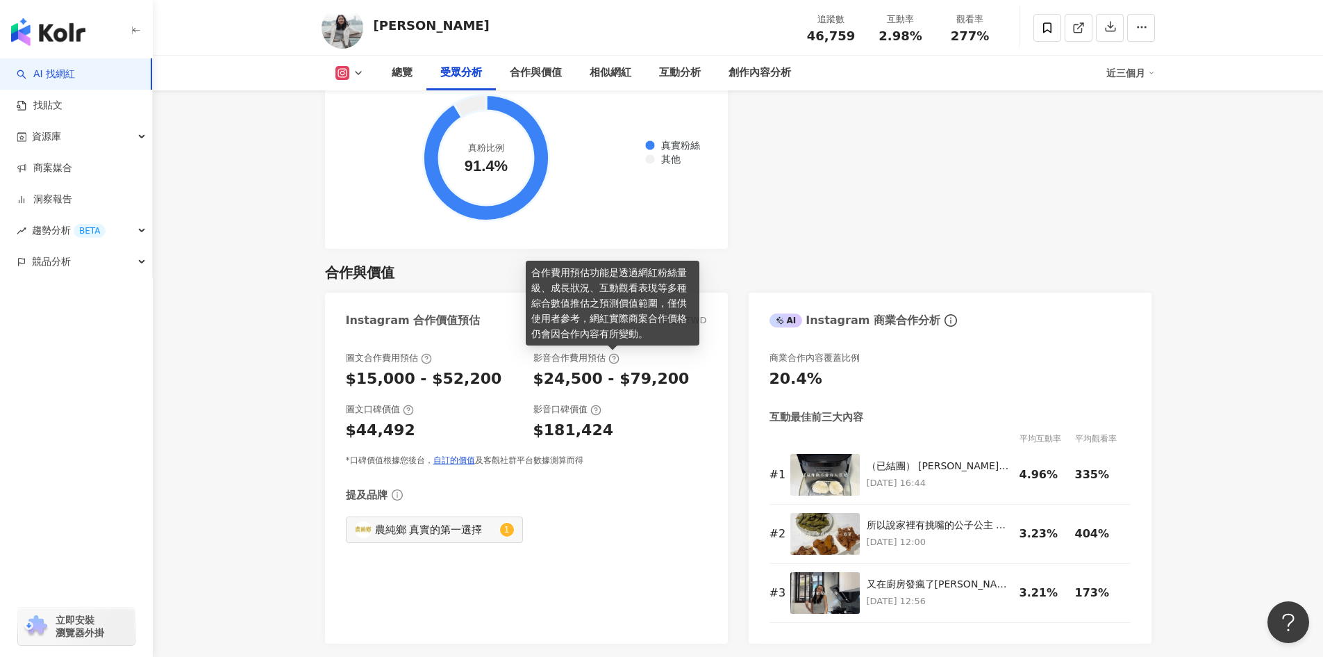
click at [615, 358] on icon at bounding box center [614, 358] width 11 height 11
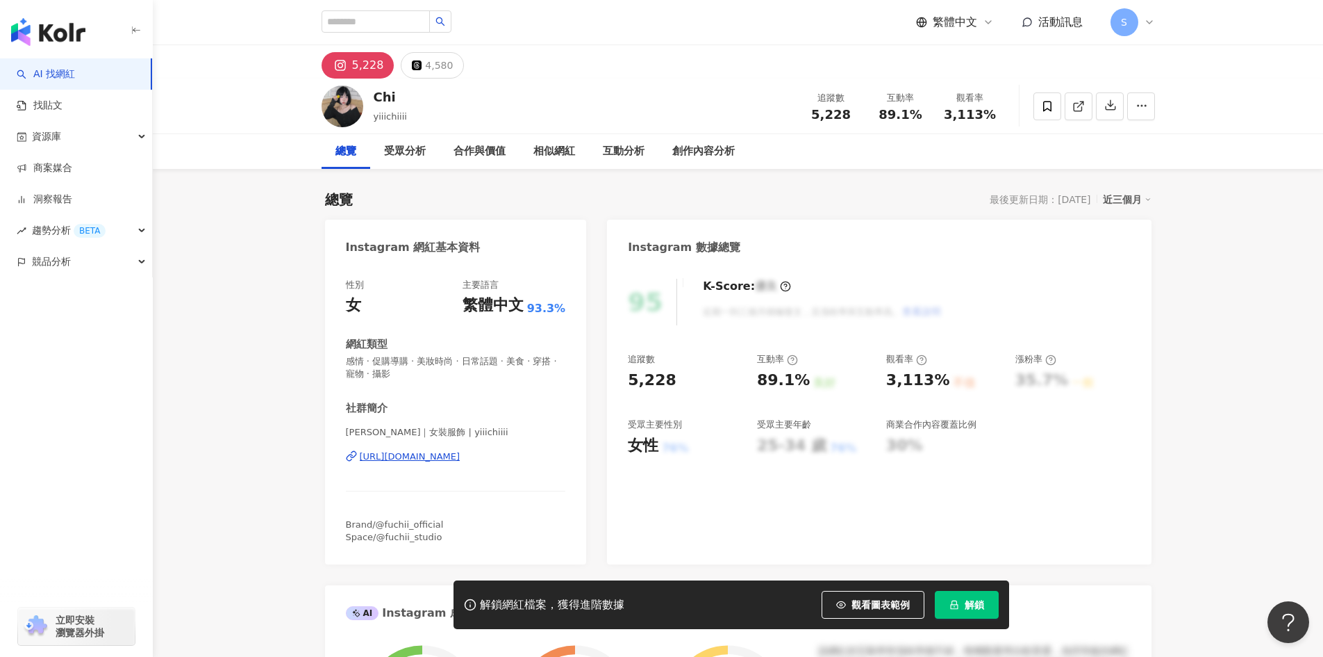
click at [461, 461] on div "[URL][DOMAIN_NAME]" at bounding box center [410, 456] width 101 height 13
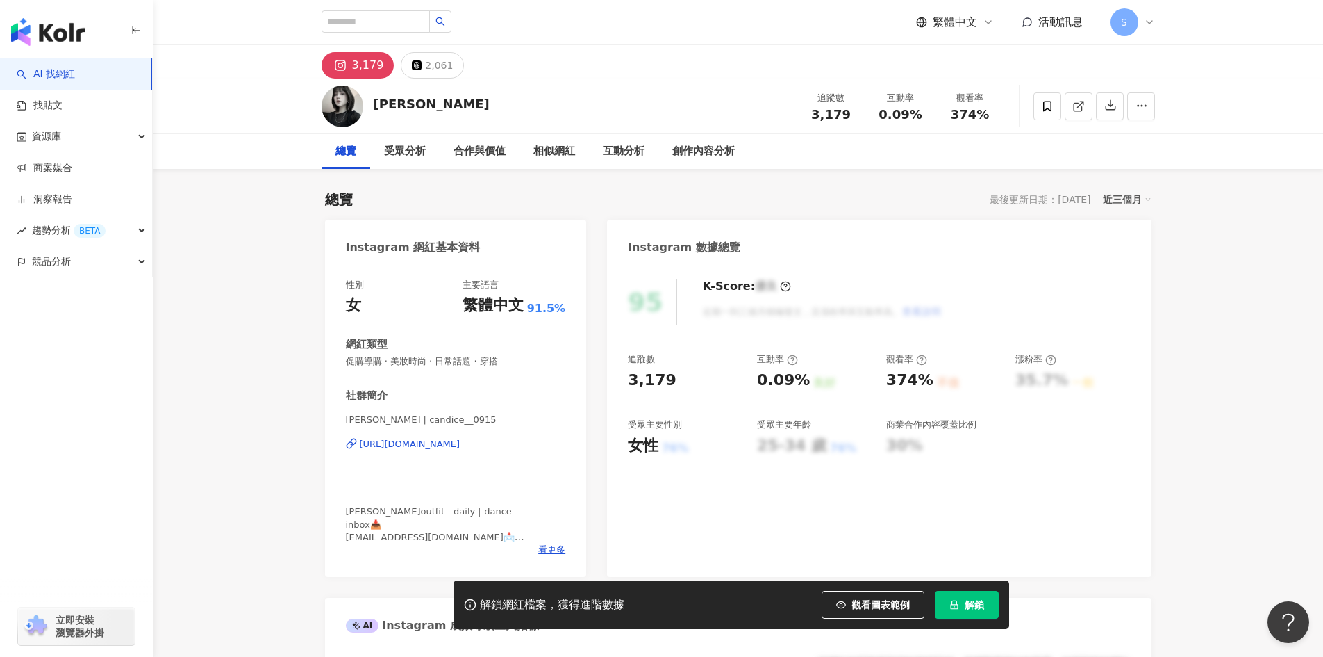
click at [461, 445] on div "https://www.instagram.com/candice__0915/" at bounding box center [410, 444] width 101 height 13
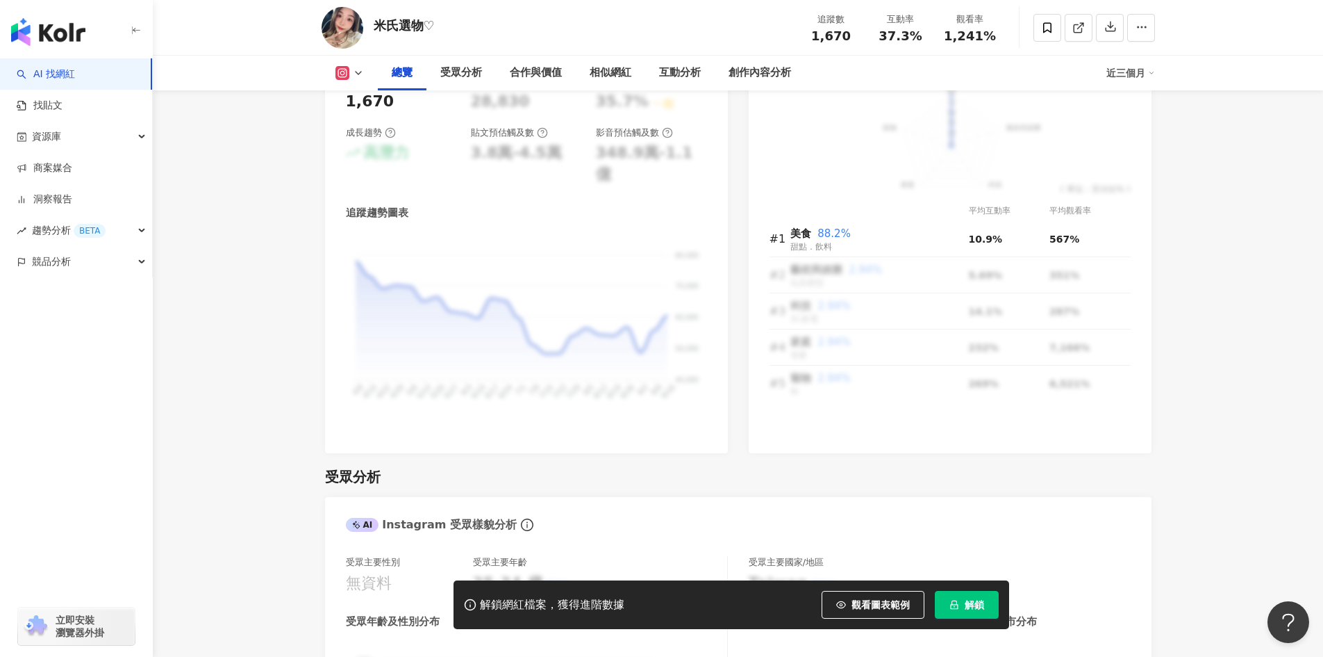
scroll to position [973, 0]
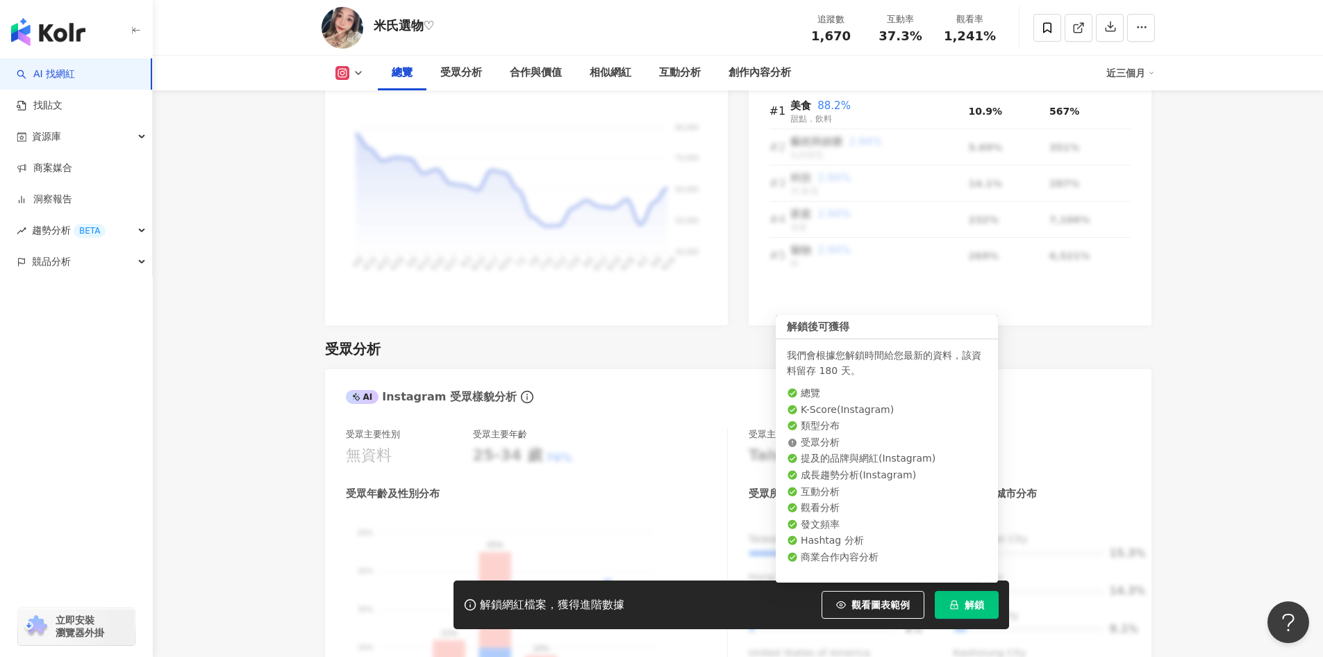
click at [952, 595] on button "解鎖" at bounding box center [967, 605] width 64 height 28
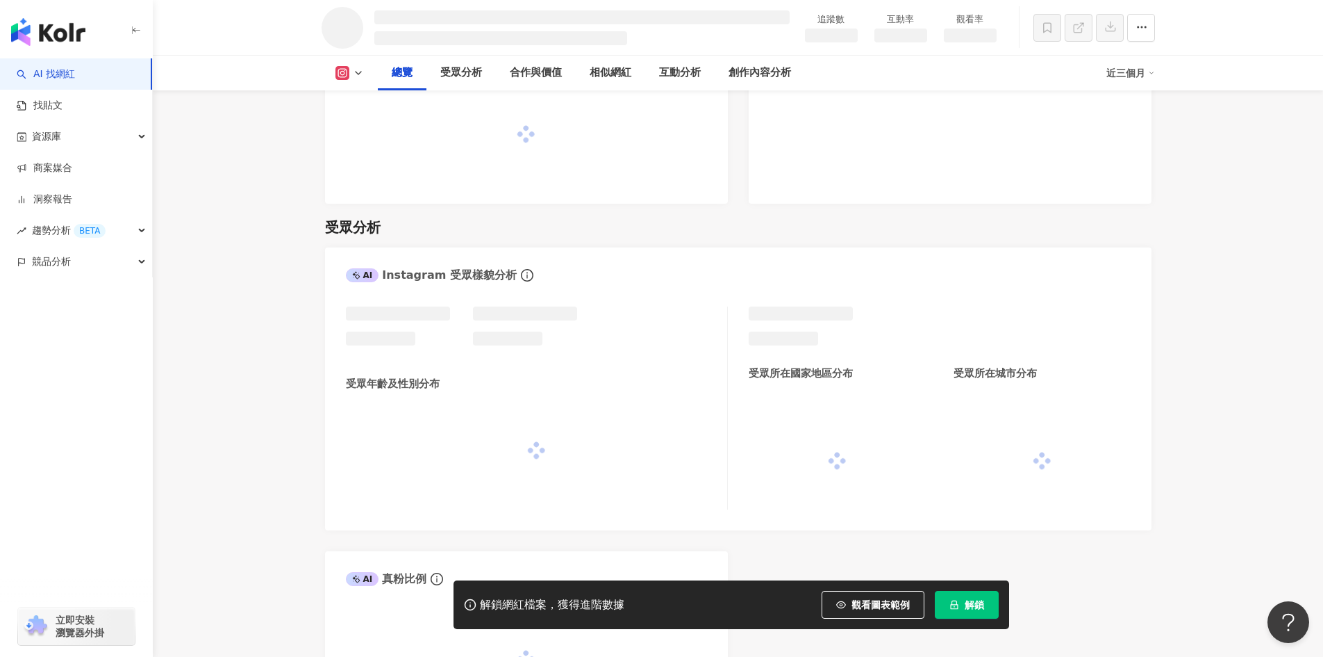
scroll to position [931, 0]
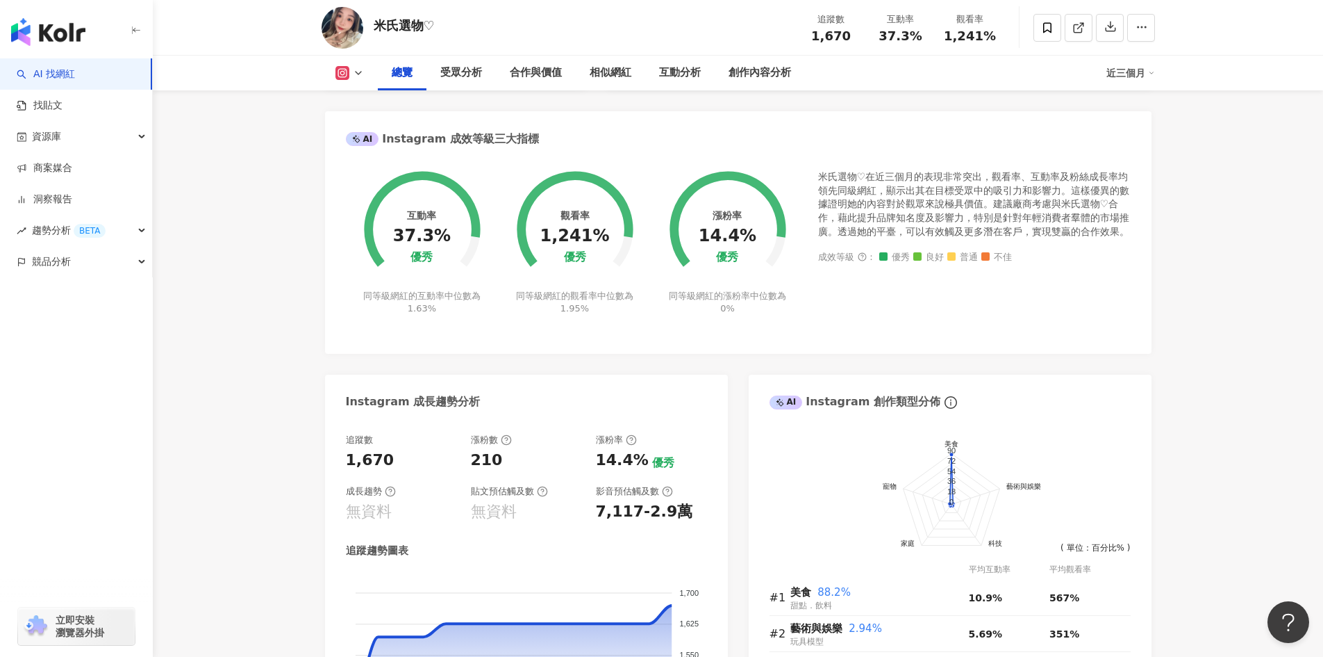
scroll to position [208, 0]
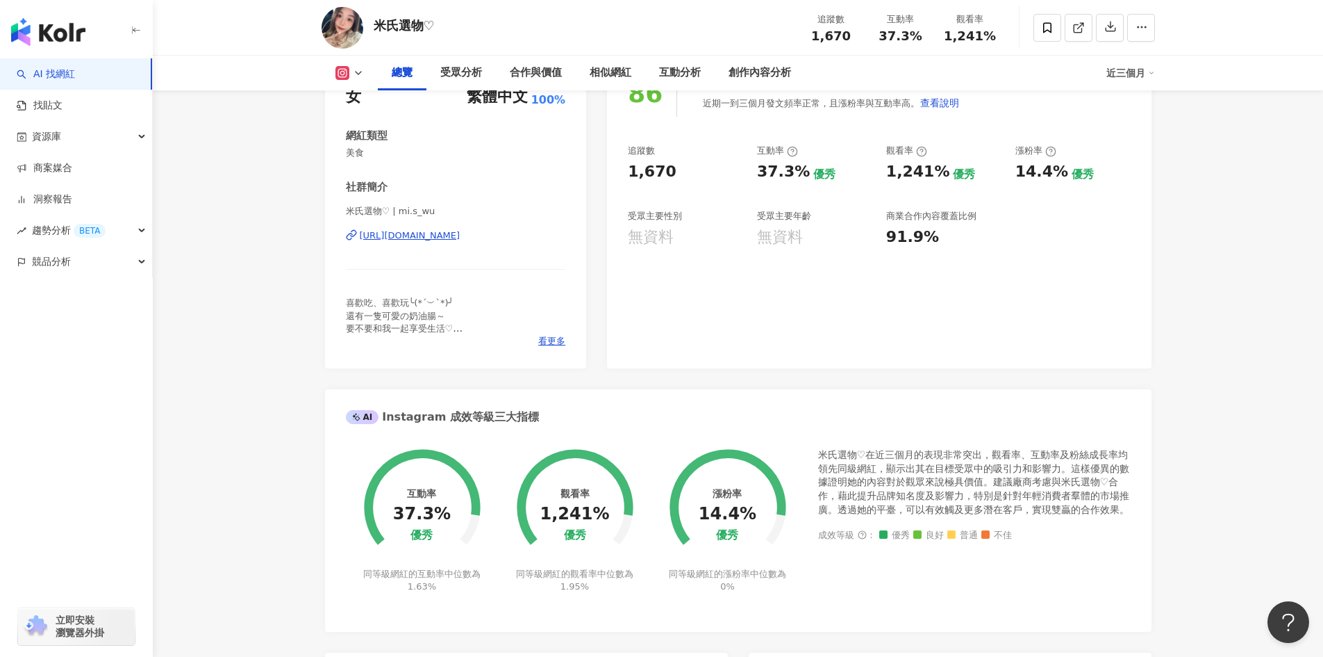
click at [461, 233] on div "https://www.instagram.com/mi.s_wu/" at bounding box center [410, 235] width 101 height 13
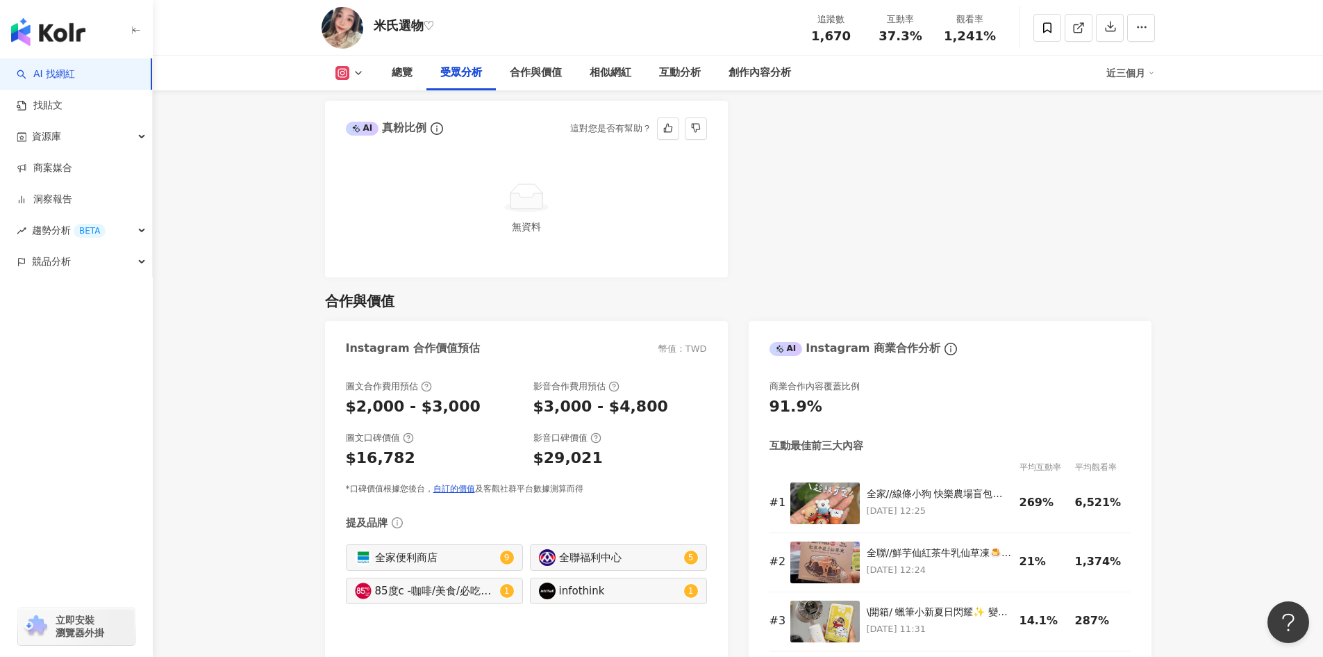
scroll to position [1528, 0]
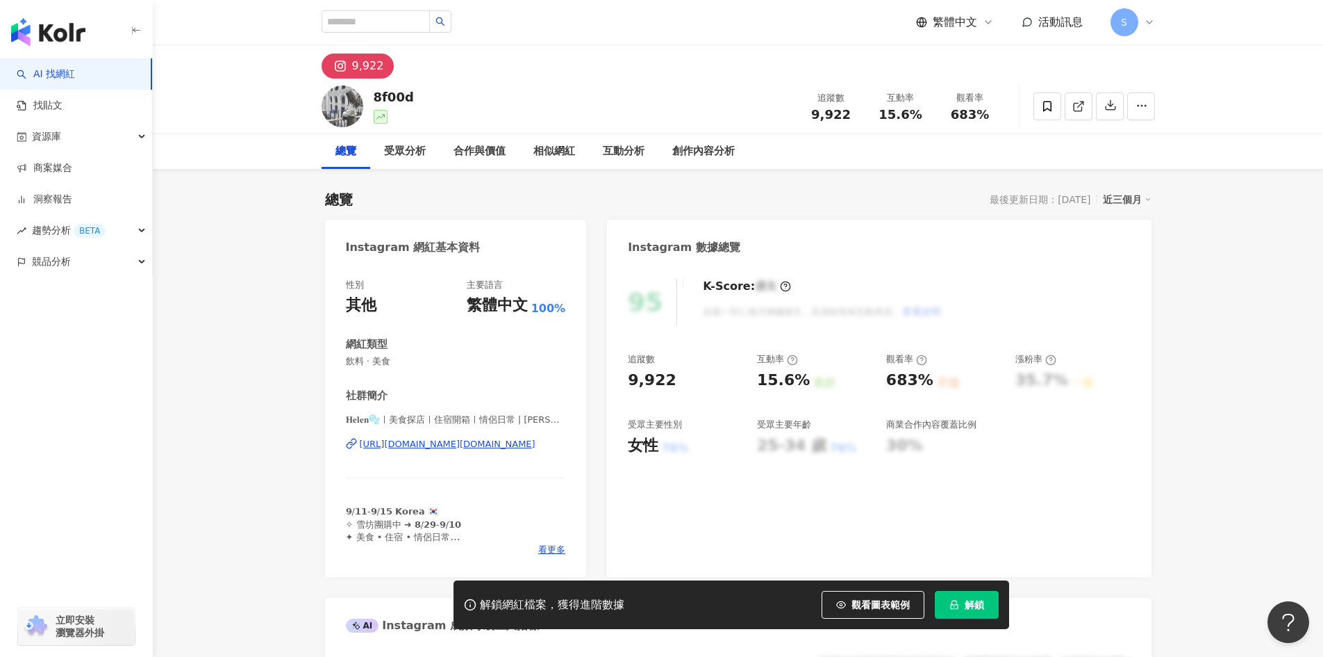
click at [487, 448] on div "[URL][DOMAIN_NAME][DOMAIN_NAME]" at bounding box center [448, 444] width 176 height 13
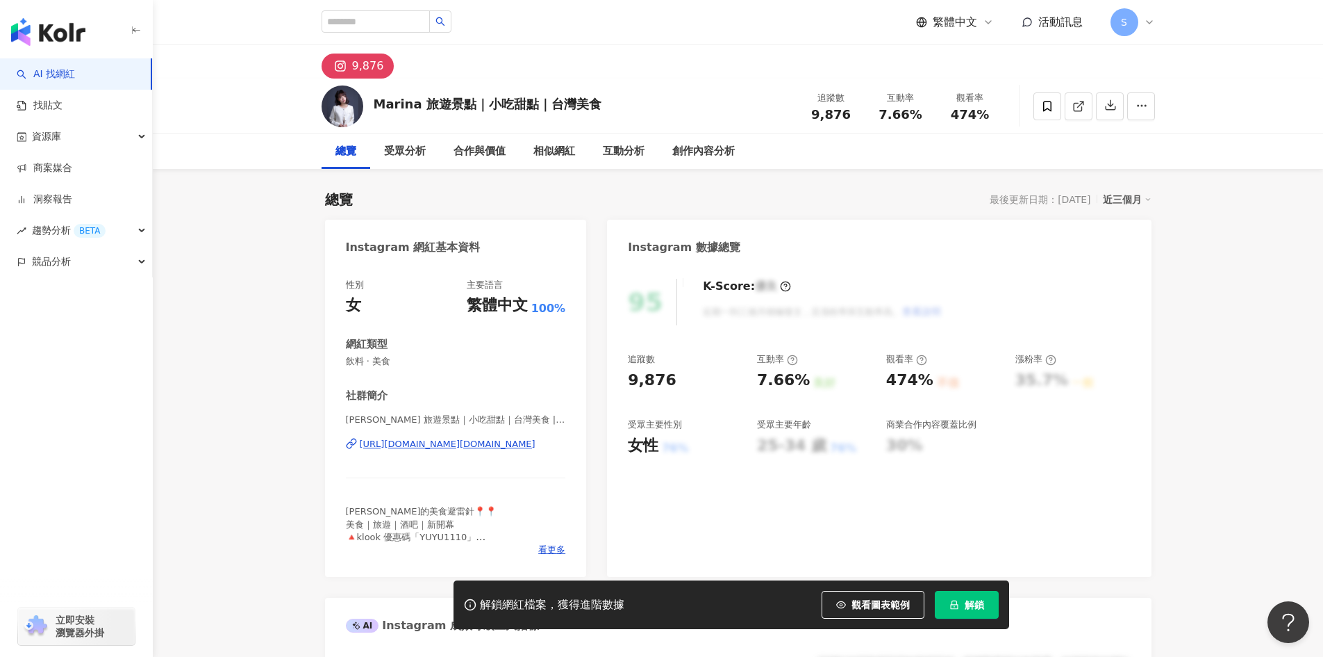
click at [419, 449] on div "https://www.instagram.com/yyoopp.food/" at bounding box center [448, 444] width 176 height 13
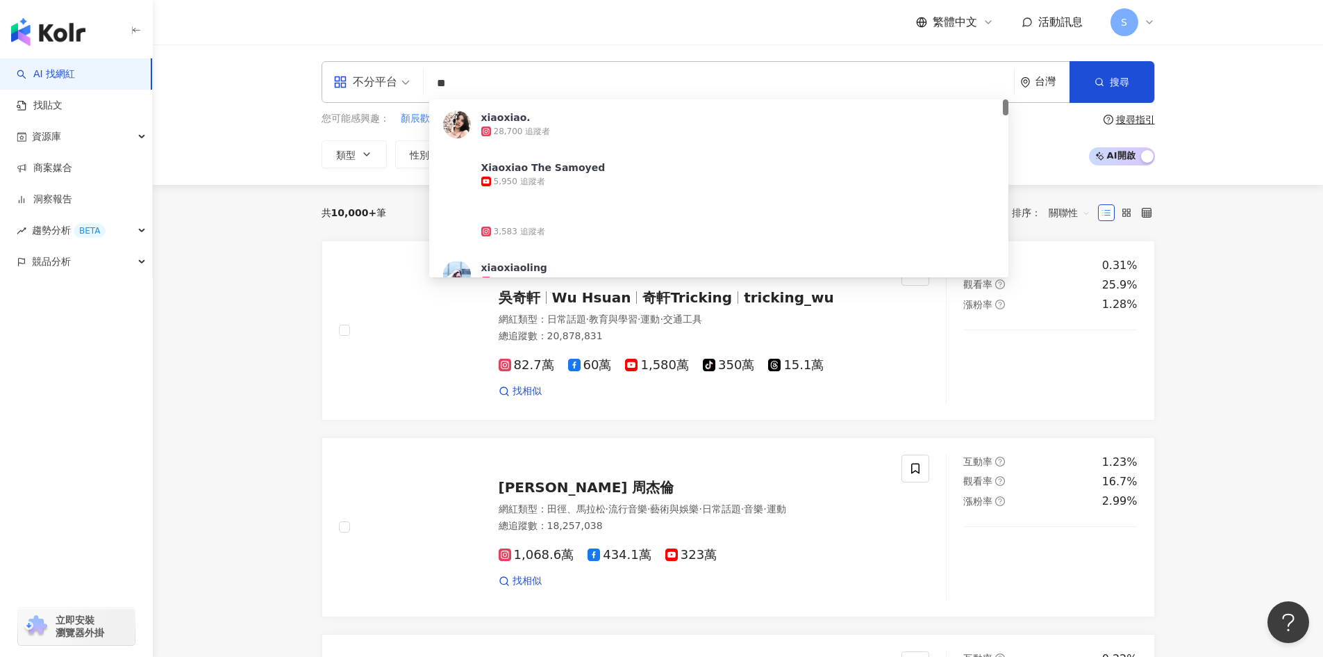
type input "*"
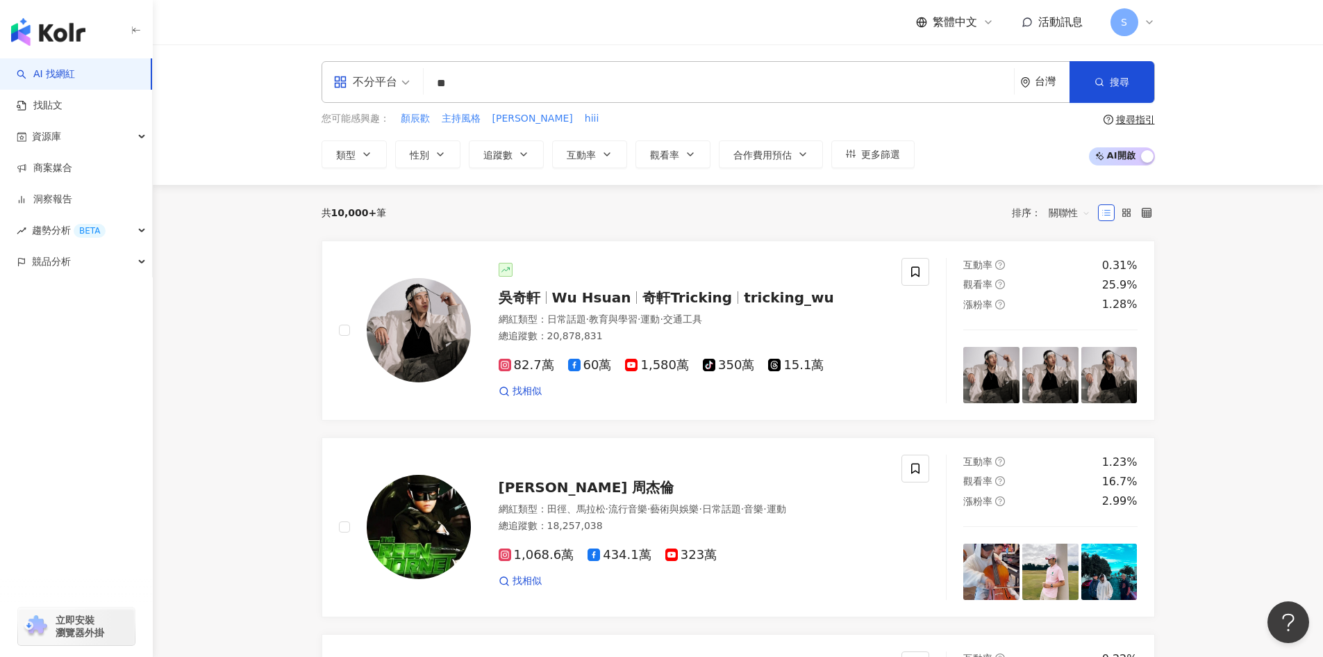
type input "*"
type input "***"
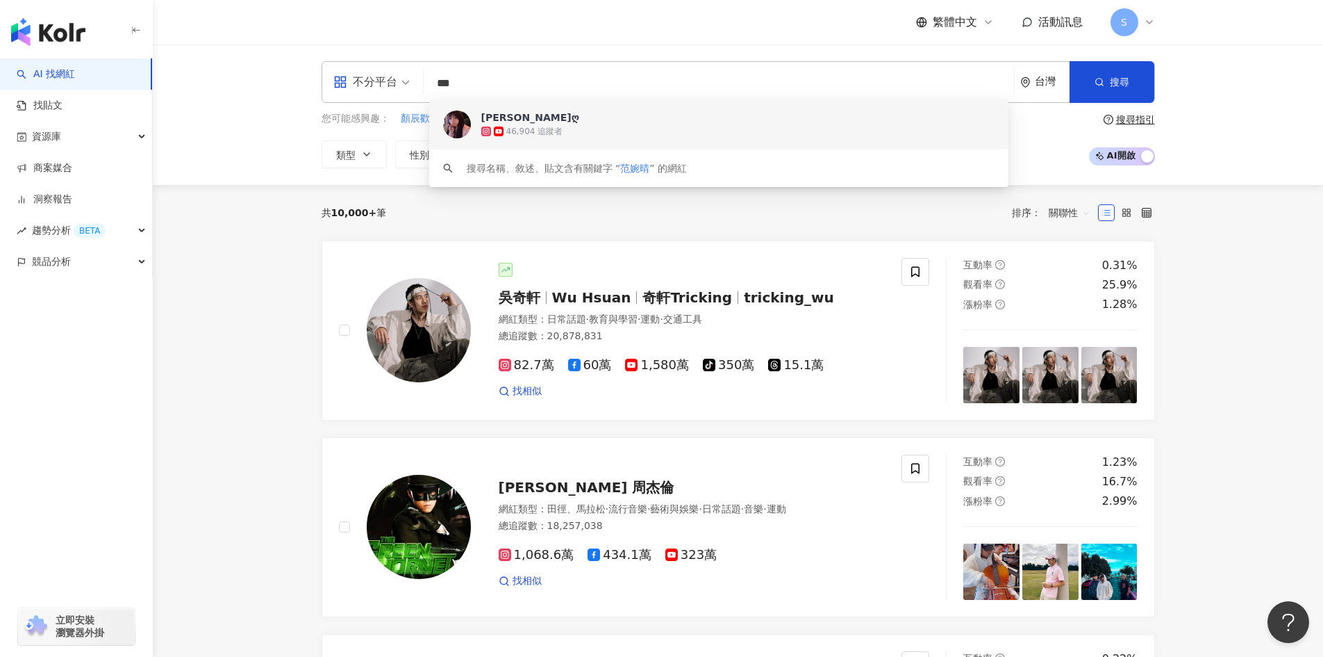
click at [568, 123] on span "[PERSON_NAME]ღ" at bounding box center [711, 117] width 460 height 14
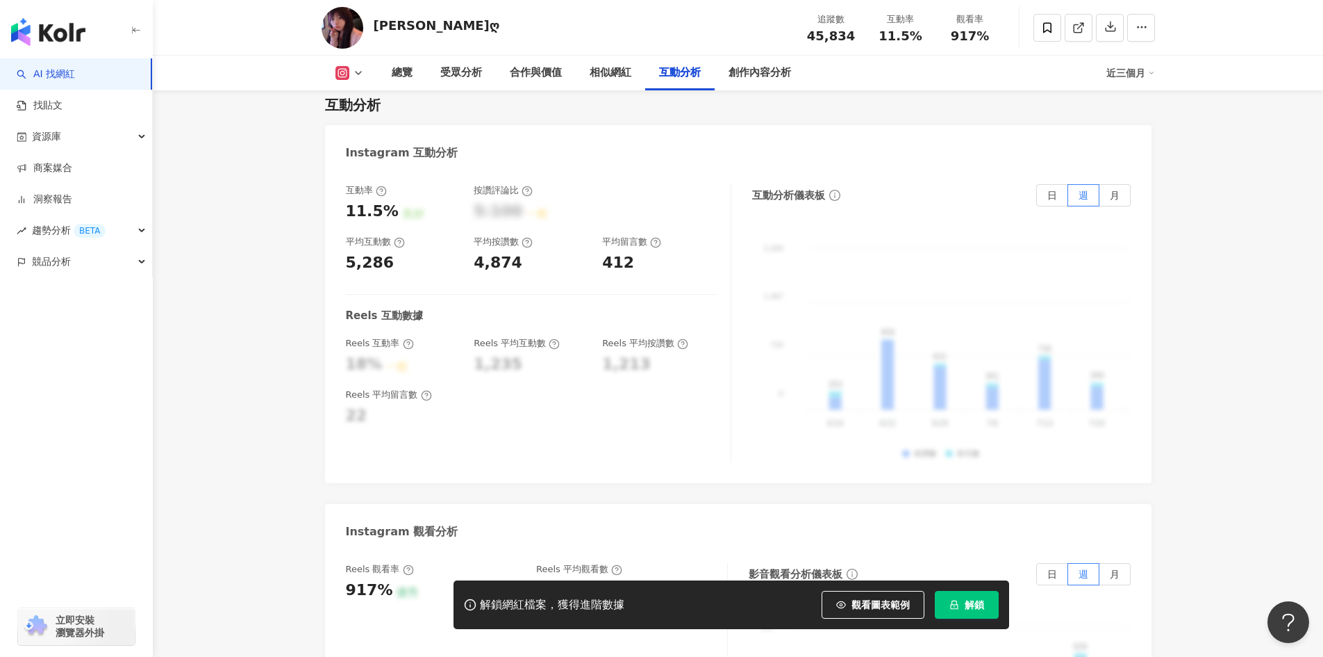
scroll to position [2779, 0]
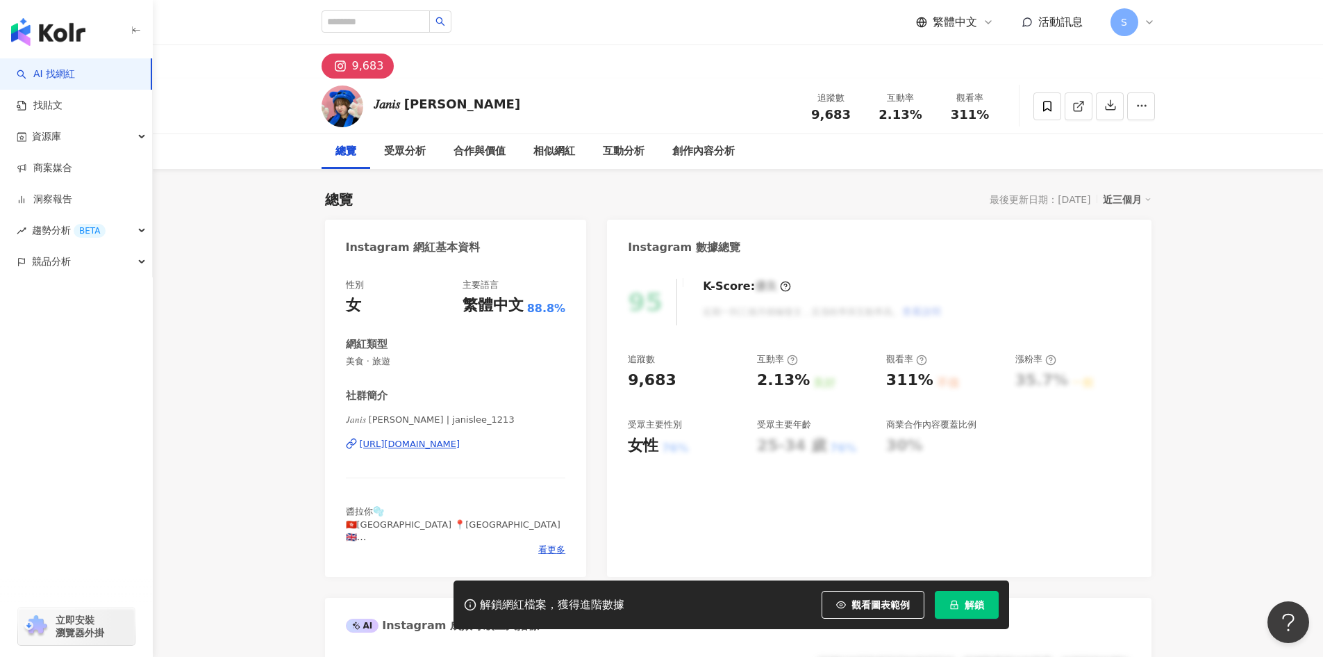
click at [435, 438] on div "https://www.instagram.com/janislee_1213/" at bounding box center [410, 444] width 101 height 13
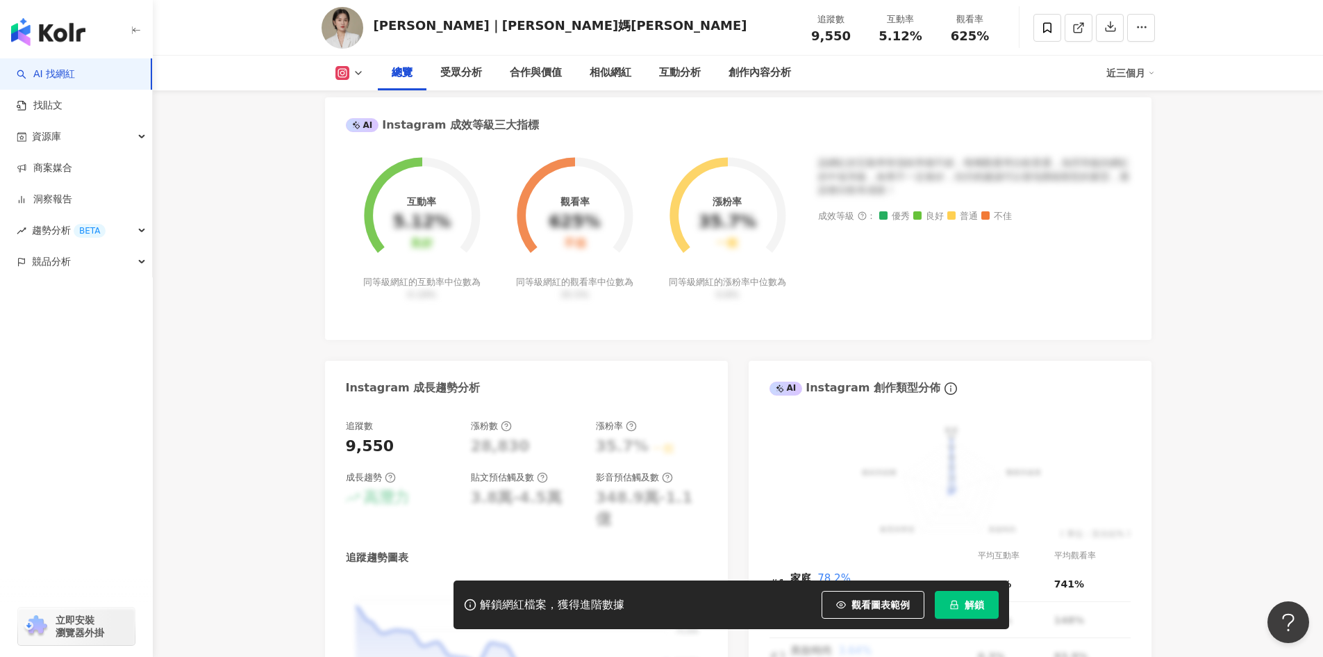
scroll to position [316, 0]
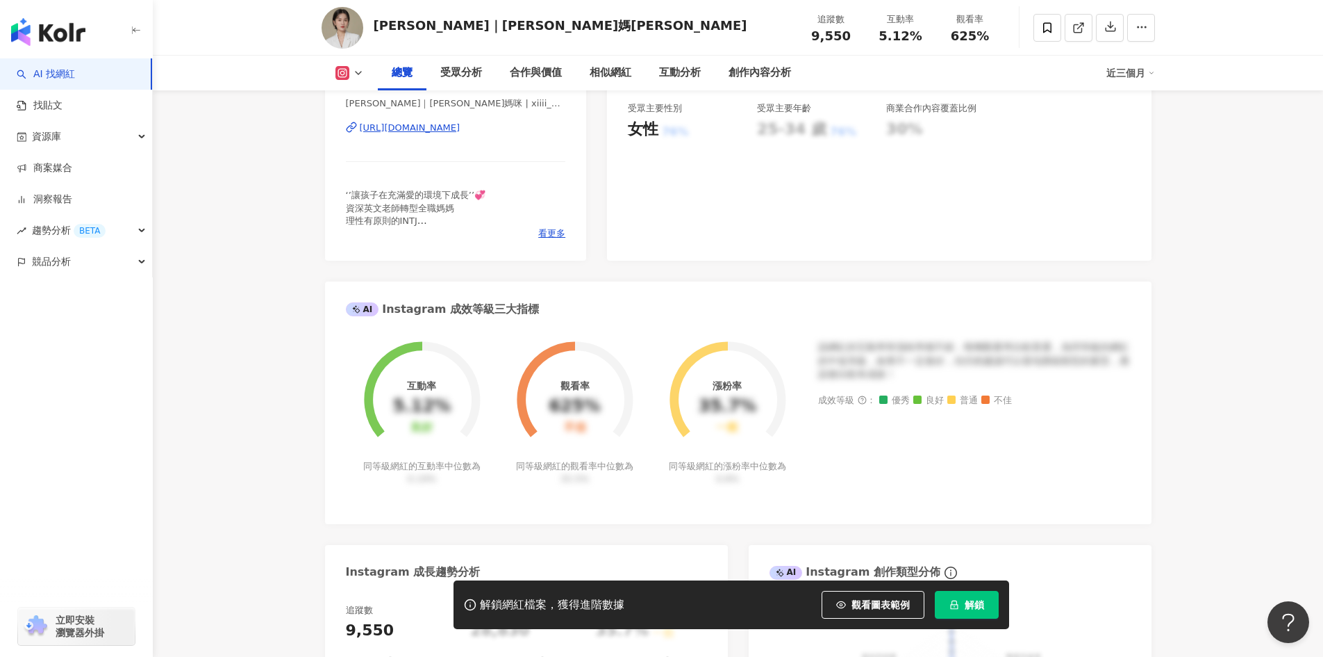
click at [425, 127] on div "https://www.instagram.com/xiiii_62888/" at bounding box center [410, 128] width 101 height 13
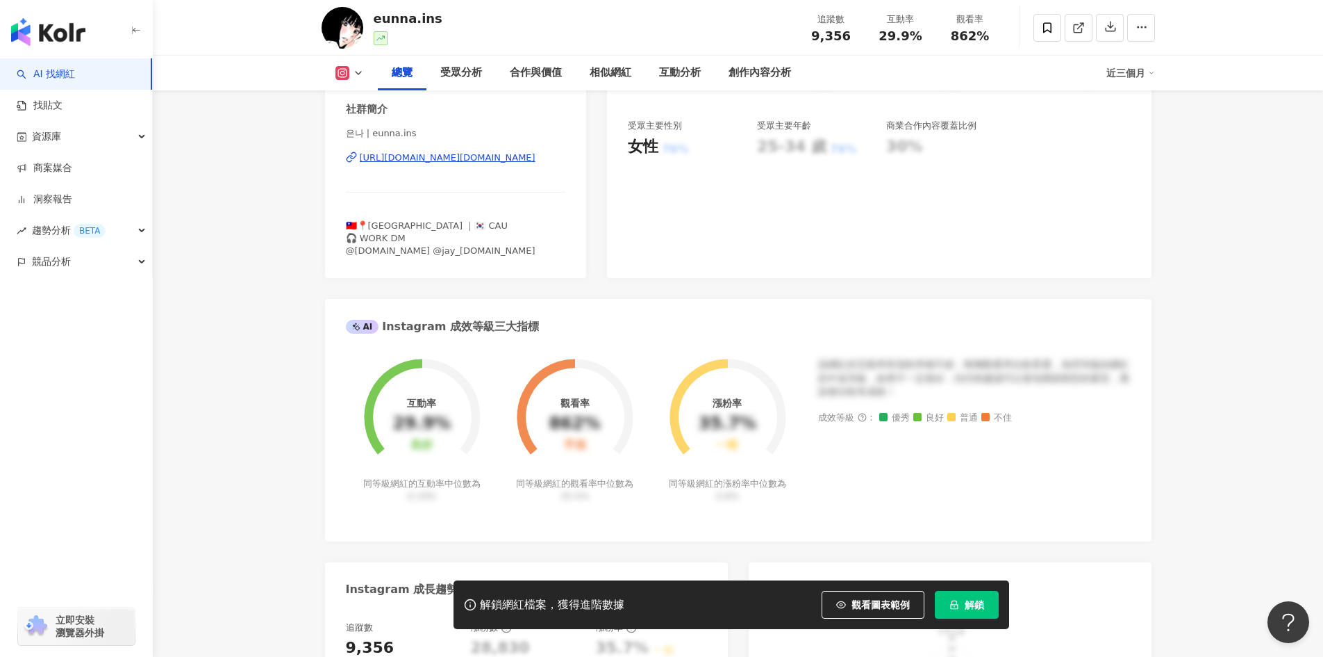
scroll to position [267, 0]
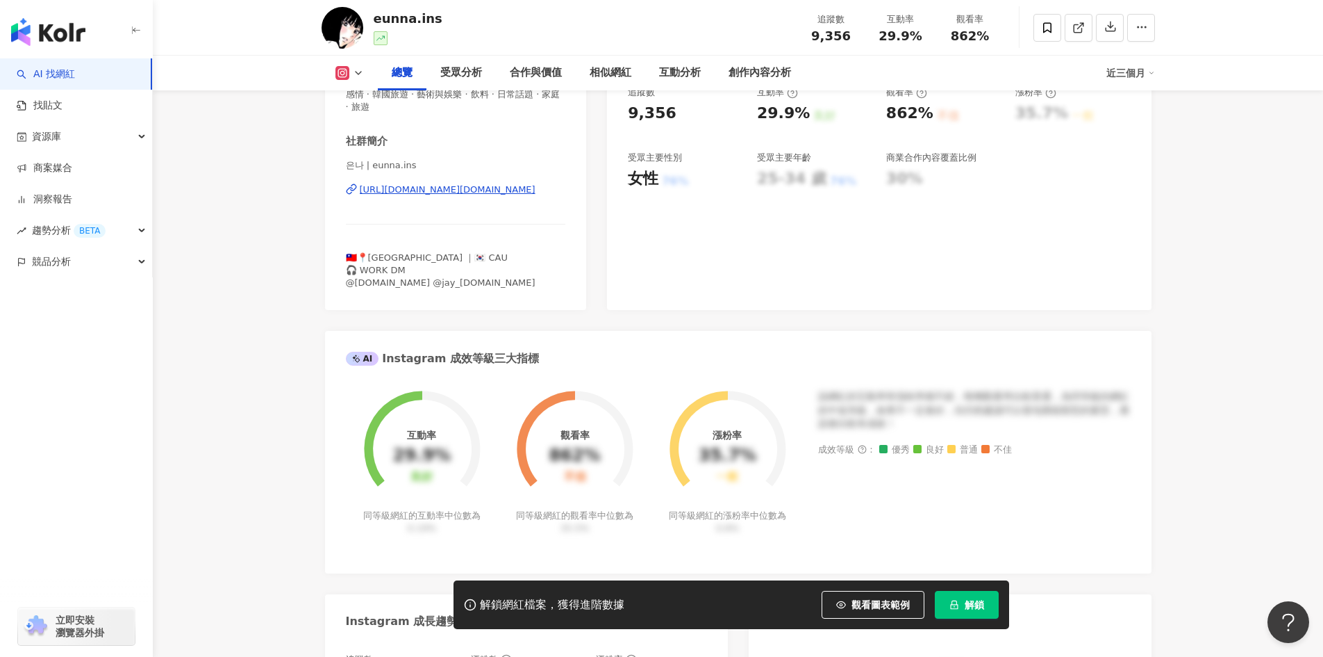
click at [381, 188] on div "https://www.instagram.com/eunna.ins/" at bounding box center [448, 189] width 176 height 13
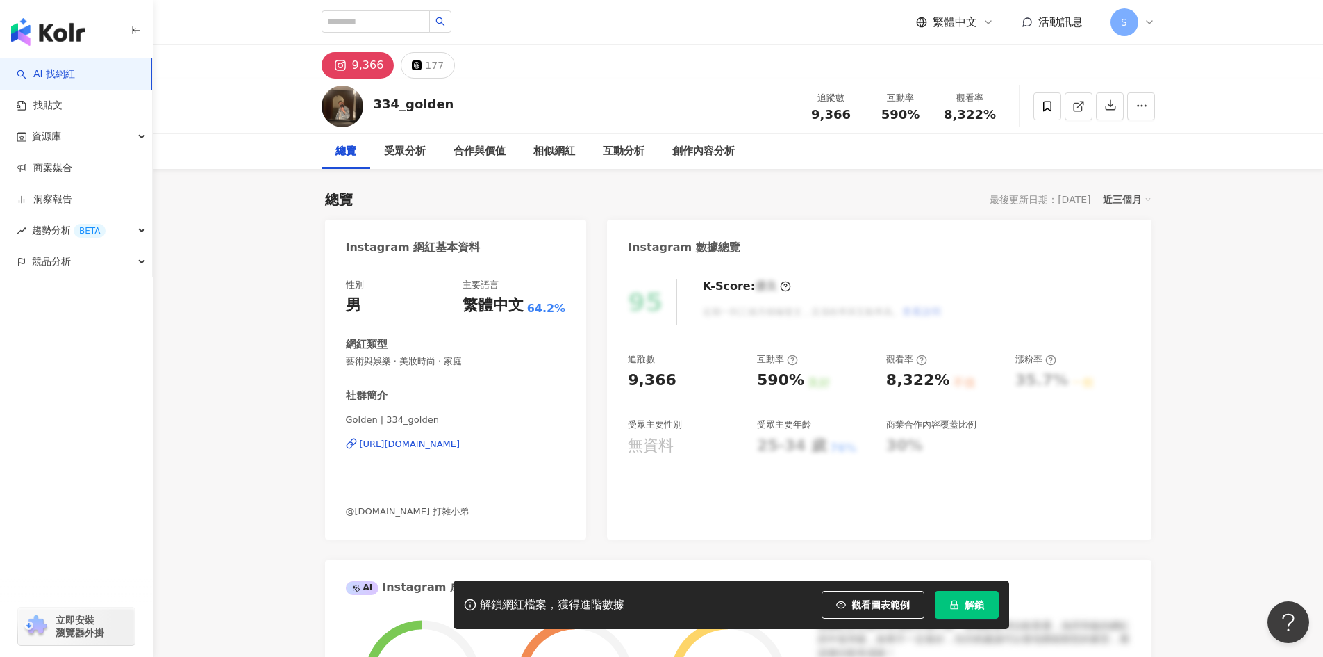
click at [461, 442] on div "[URL][DOMAIN_NAME]" at bounding box center [410, 444] width 101 height 13
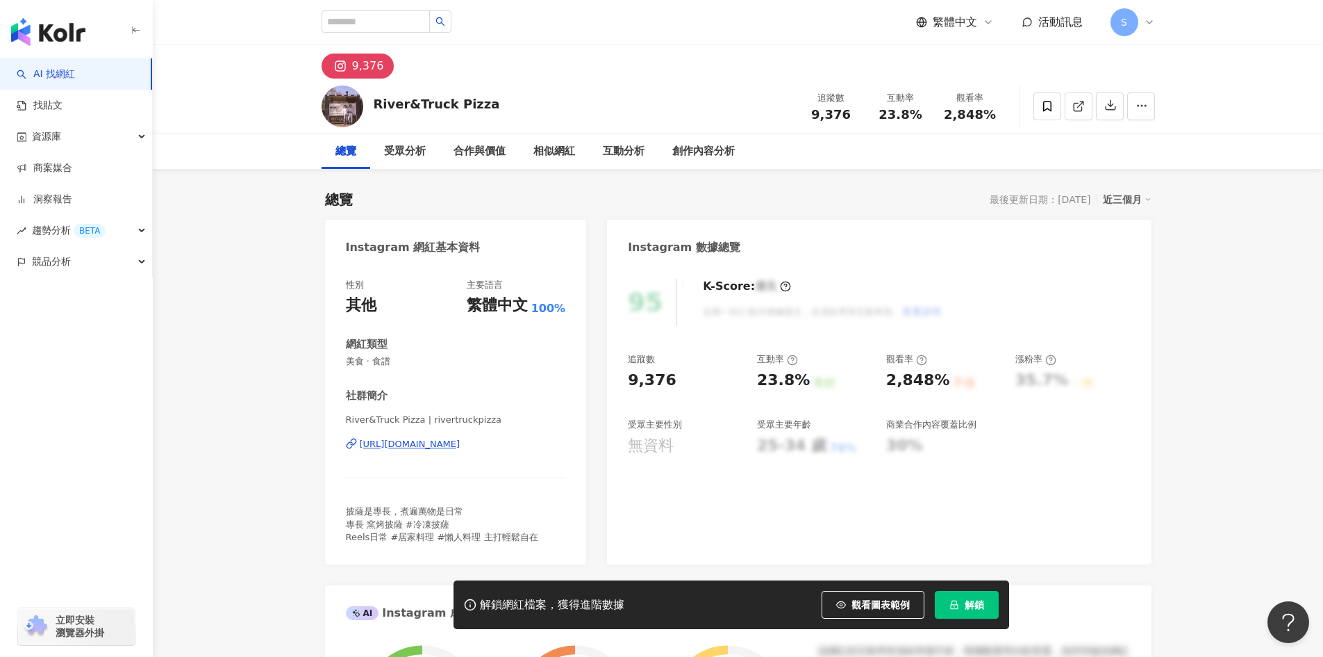
click at [461, 449] on div "[URL][DOMAIN_NAME]" at bounding box center [410, 444] width 101 height 13
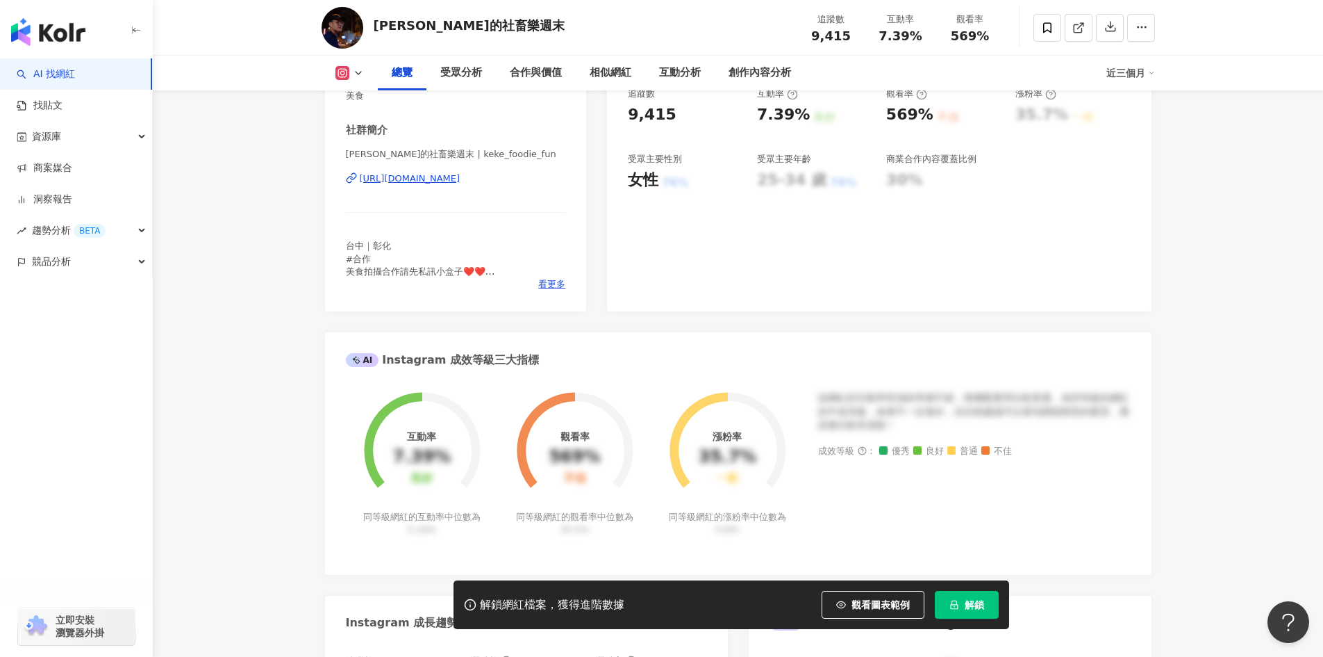
scroll to position [139, 0]
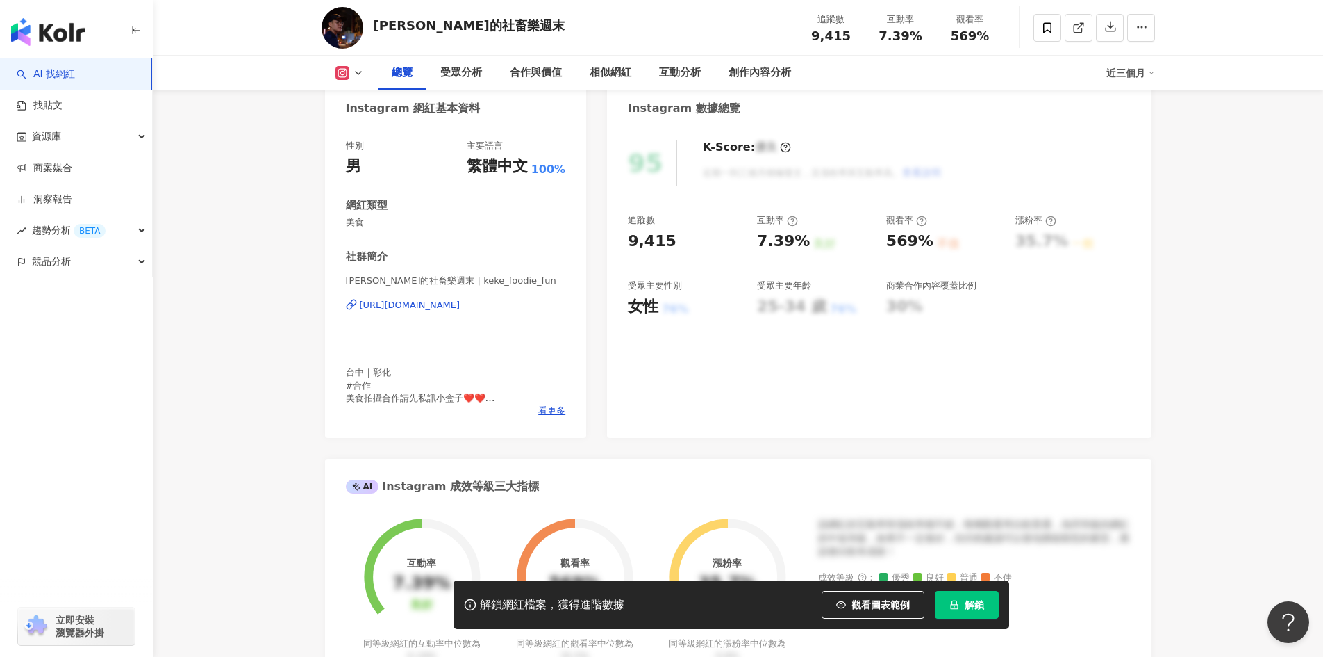
click at [399, 302] on div "https://www.instagram.com/keke_foodie_fun/" at bounding box center [410, 305] width 101 height 13
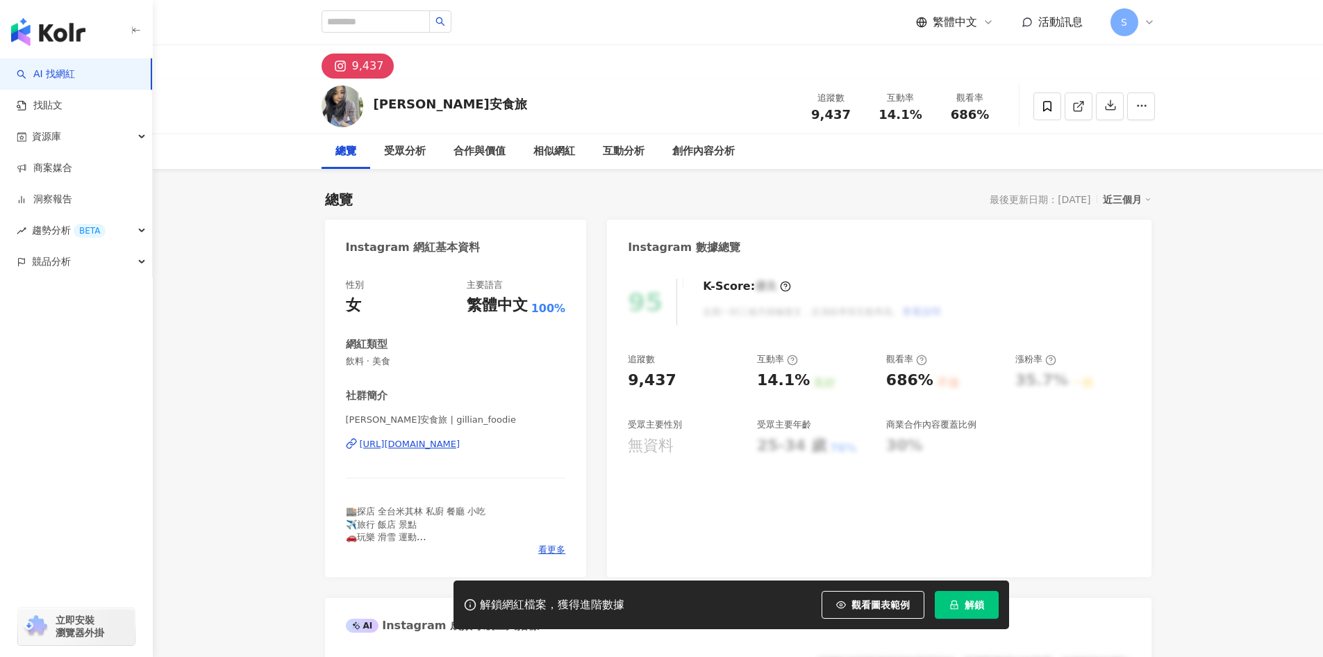
drag, startPoint x: 0, startPoint y: 0, endPoint x: 474, endPoint y: 442, distance: 647.9
click at [461, 442] on div "[URL][DOMAIN_NAME]" at bounding box center [410, 444] width 101 height 13
